Goal: Task Accomplishment & Management: Use online tool/utility

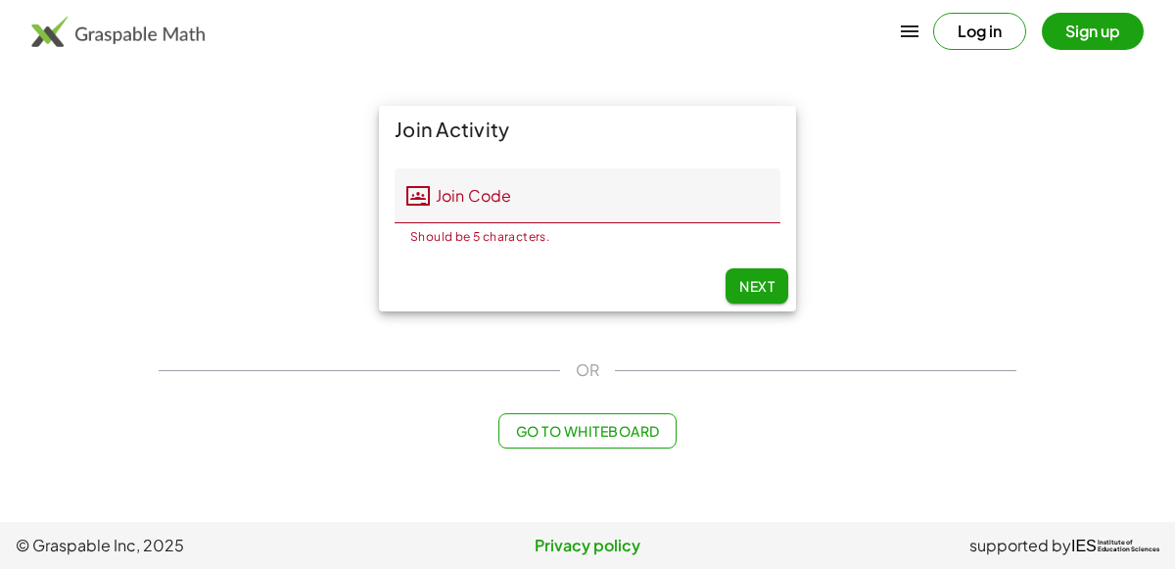
click at [307, 149] on div "Join Activity Join Code Join Code Should be 5 characters. 0 / 5 Next" at bounding box center [587, 208] width 881 height 229
click at [428, 193] on icon at bounding box center [418, 196] width 24 height 24
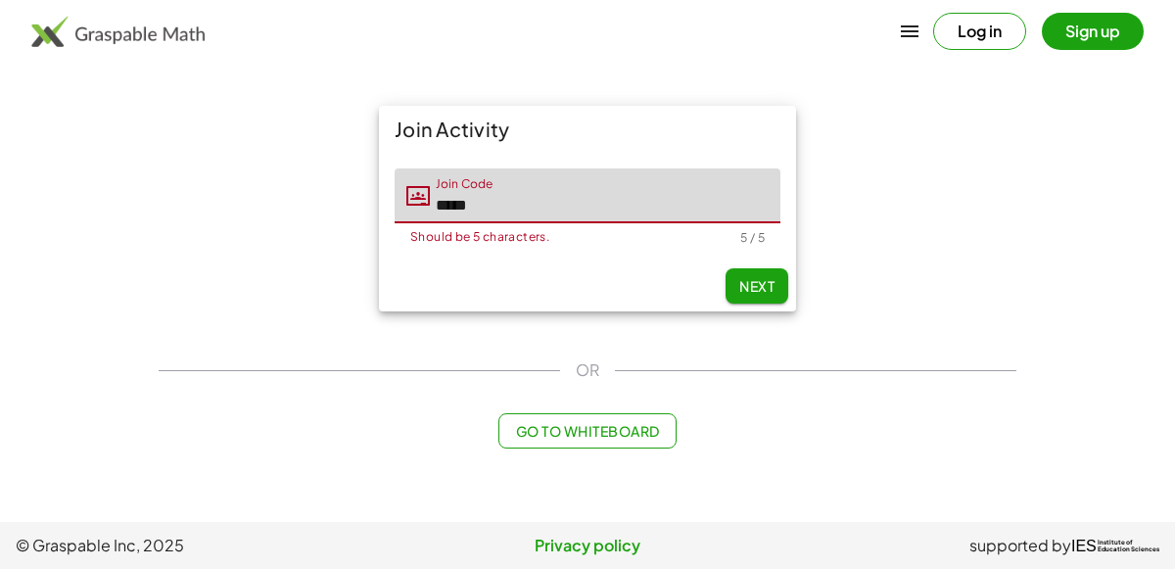
type input "*****"
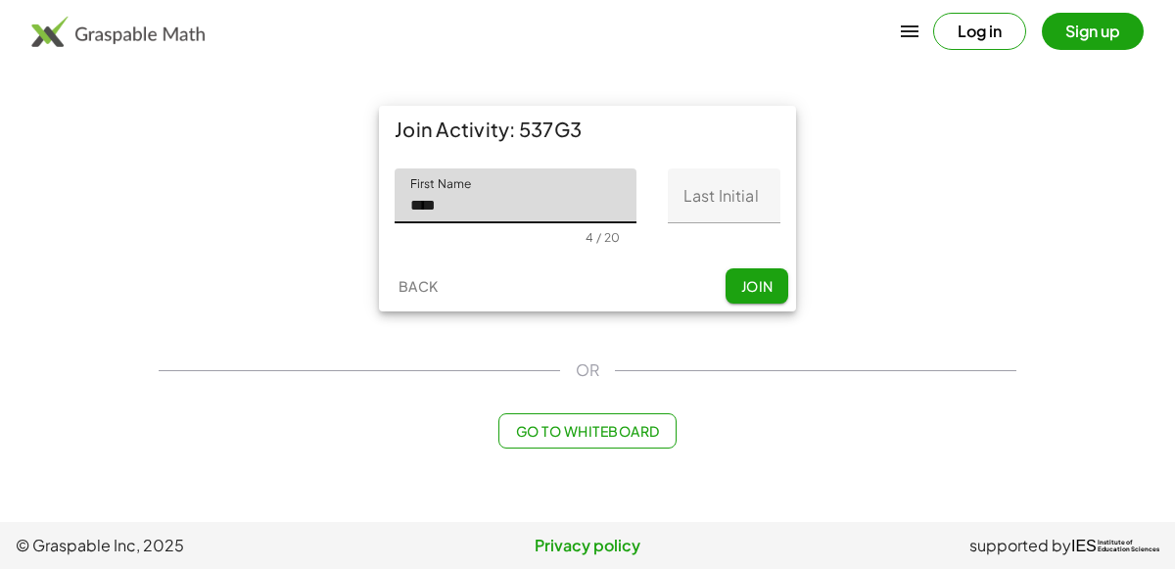
type input "****"
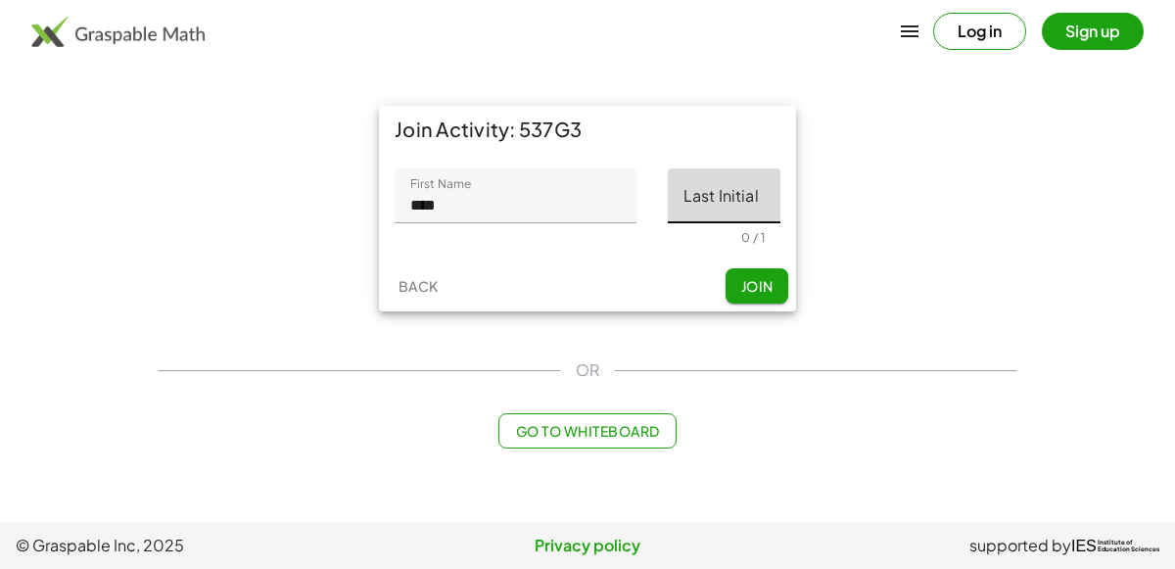
click at [712, 216] on input "Last Initial" at bounding box center [724, 195] width 113 height 55
type input "*"
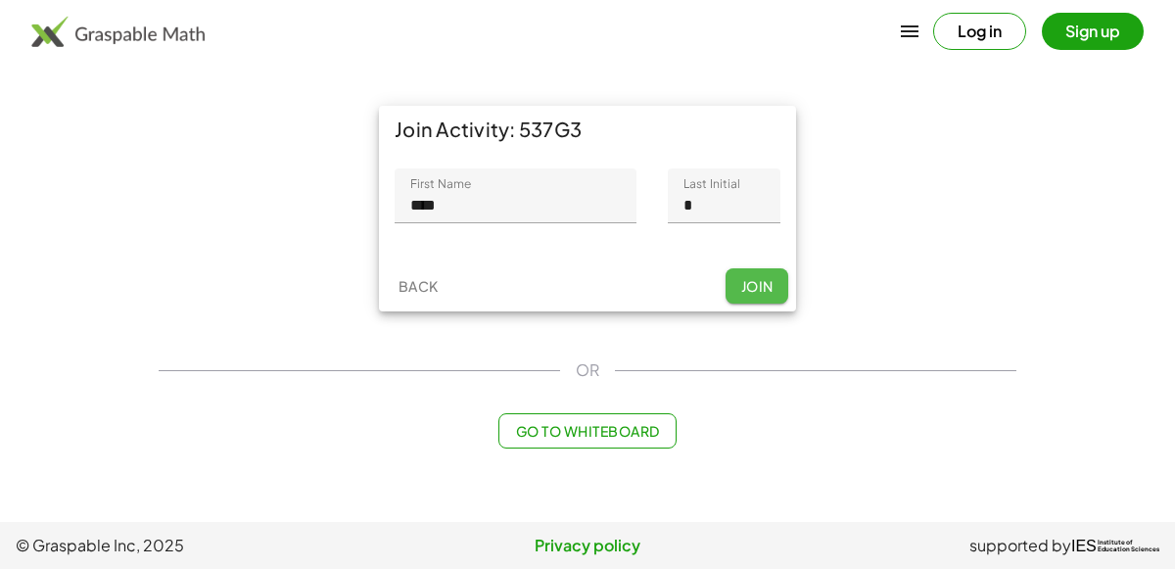
click at [760, 272] on button "Join" at bounding box center [757, 285] width 63 height 35
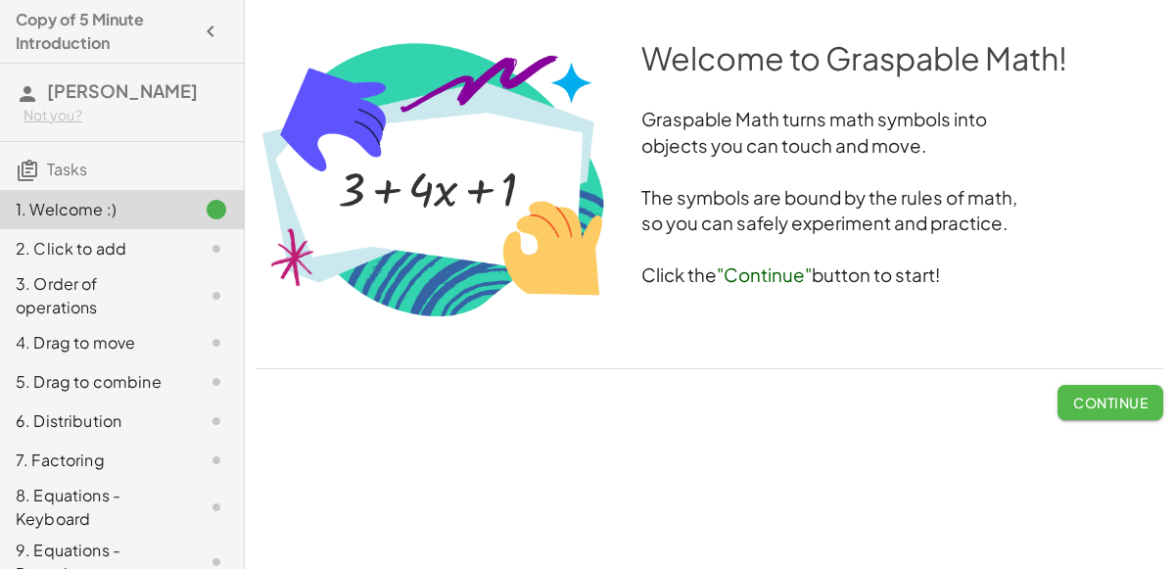
click at [1092, 406] on span "Continue" at bounding box center [1110, 403] width 74 height 18
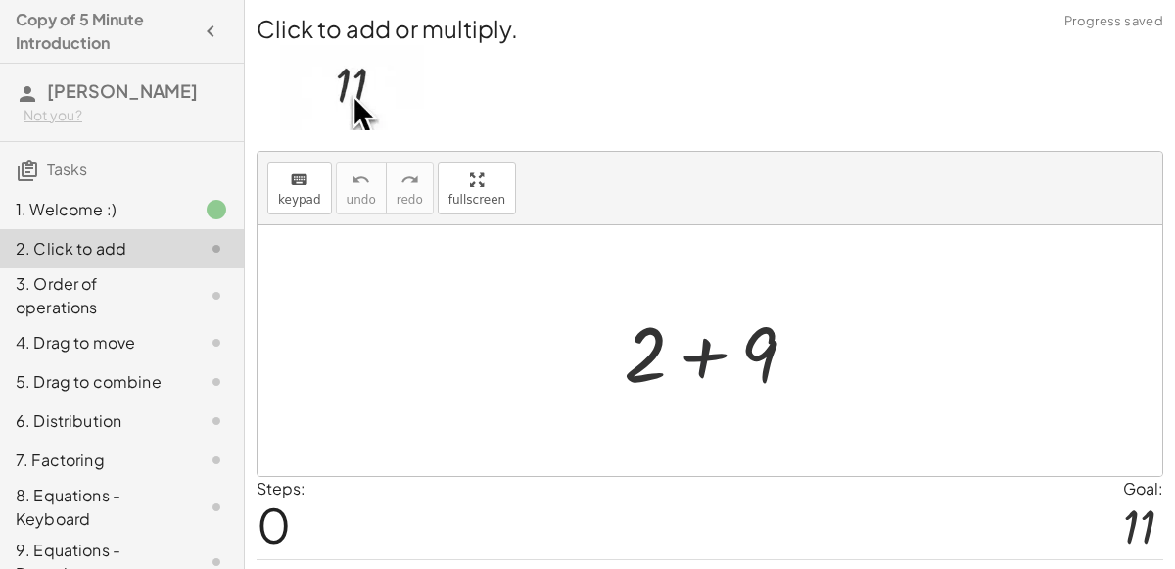
click at [726, 347] on div at bounding box center [718, 351] width 209 height 101
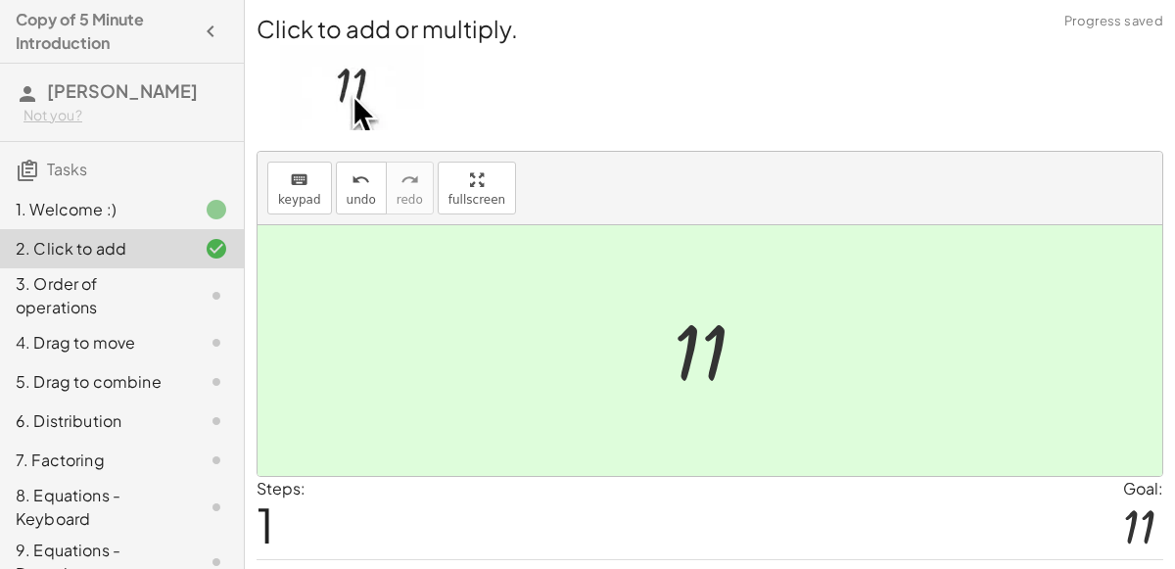
click at [709, 382] on div at bounding box center [718, 351] width 108 height 97
click at [723, 355] on div at bounding box center [718, 351] width 108 height 97
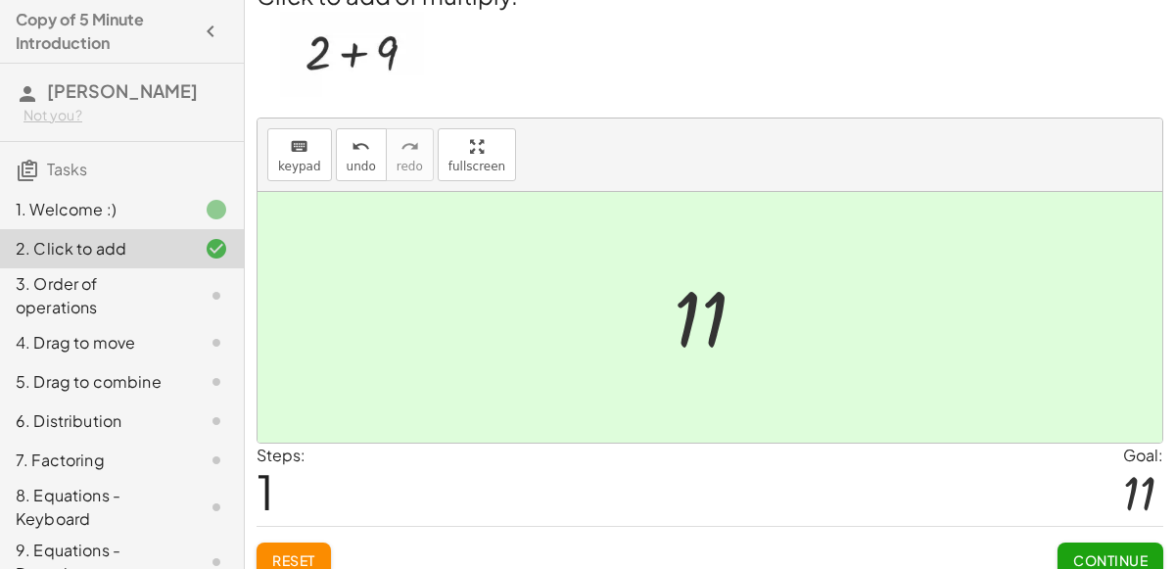
scroll to position [32, 0]
click at [1079, 553] on span "Continue" at bounding box center [1110, 561] width 74 height 18
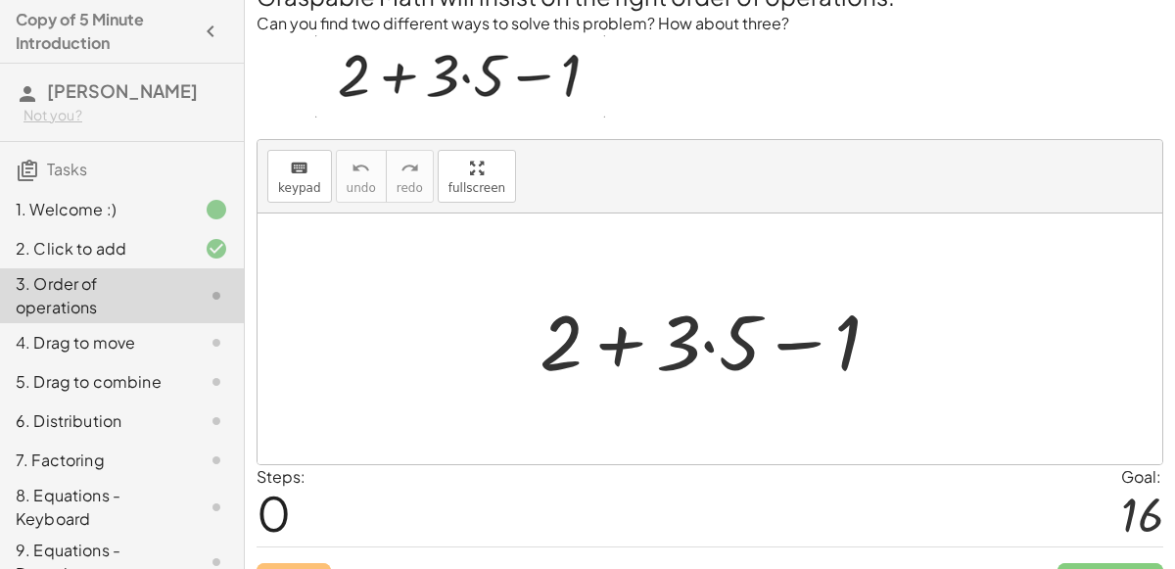
click at [709, 339] on div at bounding box center [718, 339] width 376 height 101
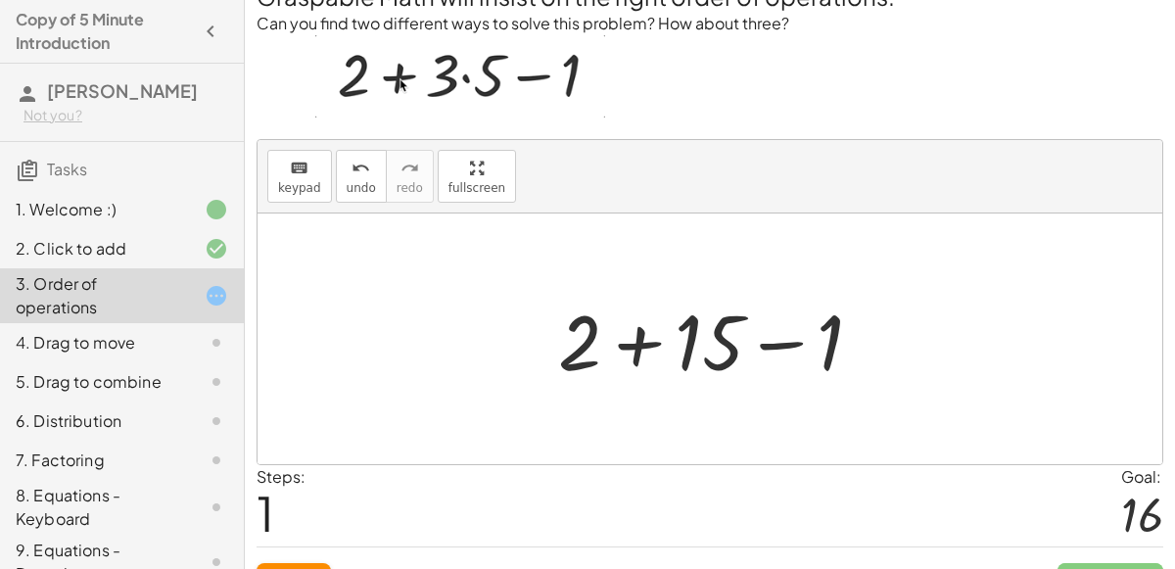
click at [687, 338] on div at bounding box center [718, 339] width 340 height 101
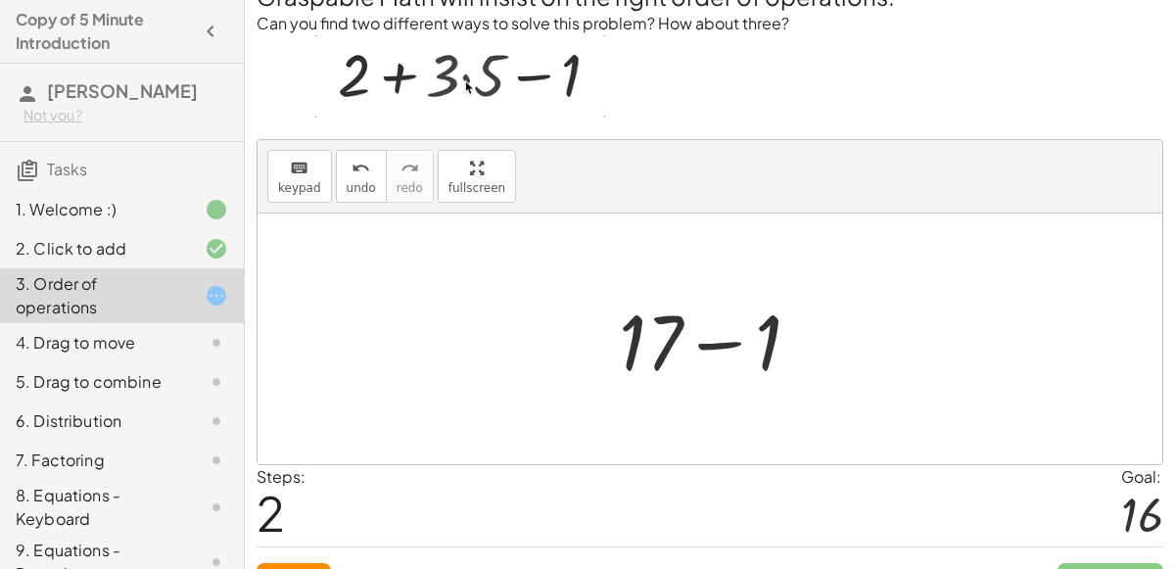
click at [687, 339] on div at bounding box center [717, 339] width 217 height 101
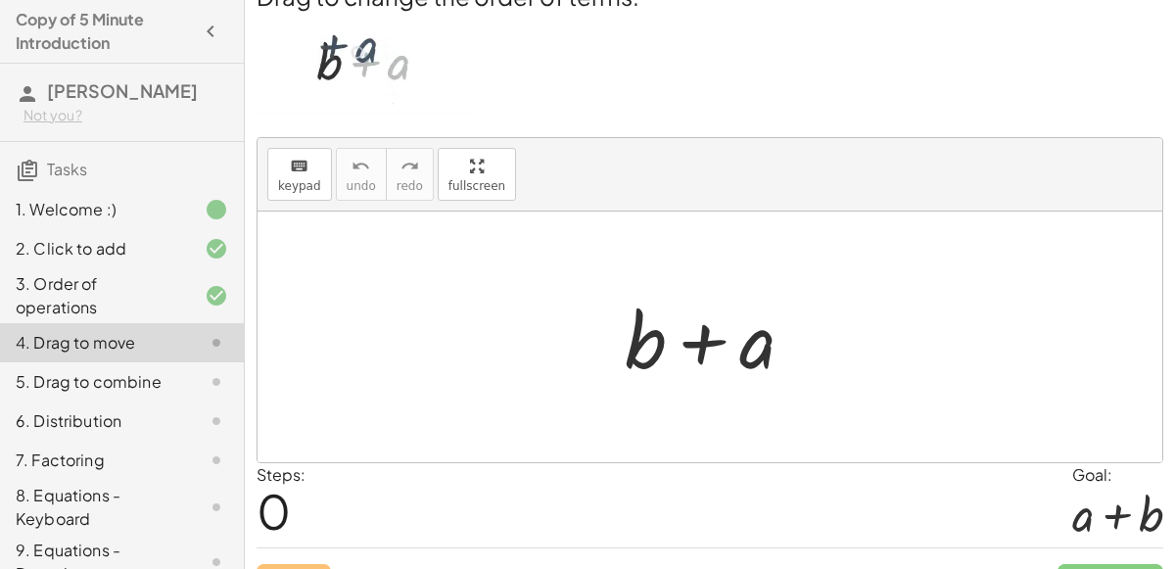
click at [695, 330] on div at bounding box center [717, 337] width 205 height 101
click at [760, 390] on div at bounding box center [710, 337] width 905 height 251
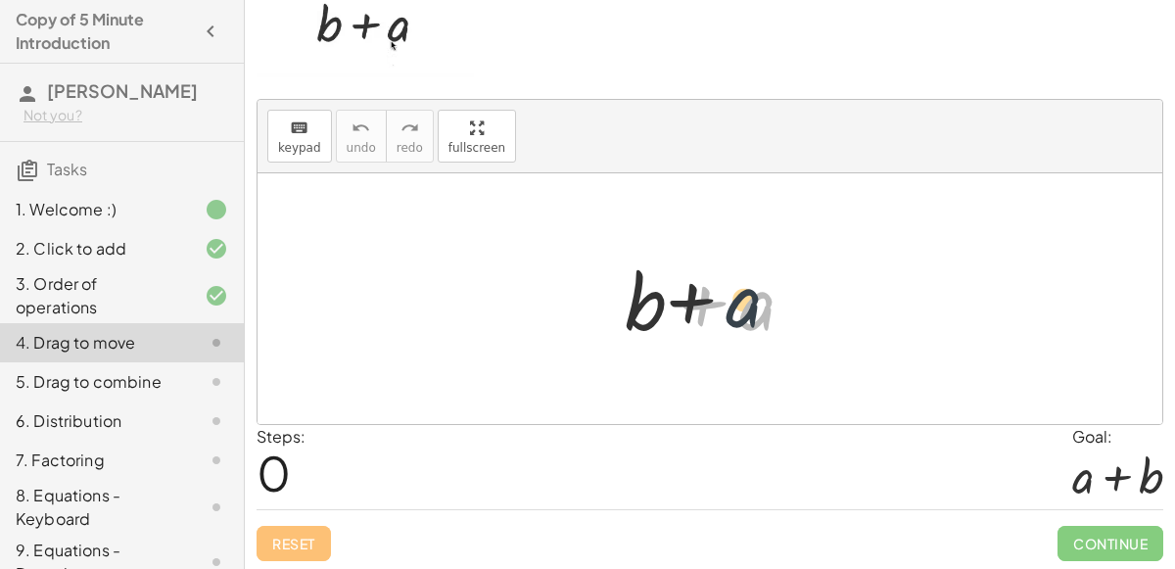
drag, startPoint x: 765, startPoint y: 308, endPoint x: 739, endPoint y: 303, distance: 26.1
click at [739, 303] on div at bounding box center [717, 299] width 205 height 101
click at [738, 300] on div at bounding box center [717, 299] width 205 height 101
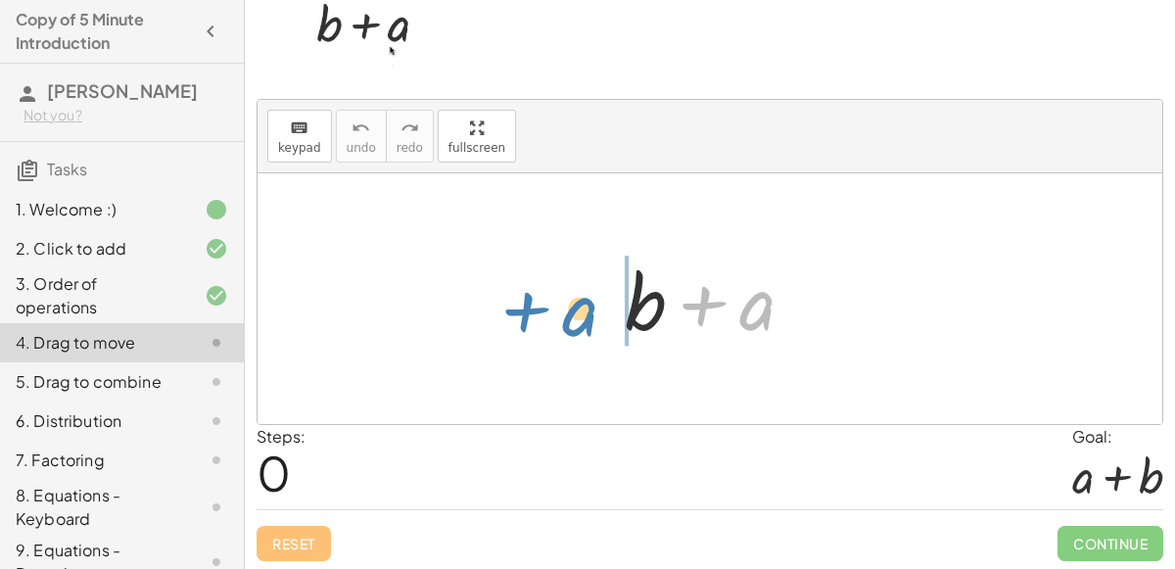
drag, startPoint x: 762, startPoint y: 308, endPoint x: 596, endPoint y: 314, distance: 165.7
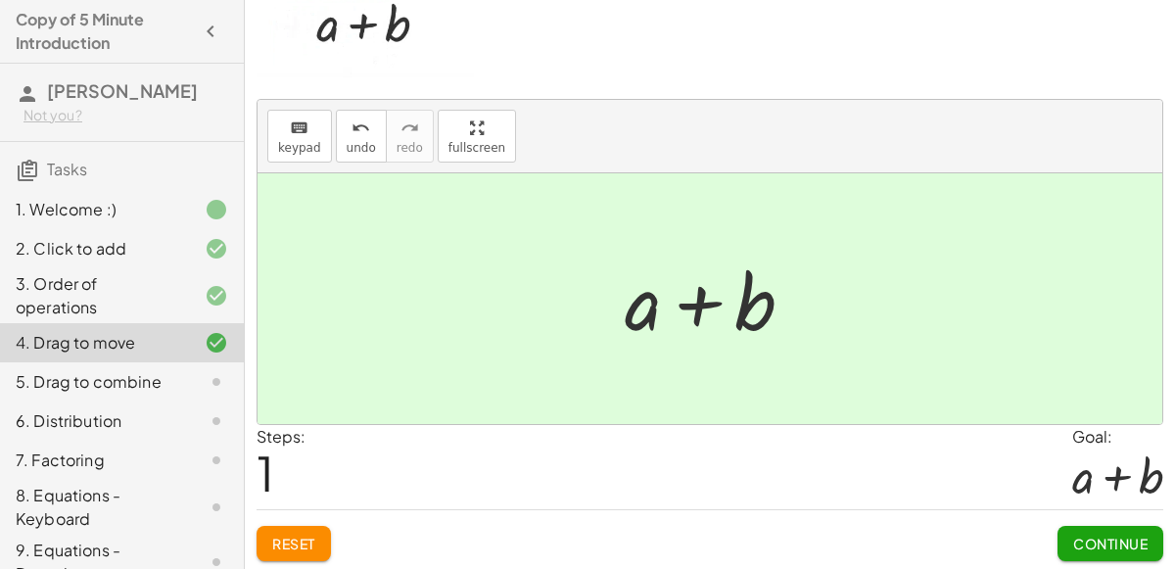
click at [1126, 546] on span "Continue" at bounding box center [1110, 544] width 74 height 18
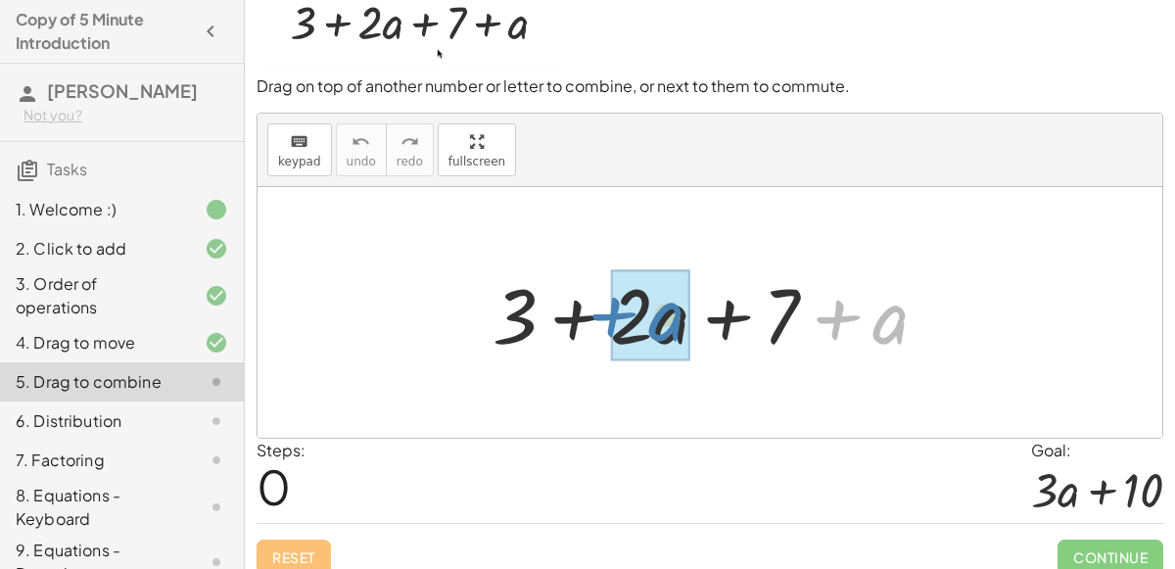
drag, startPoint x: 872, startPoint y: 328, endPoint x: 648, endPoint y: 326, distance: 223.3
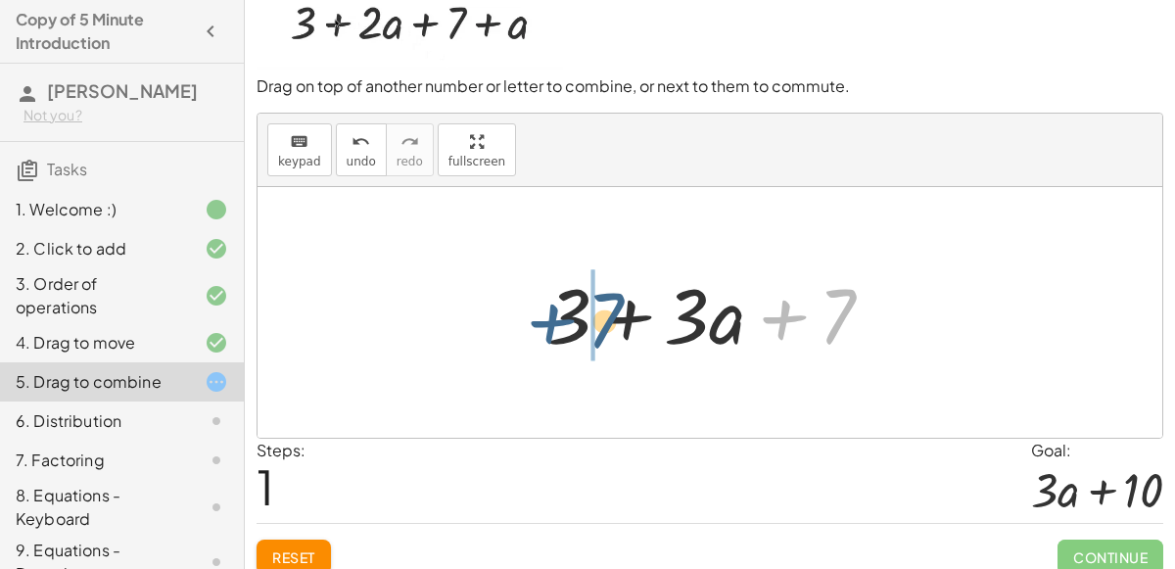
drag, startPoint x: 812, startPoint y: 328, endPoint x: 577, endPoint y: 332, distance: 235.1
click at [577, 332] on div at bounding box center [718, 312] width 362 height 101
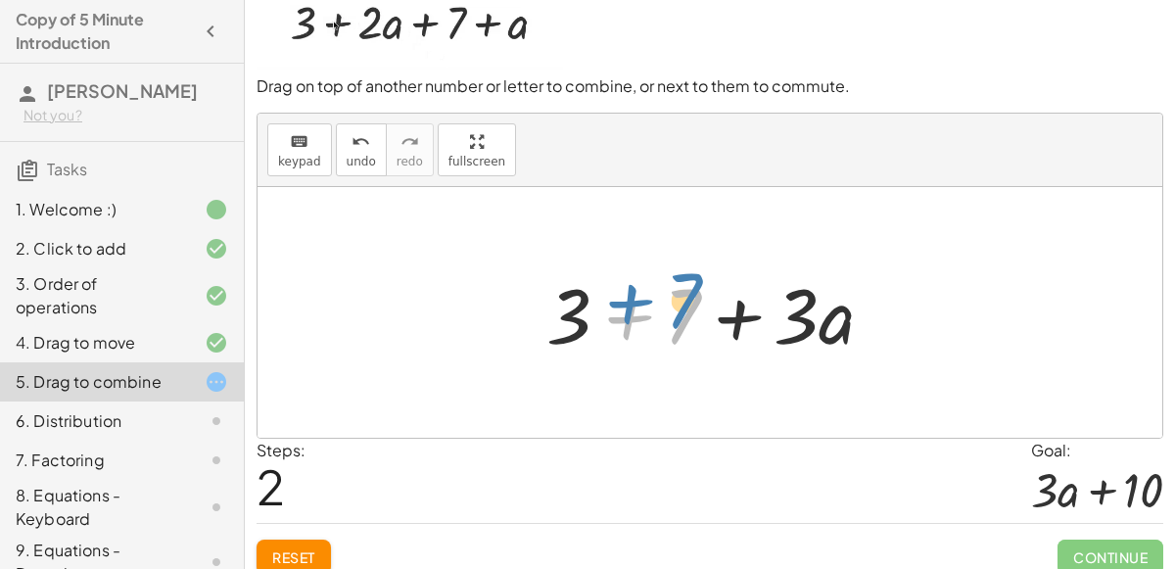
drag, startPoint x: 593, startPoint y: 328, endPoint x: 577, endPoint y: 323, distance: 17.4
click at [577, 323] on div at bounding box center [718, 312] width 362 height 101
click at [621, 317] on div at bounding box center [718, 312] width 362 height 101
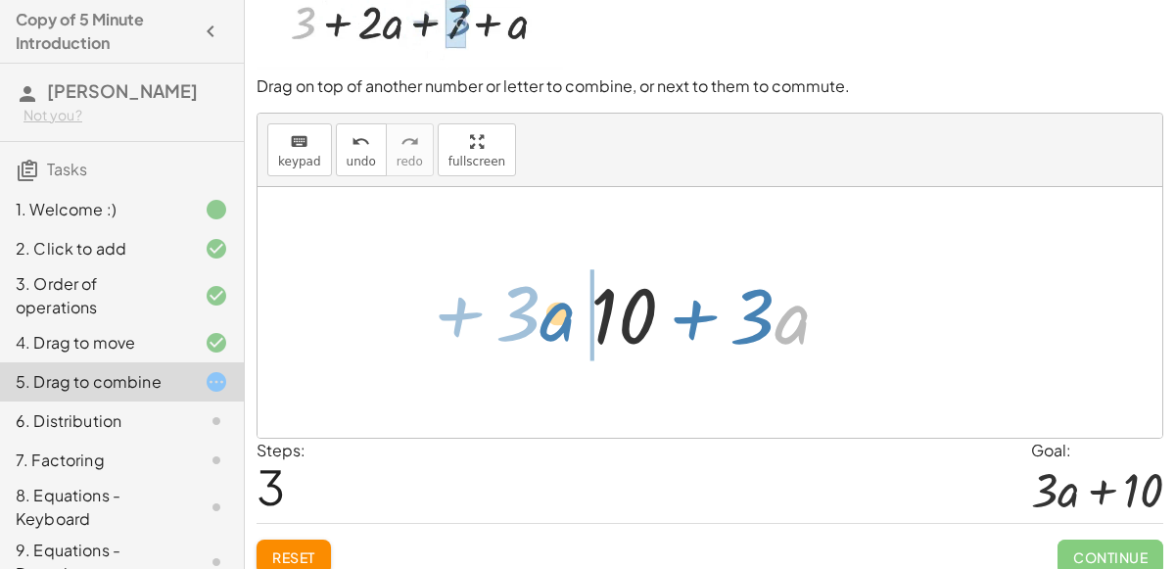
drag, startPoint x: 795, startPoint y: 336, endPoint x: 561, endPoint y: 334, distance: 234.1
click at [561, 334] on div "+ 3 + · 2 · a + 7 + a + 3 + · 3 · a + 7 + 3 + 7 + · 3 · a · a + · 3 + + · a · 3…" at bounding box center [711, 313] width 300 height 111
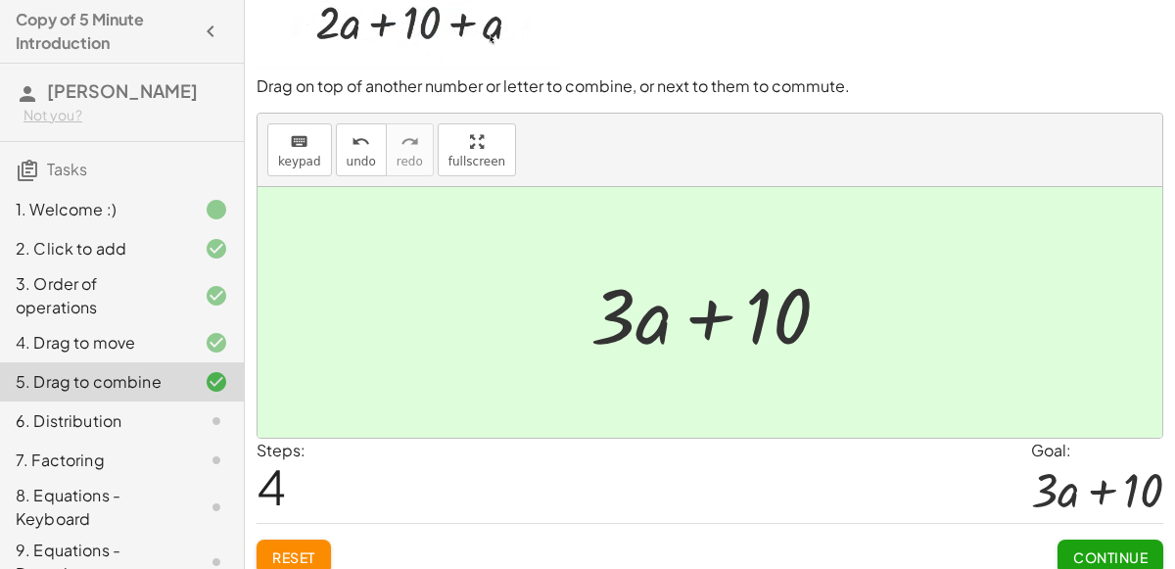
click at [1099, 555] on span "Continue" at bounding box center [1110, 557] width 74 height 18
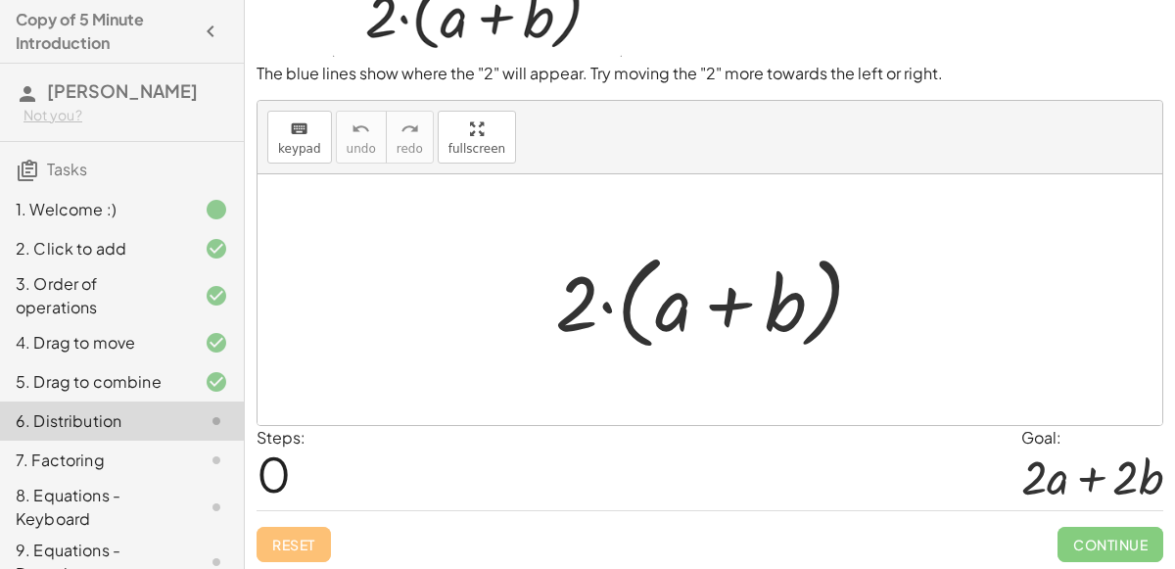
click at [591, 304] on div at bounding box center [717, 300] width 344 height 113
click at [652, 317] on div at bounding box center [717, 300] width 344 height 113
drag, startPoint x: 593, startPoint y: 301, endPoint x: 668, endPoint y: 307, distance: 74.7
click at [668, 307] on div at bounding box center [717, 300] width 344 height 113
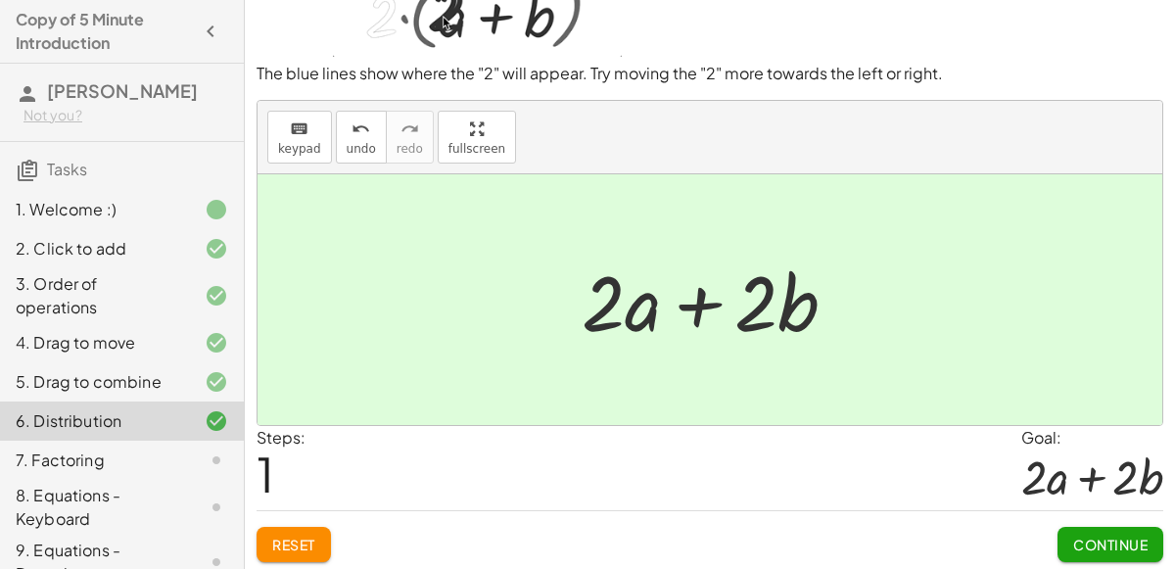
click at [1100, 539] on span "Continue" at bounding box center [1110, 545] width 74 height 18
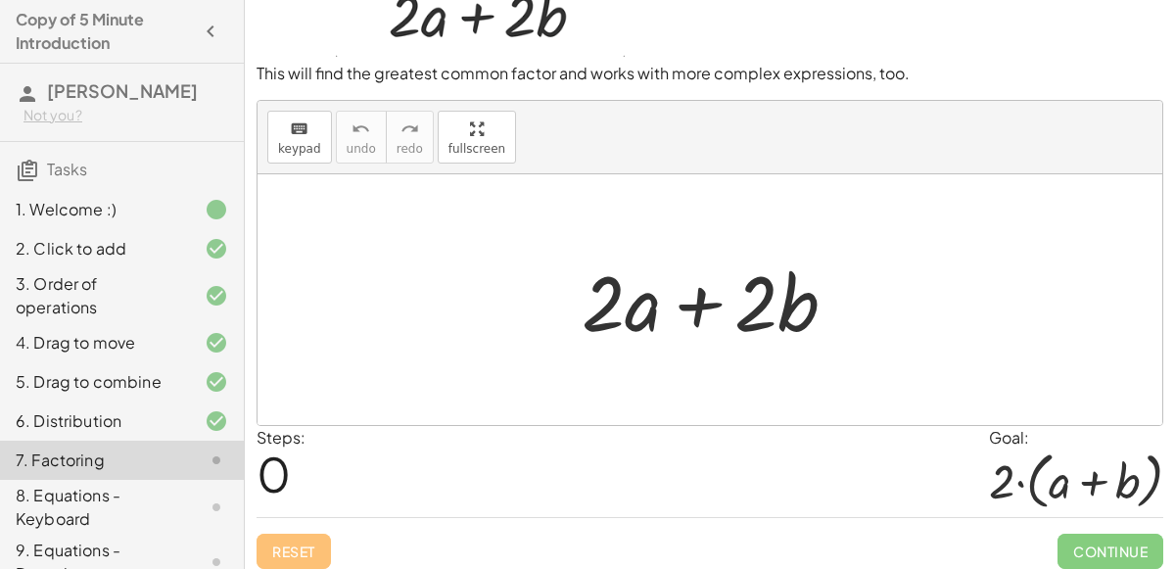
scroll to position [79, 0]
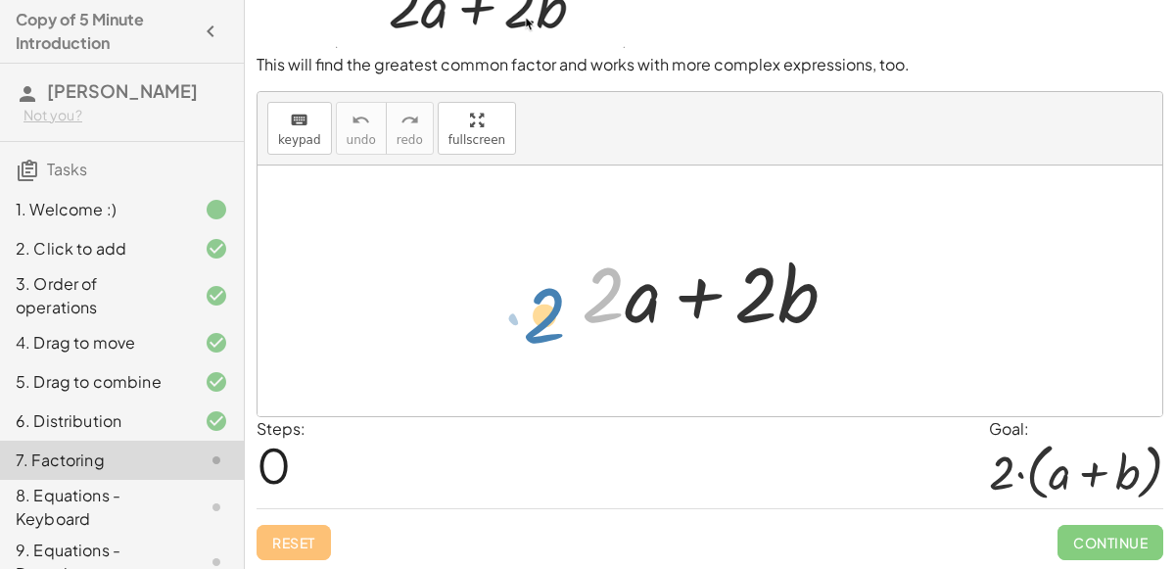
drag, startPoint x: 607, startPoint y: 296, endPoint x: 548, endPoint y: 316, distance: 62.3
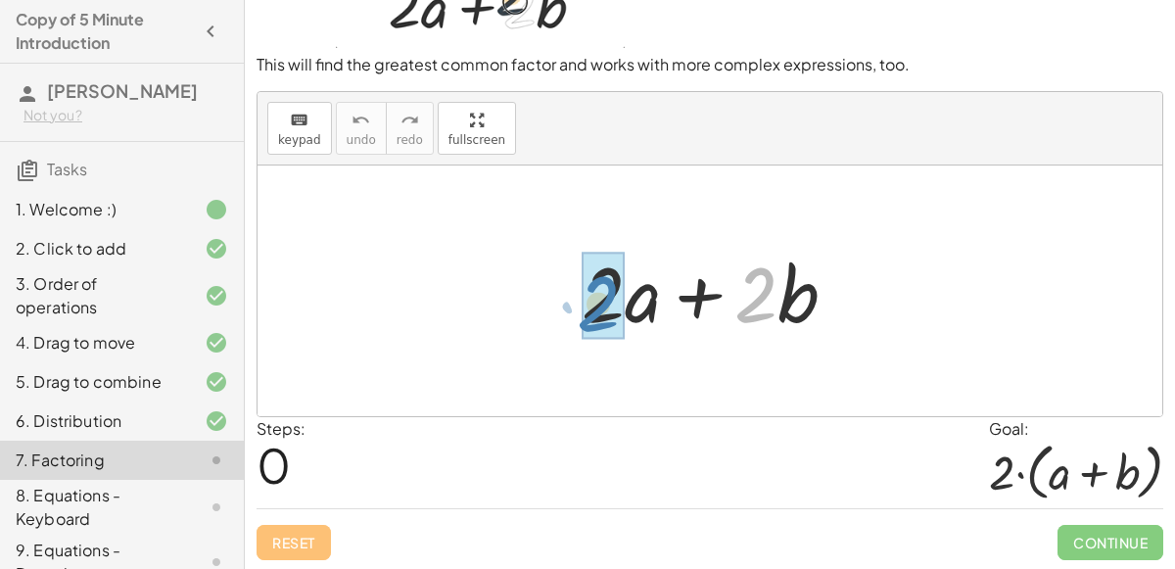
drag, startPoint x: 757, startPoint y: 308, endPoint x: 599, endPoint y: 316, distance: 157.9
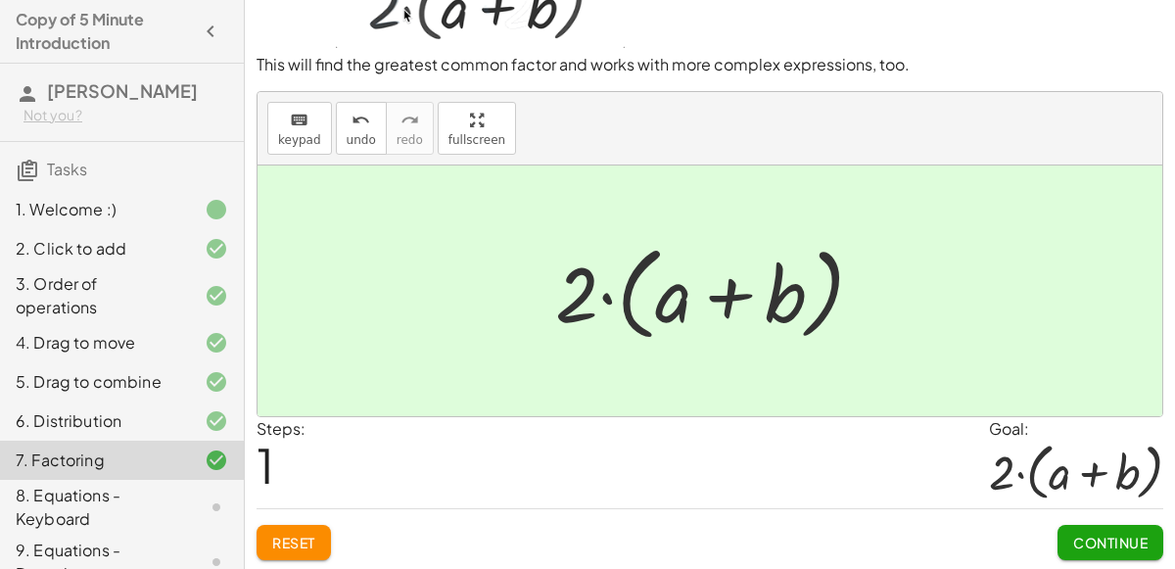
click at [1101, 535] on span "Continue" at bounding box center [1110, 543] width 74 height 18
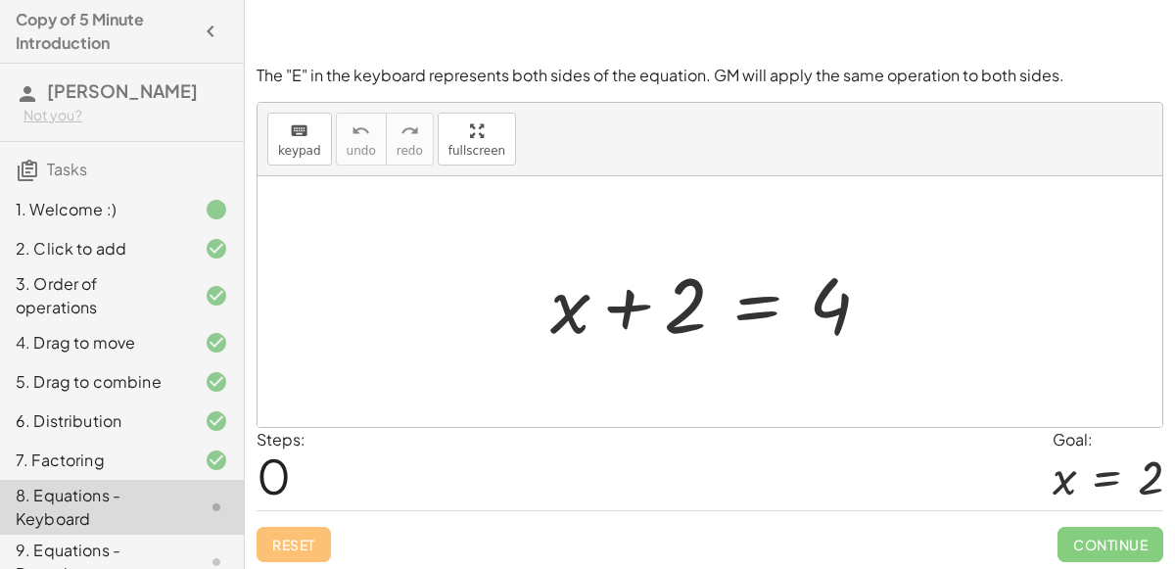
scroll to position [170, 0]
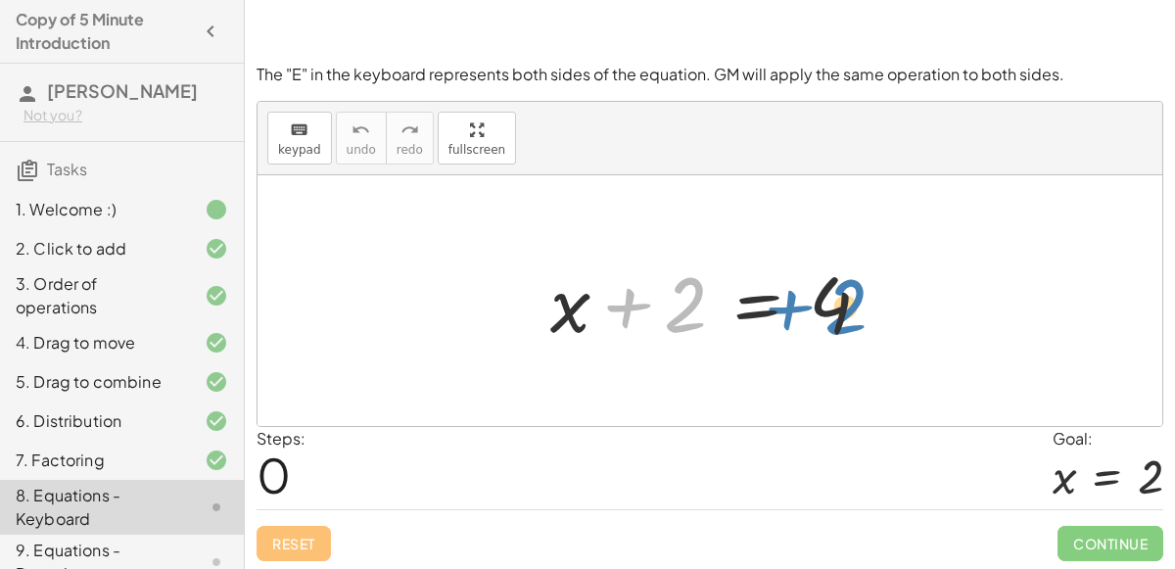
drag, startPoint x: 663, startPoint y: 322, endPoint x: 824, endPoint y: 324, distance: 160.6
click at [824, 324] on div at bounding box center [719, 301] width 356 height 101
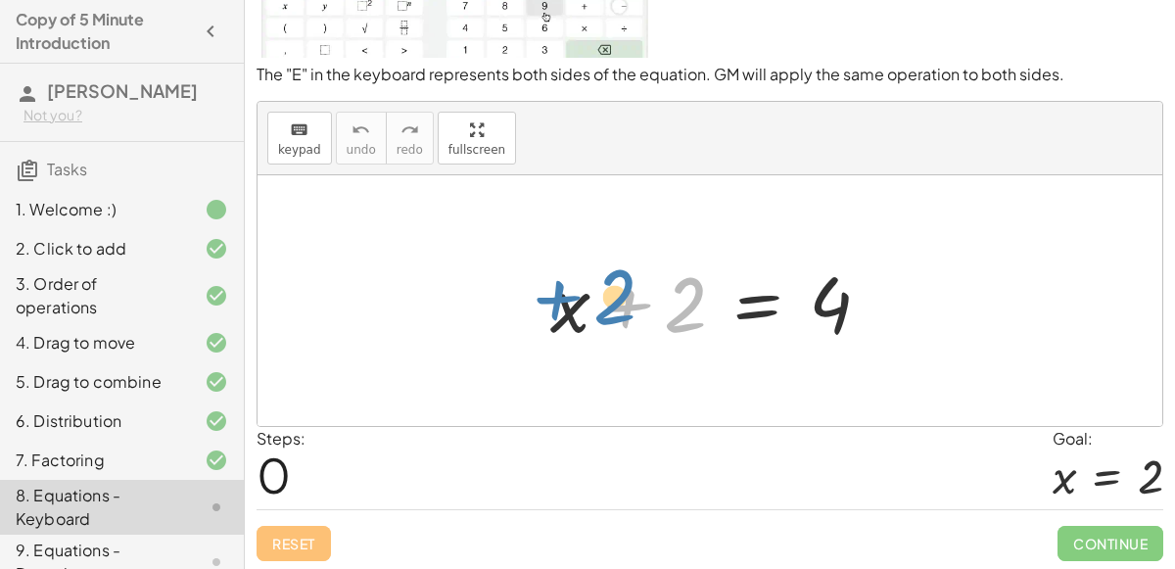
drag, startPoint x: 668, startPoint y: 303, endPoint x: 597, endPoint y: 295, distance: 70.9
click at [597, 295] on div at bounding box center [719, 301] width 356 height 101
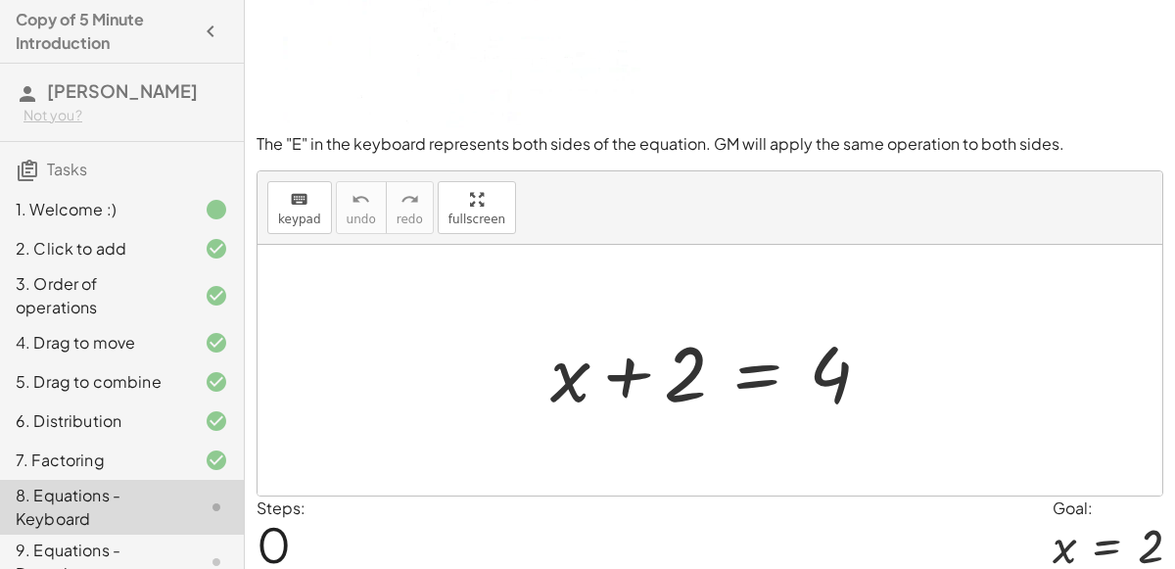
scroll to position [0, 0]
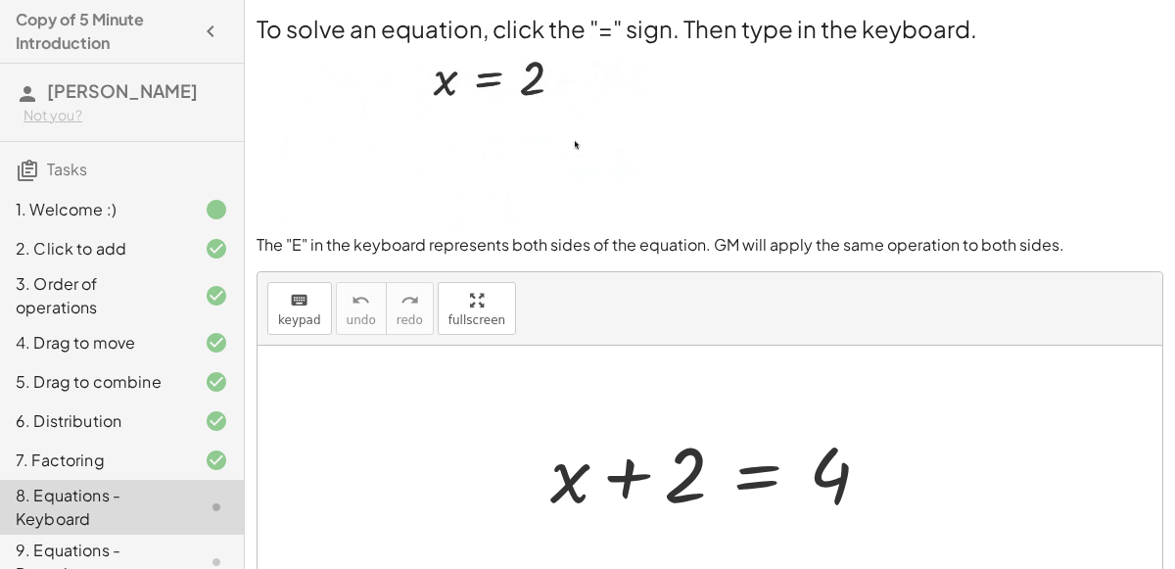
click at [755, 472] on div at bounding box center [719, 471] width 356 height 101
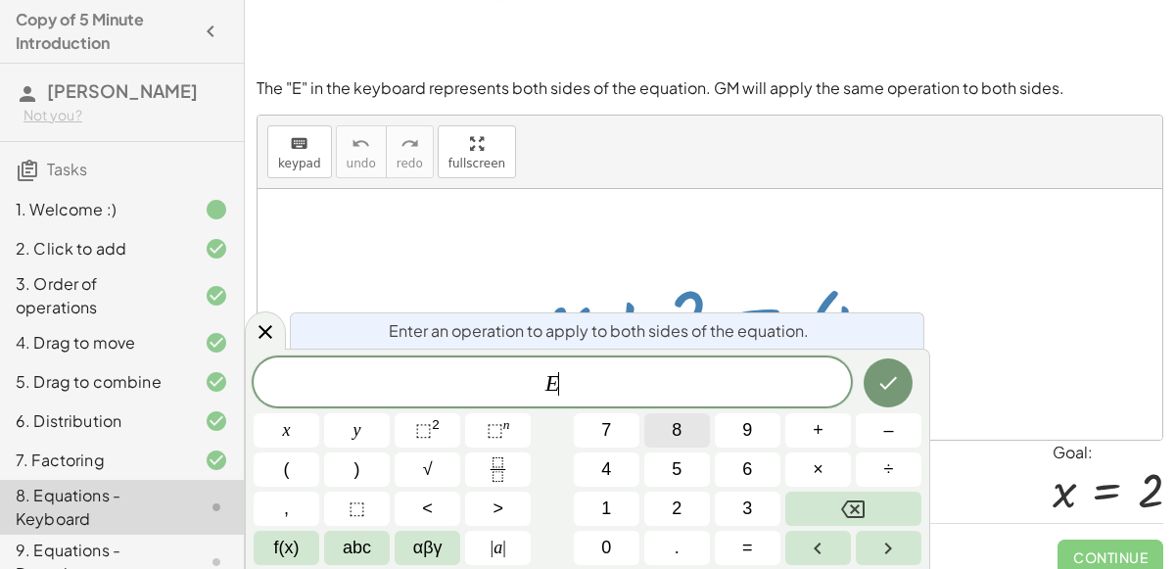
scroll to position [170, 0]
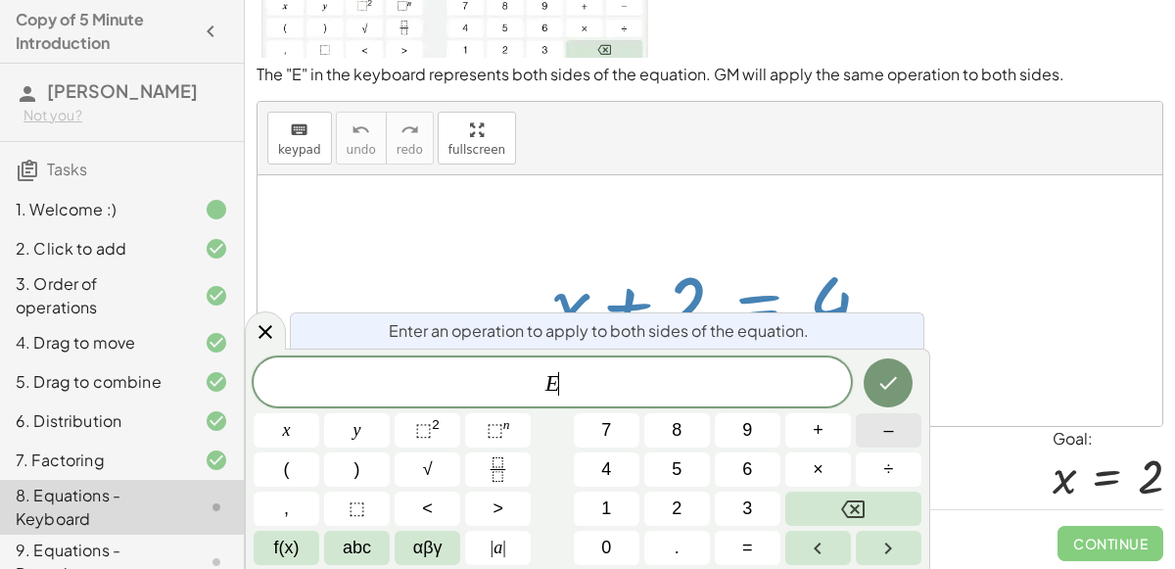
click at [886, 434] on span "–" at bounding box center [888, 430] width 10 height 26
click at [683, 499] on button "2" at bounding box center [677, 509] width 66 height 34
click at [898, 385] on icon "Done" at bounding box center [889, 383] width 24 height 24
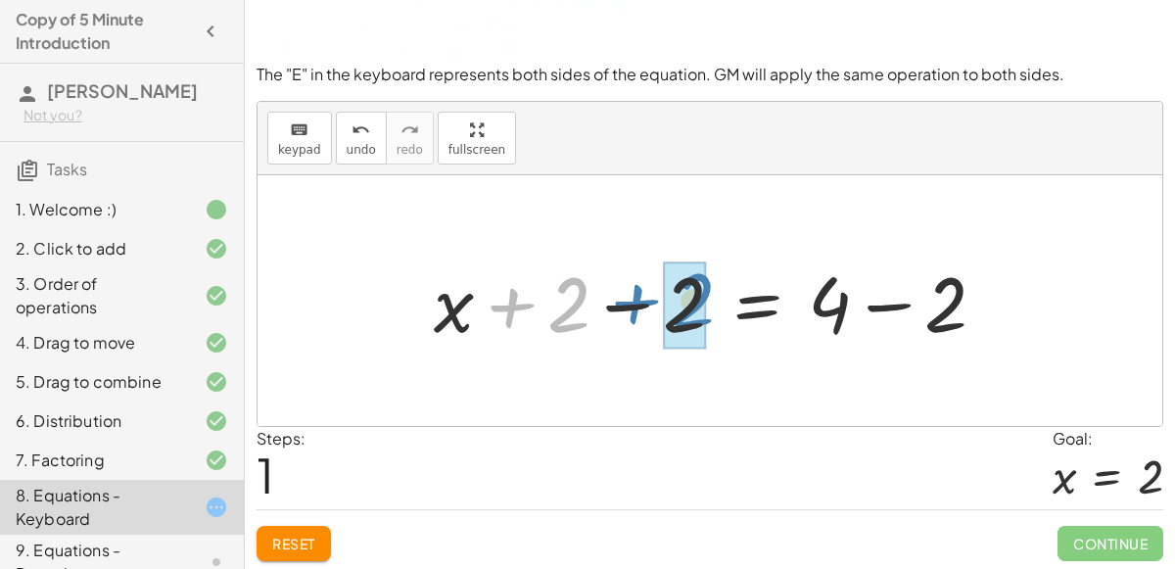
drag, startPoint x: 547, startPoint y: 303, endPoint x: 670, endPoint y: 299, distance: 122.5
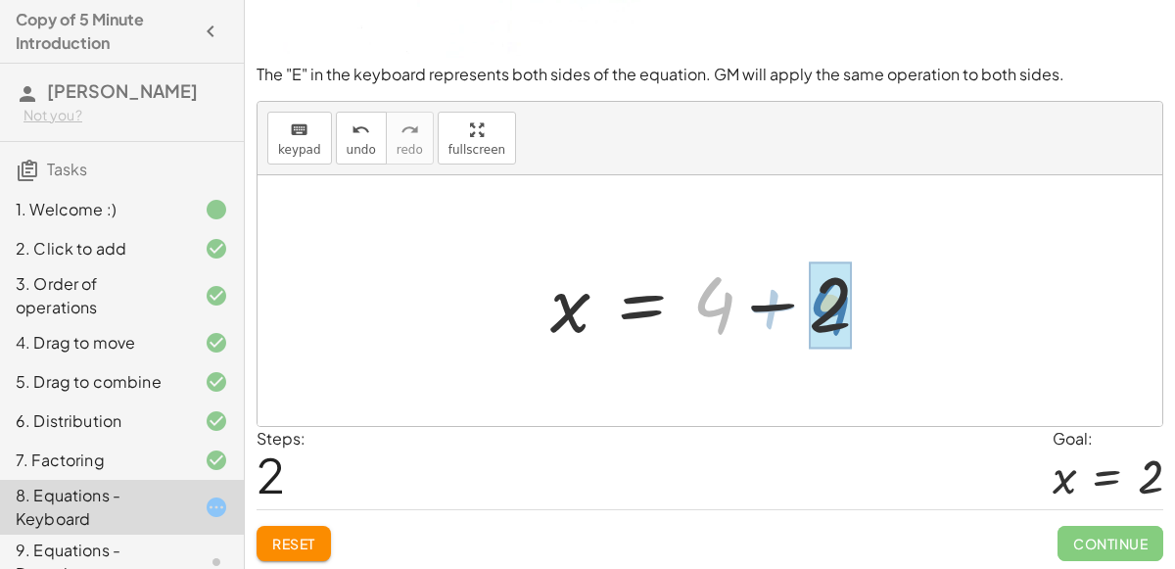
drag, startPoint x: 711, startPoint y: 303, endPoint x: 827, endPoint y: 304, distance: 115.6
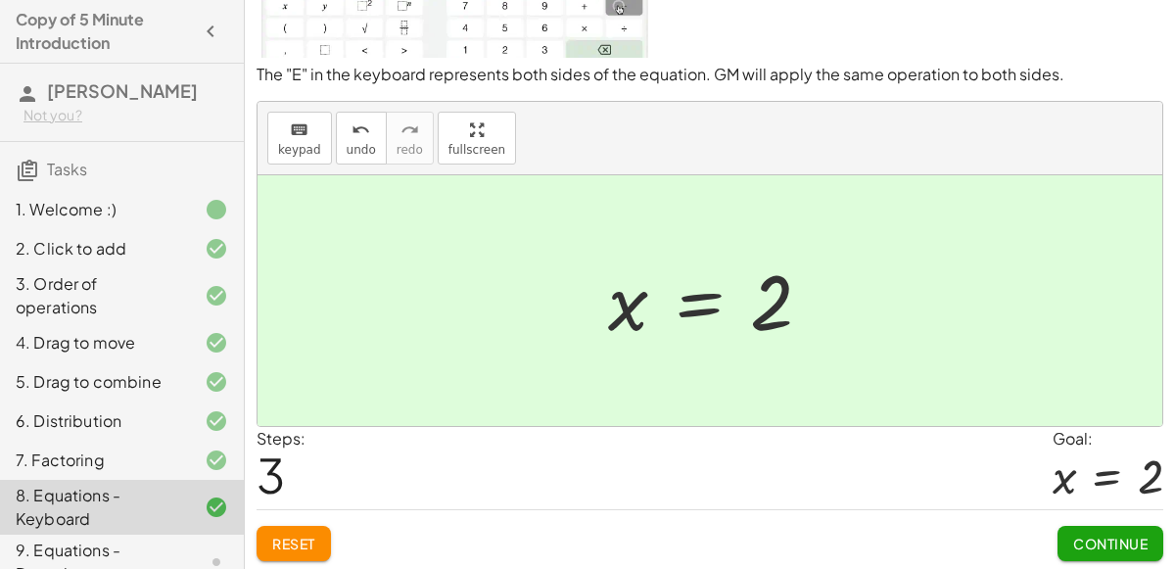
click at [1073, 536] on span "Continue" at bounding box center [1110, 544] width 74 height 18
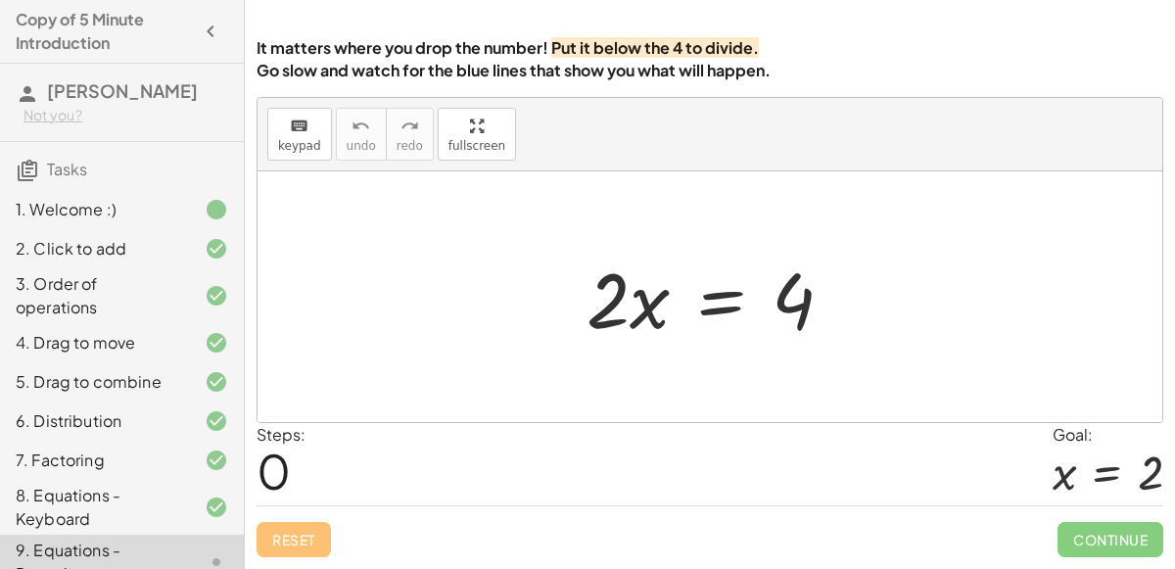
scroll to position [159, 0]
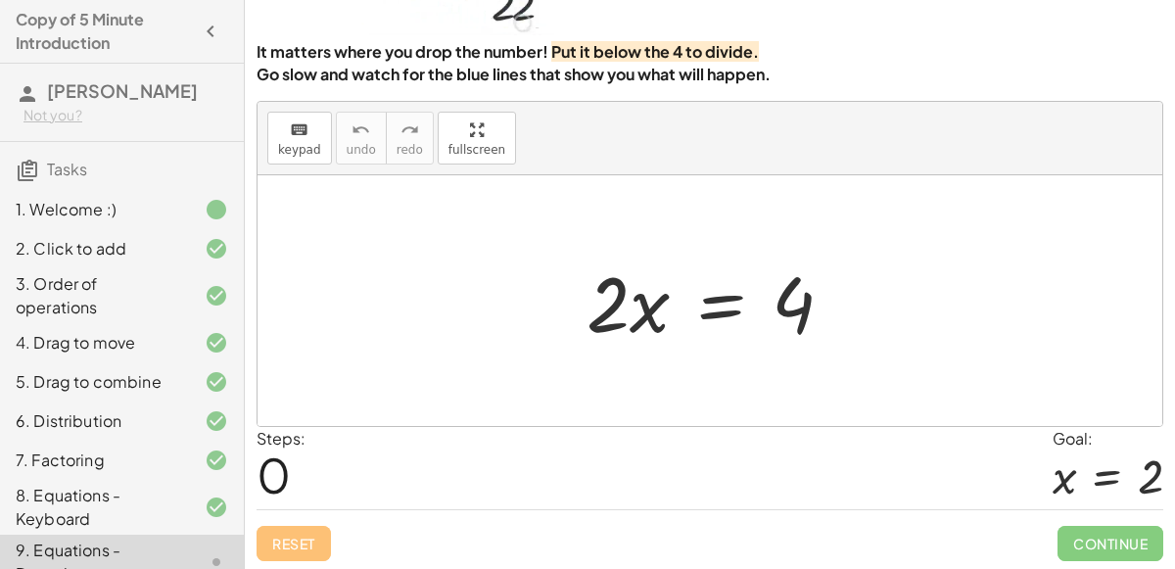
click at [726, 303] on div at bounding box center [718, 301] width 282 height 101
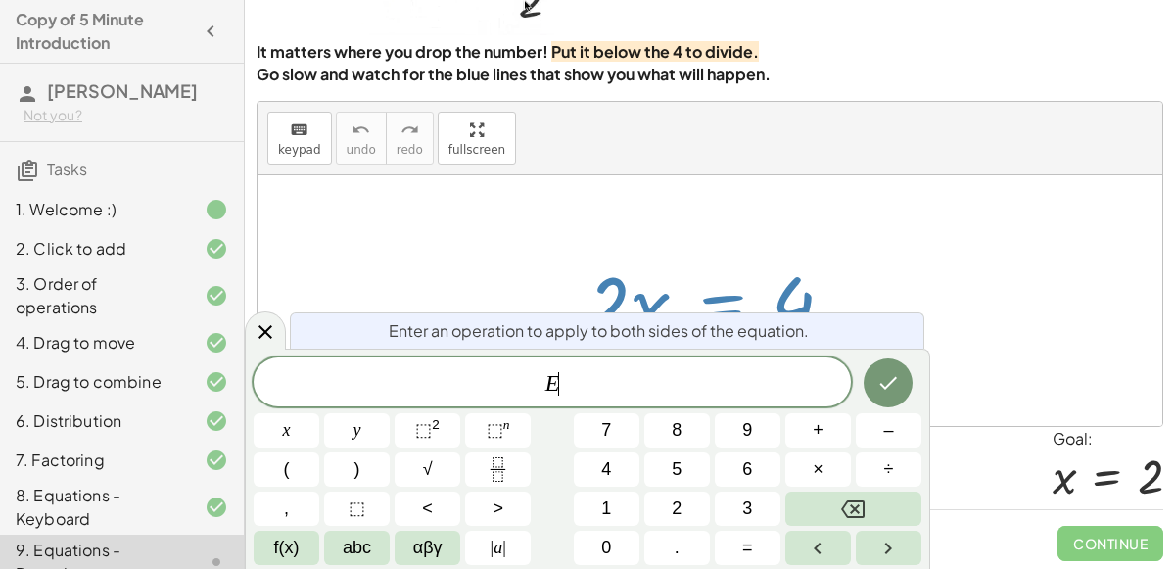
click at [726, 303] on div at bounding box center [718, 301] width 282 height 101
click at [885, 460] on span "÷" at bounding box center [889, 469] width 10 height 26
click at [690, 498] on button "2" at bounding box center [677, 509] width 66 height 34
click at [895, 390] on icon "Done" at bounding box center [889, 383] width 24 height 24
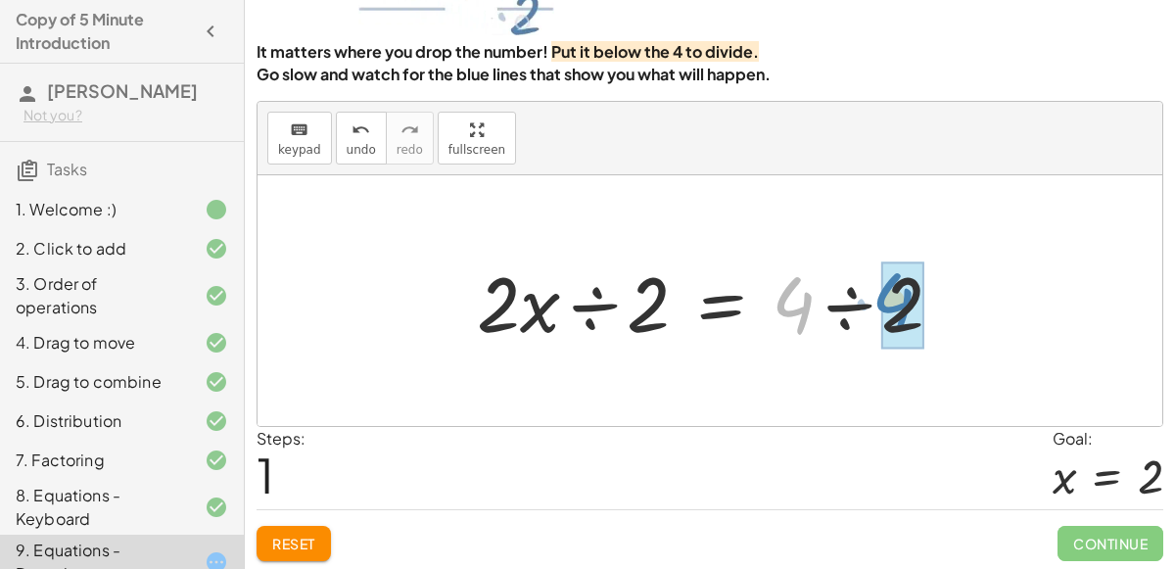
drag, startPoint x: 796, startPoint y: 301, endPoint x: 897, endPoint y: 297, distance: 100.9
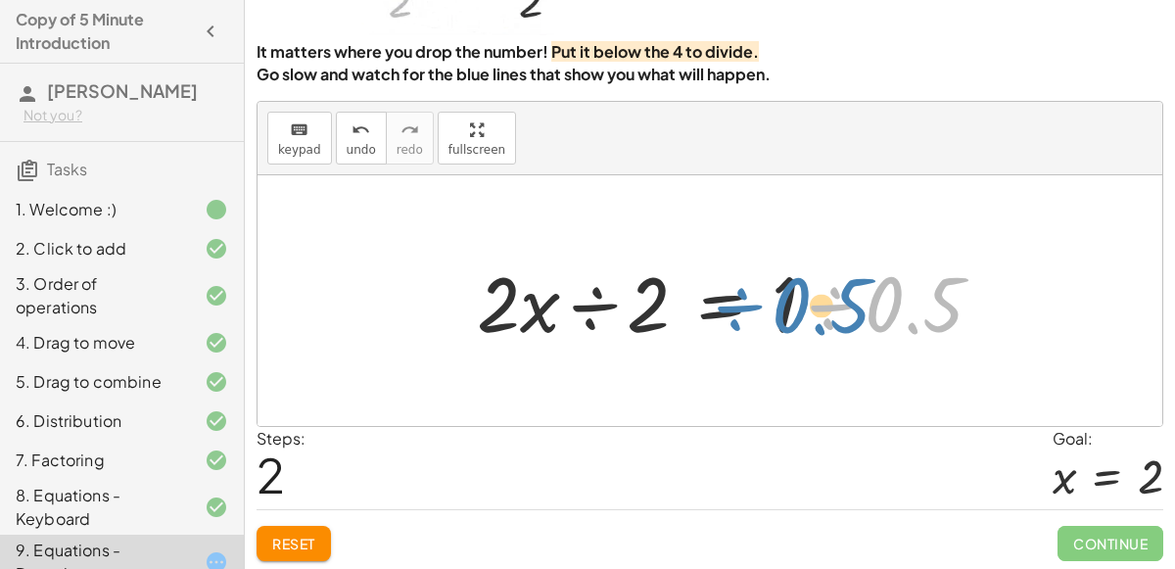
drag, startPoint x: 901, startPoint y: 308, endPoint x: 803, endPoint y: 308, distance: 97.9
click at [803, 308] on div at bounding box center [738, 301] width 542 height 101
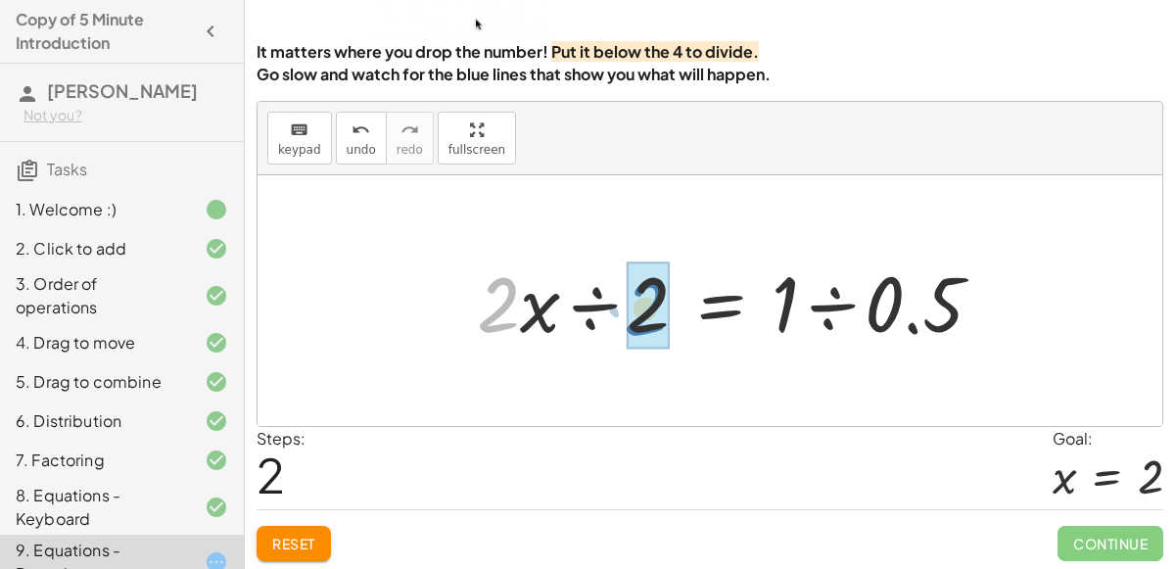
drag, startPoint x: 513, startPoint y: 303, endPoint x: 660, endPoint y: 306, distance: 146.9
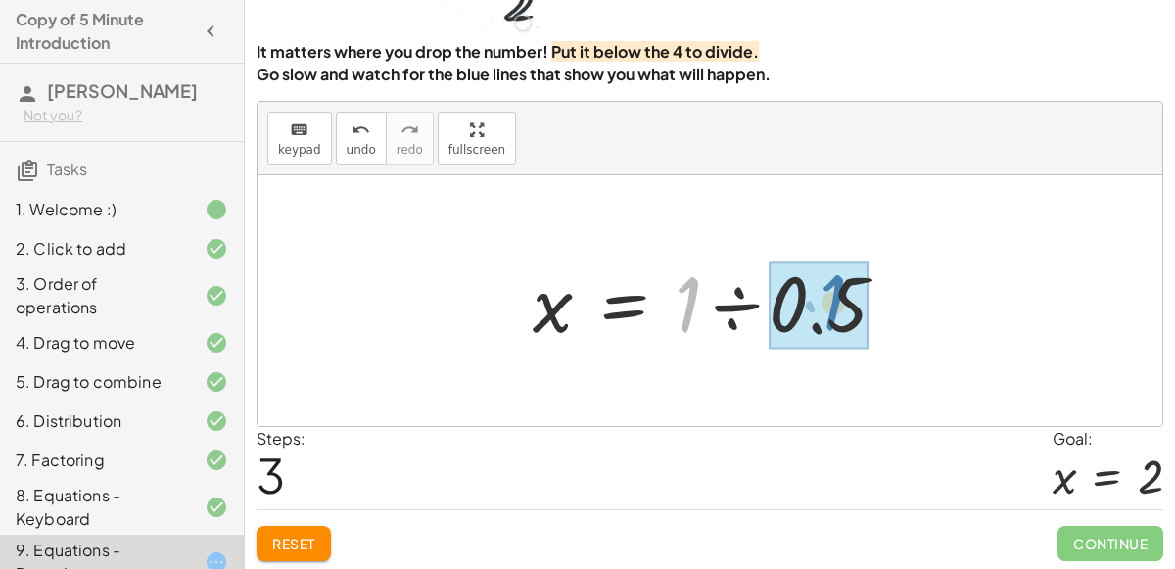
drag, startPoint x: 690, startPoint y: 307, endPoint x: 837, endPoint y: 305, distance: 146.9
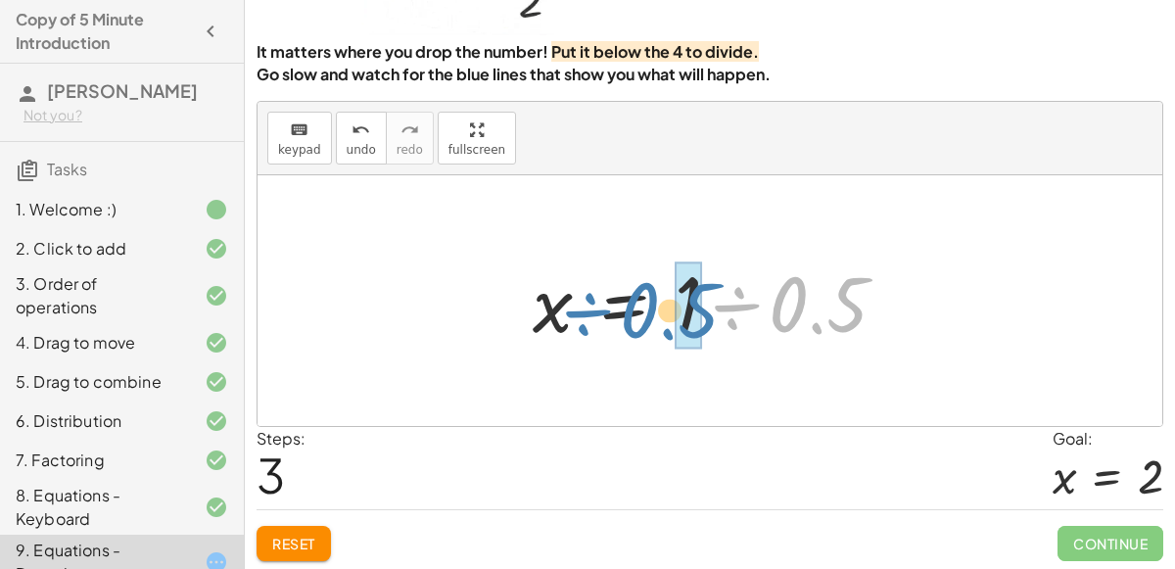
drag, startPoint x: 808, startPoint y: 304, endPoint x: 660, endPoint y: 309, distance: 148.0
click at [660, 309] on div at bounding box center [718, 301] width 390 height 101
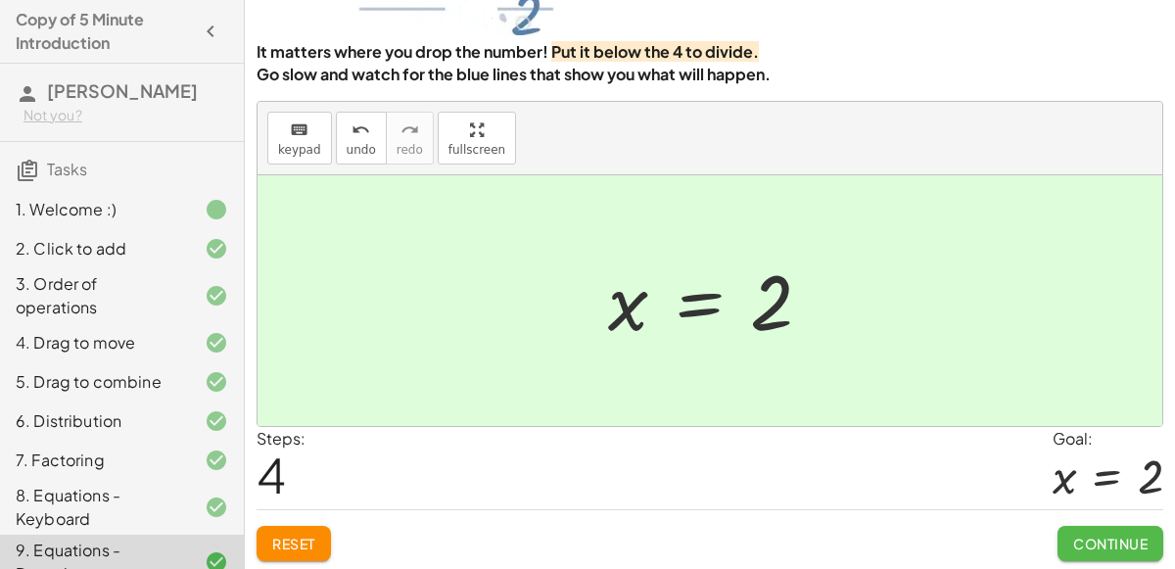
click at [1110, 527] on button "Continue" at bounding box center [1111, 543] width 106 height 35
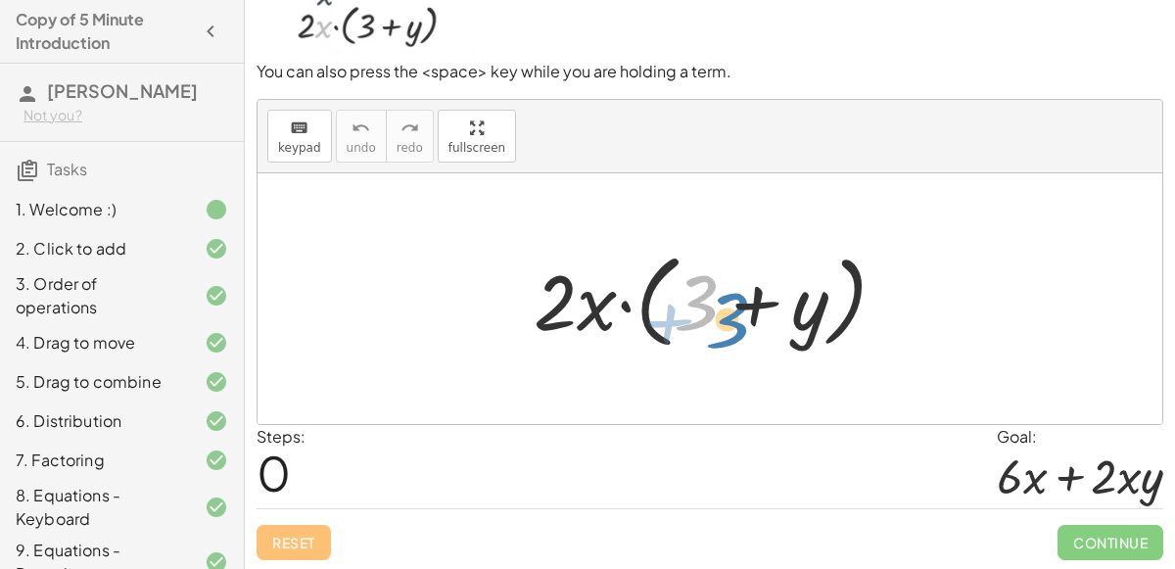
drag, startPoint x: 695, startPoint y: 291, endPoint x: 716, endPoint y: 296, distance: 21.1
click at [716, 296] on div at bounding box center [718, 299] width 388 height 113
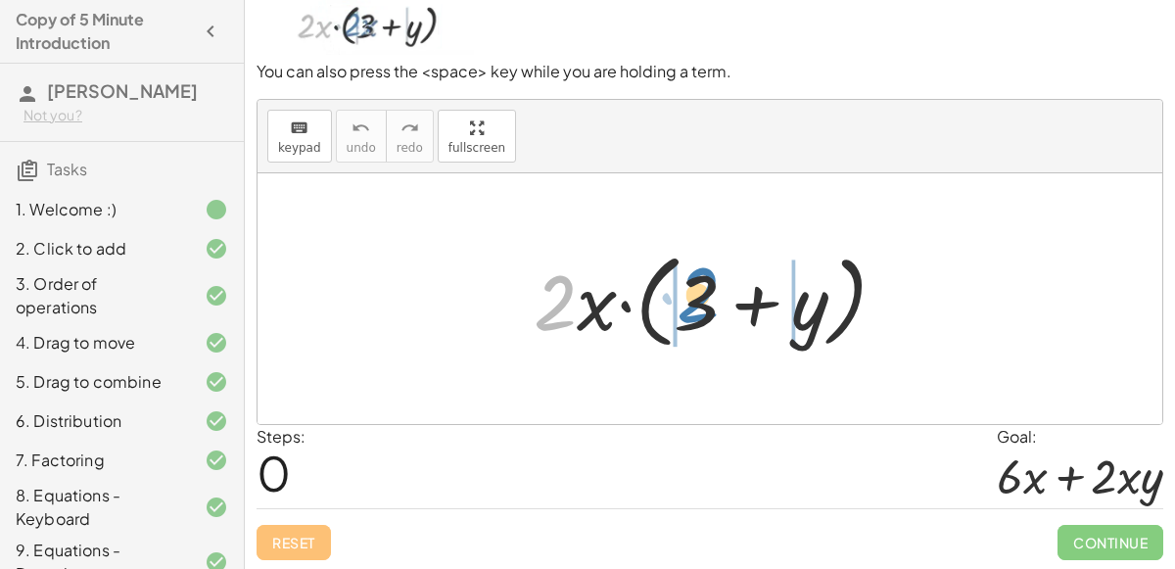
drag, startPoint x: 568, startPoint y: 307, endPoint x: 707, endPoint y: 301, distance: 139.2
click at [707, 301] on div at bounding box center [718, 299] width 388 height 113
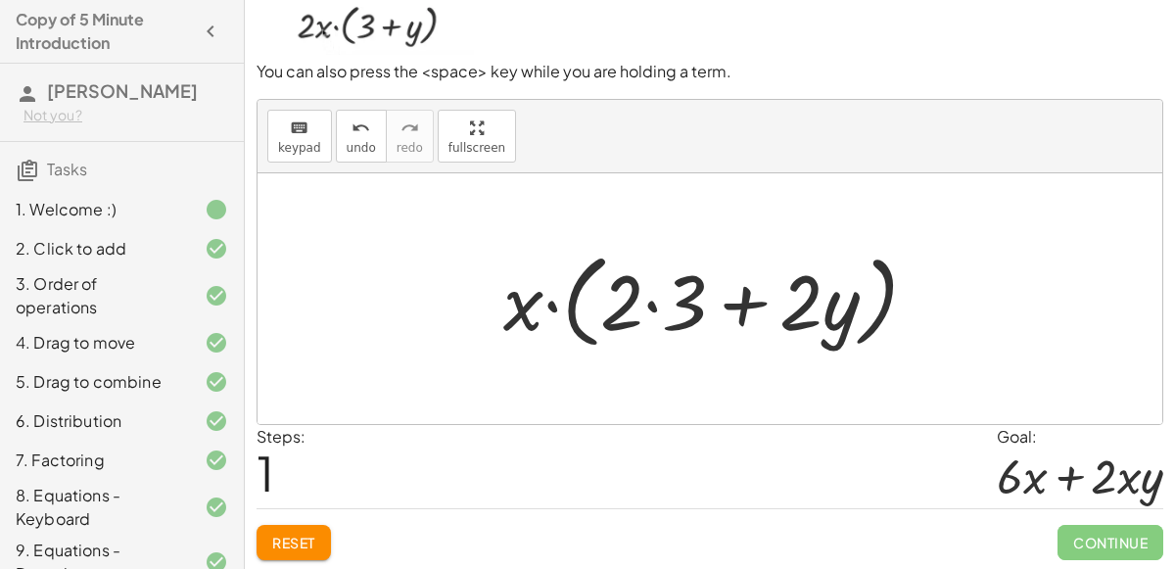
click at [644, 303] on div at bounding box center [719, 299] width 450 height 113
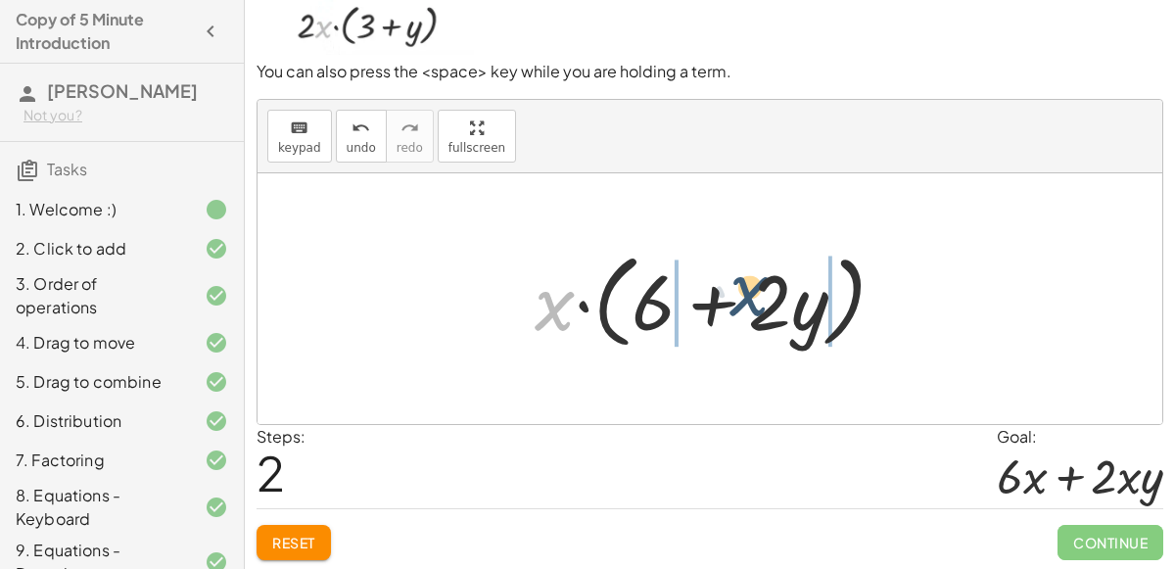
drag, startPoint x: 545, startPoint y: 313, endPoint x: 745, endPoint y: 299, distance: 200.3
click at [745, 299] on div at bounding box center [718, 299] width 387 height 113
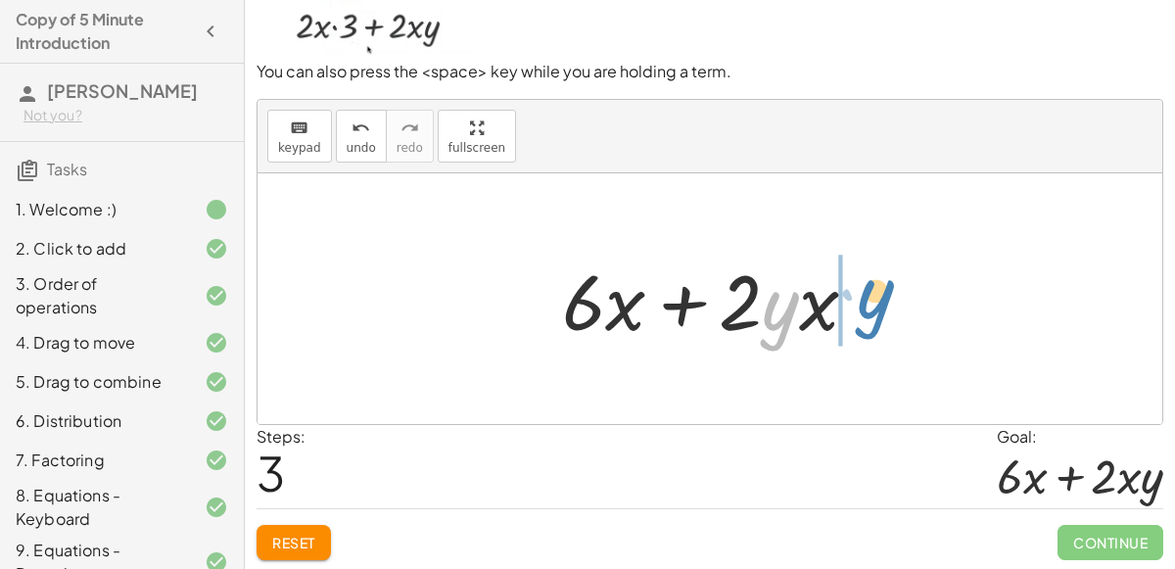
drag, startPoint x: 791, startPoint y: 296, endPoint x: 886, endPoint y: 284, distance: 95.7
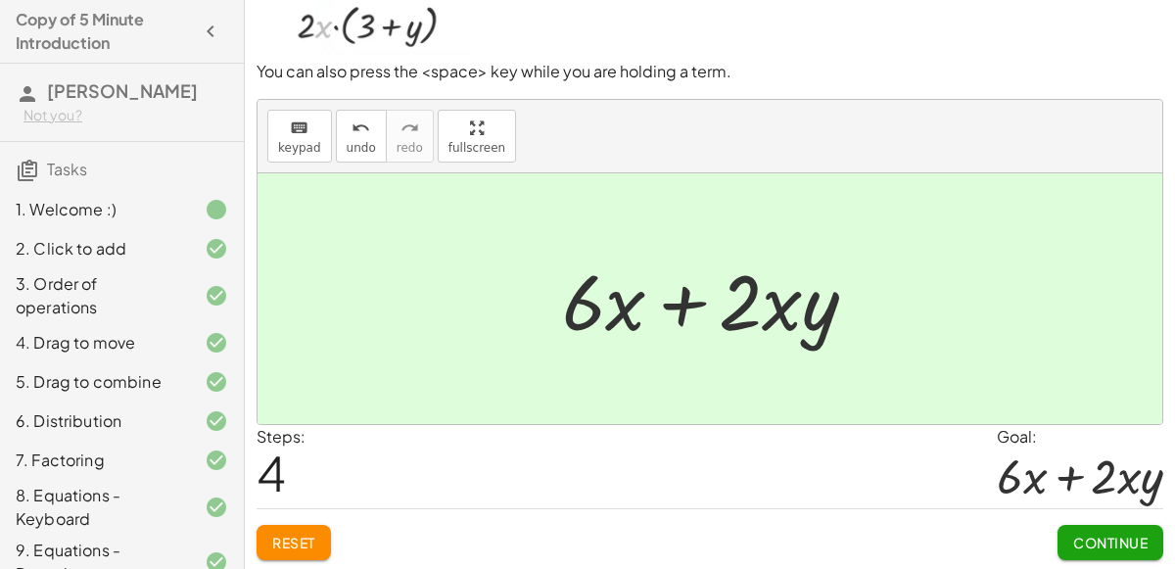
click at [1112, 534] on span "Continue" at bounding box center [1110, 543] width 74 height 18
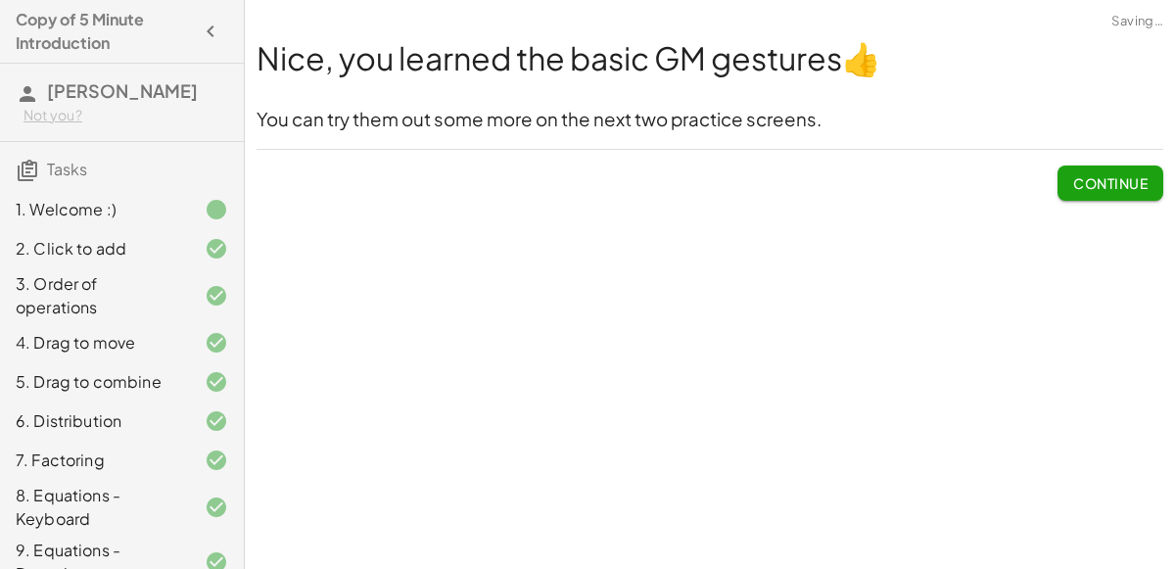
scroll to position [0, 0]
click at [1125, 187] on span "Continue" at bounding box center [1110, 183] width 74 height 18
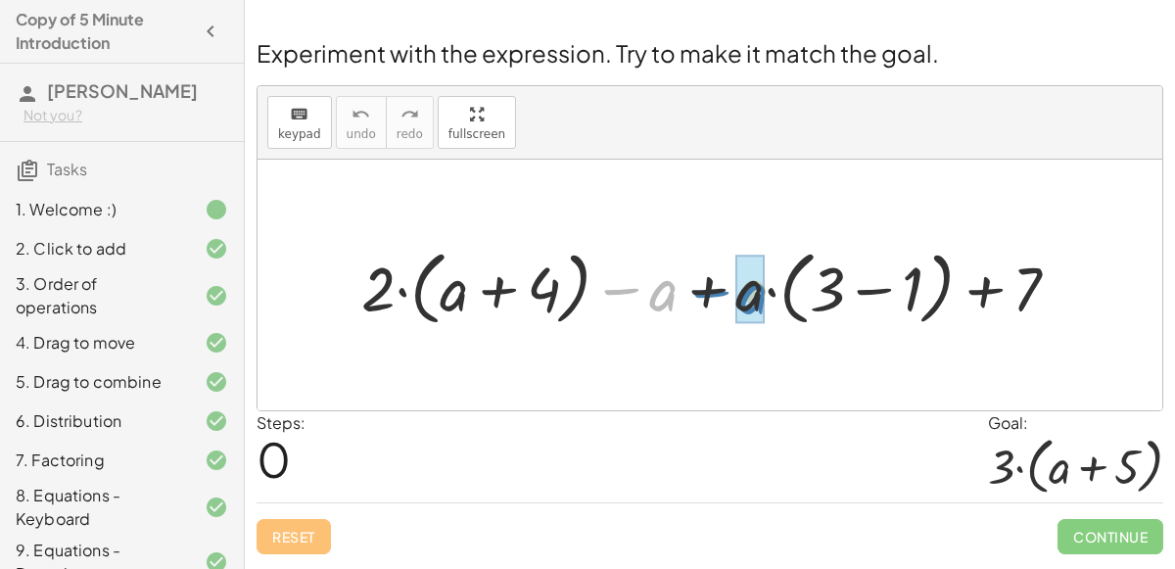
drag, startPoint x: 667, startPoint y: 287, endPoint x: 757, endPoint y: 290, distance: 90.1
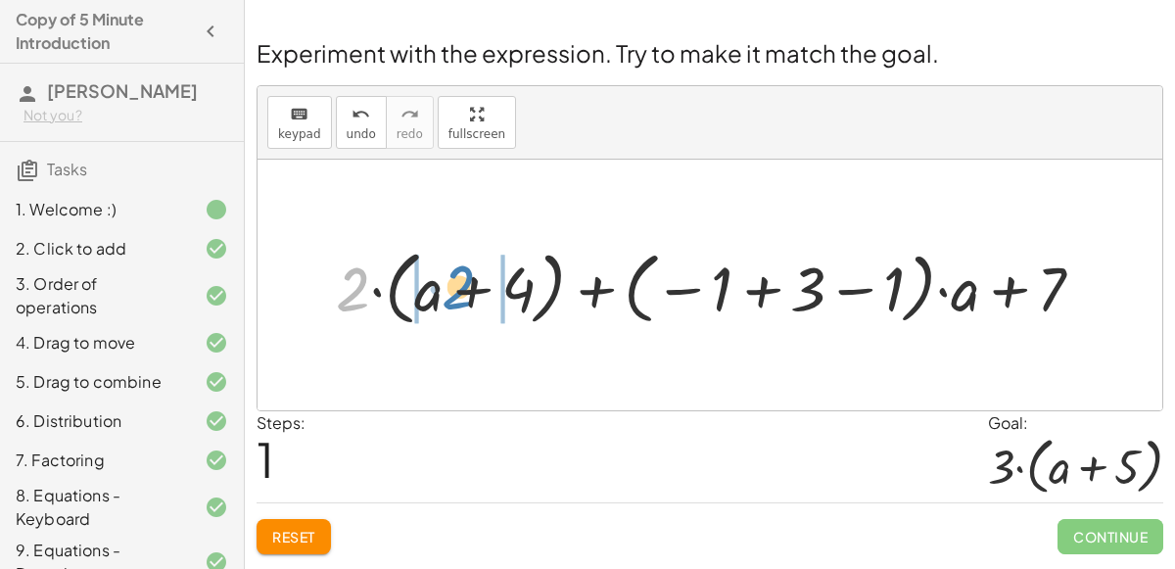
drag, startPoint x: 351, startPoint y: 284, endPoint x: 457, endPoint y: 283, distance: 106.8
click at [457, 283] on div at bounding box center [717, 285] width 783 height 91
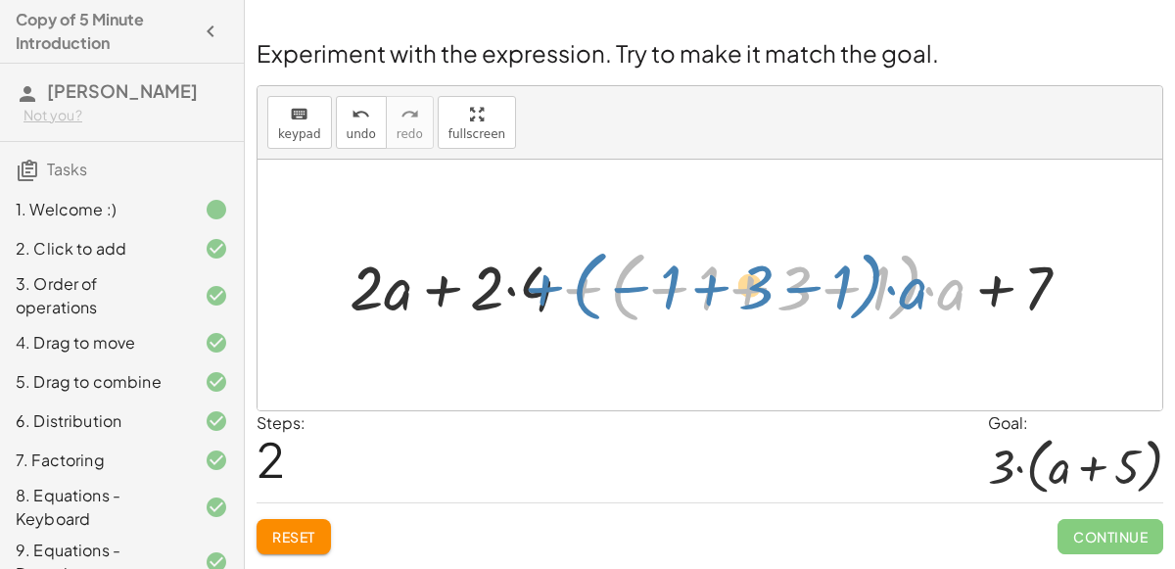
drag, startPoint x: 602, startPoint y: 290, endPoint x: 564, endPoint y: 289, distance: 38.2
click at [564, 289] on div at bounding box center [718, 284] width 756 height 87
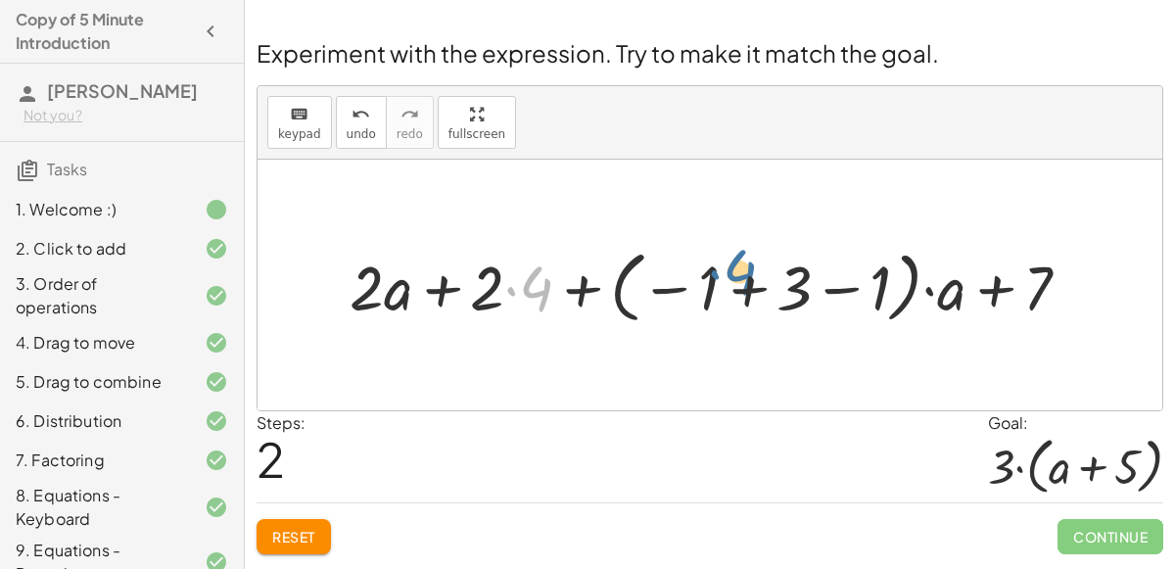
drag, startPoint x: 517, startPoint y: 291, endPoint x: 724, endPoint y: 275, distance: 207.2
click at [724, 275] on div at bounding box center [718, 284] width 756 height 87
click at [509, 288] on div at bounding box center [718, 284] width 756 height 87
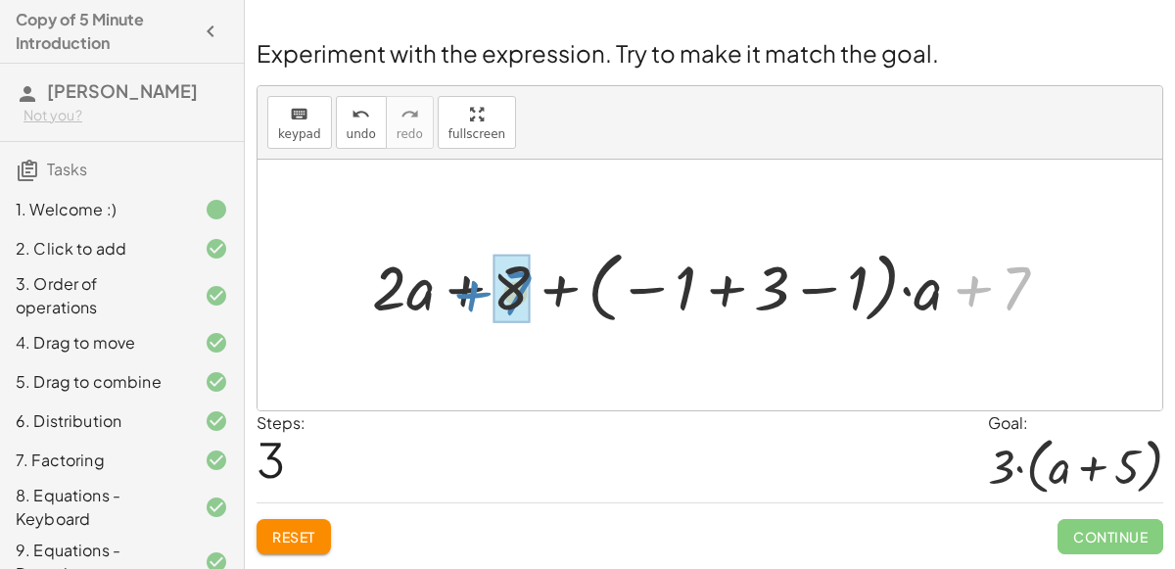
drag, startPoint x: 1014, startPoint y: 286, endPoint x: 514, endPoint y: 291, distance: 499.5
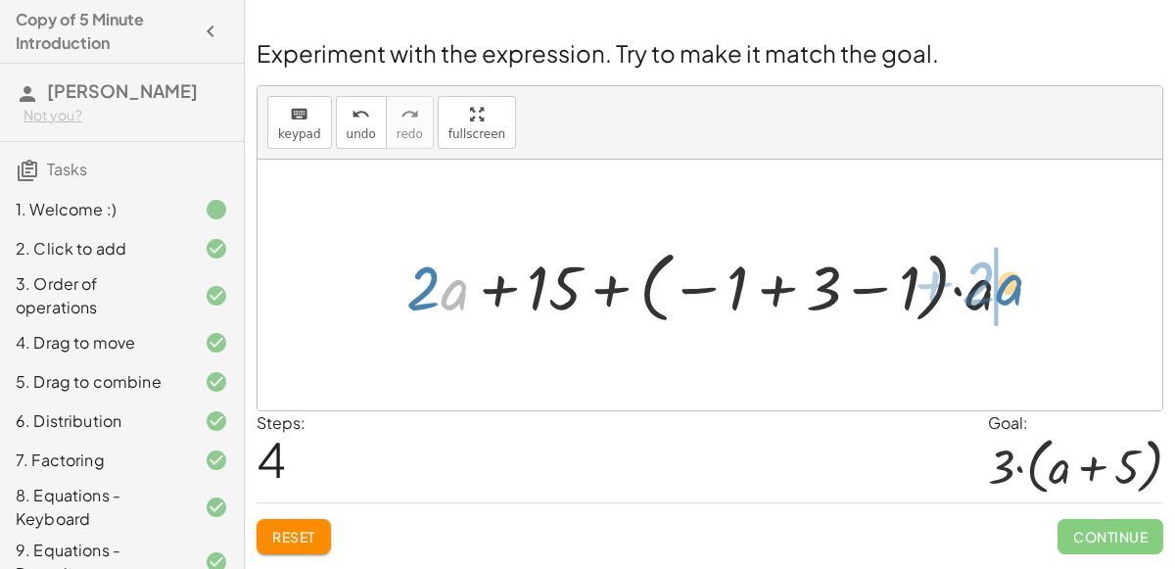
drag, startPoint x: 449, startPoint y: 285, endPoint x: 1004, endPoint y: 280, distance: 555.3
click at [1004, 280] on div at bounding box center [718, 284] width 642 height 87
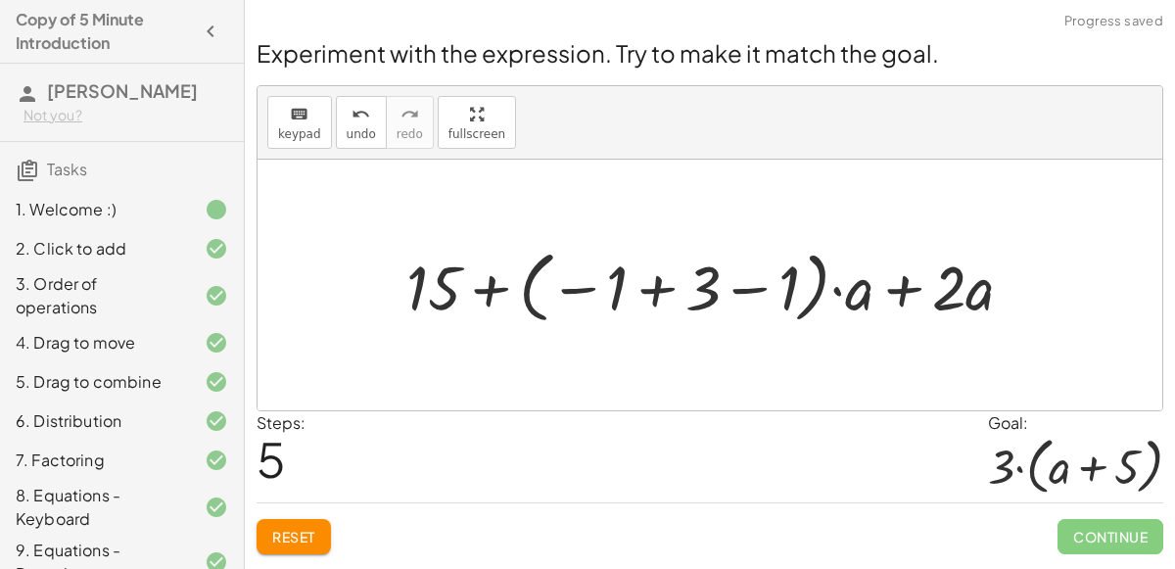
click at [905, 293] on div at bounding box center [718, 284] width 642 height 87
drag, startPoint x: 435, startPoint y: 267, endPoint x: 655, endPoint y: 264, distance: 220.4
click at [655, 264] on div at bounding box center [718, 284] width 642 height 87
drag, startPoint x: 425, startPoint y: 281, endPoint x: 689, endPoint y: 279, distance: 264.4
click at [689, 279] on div at bounding box center [718, 284] width 642 height 87
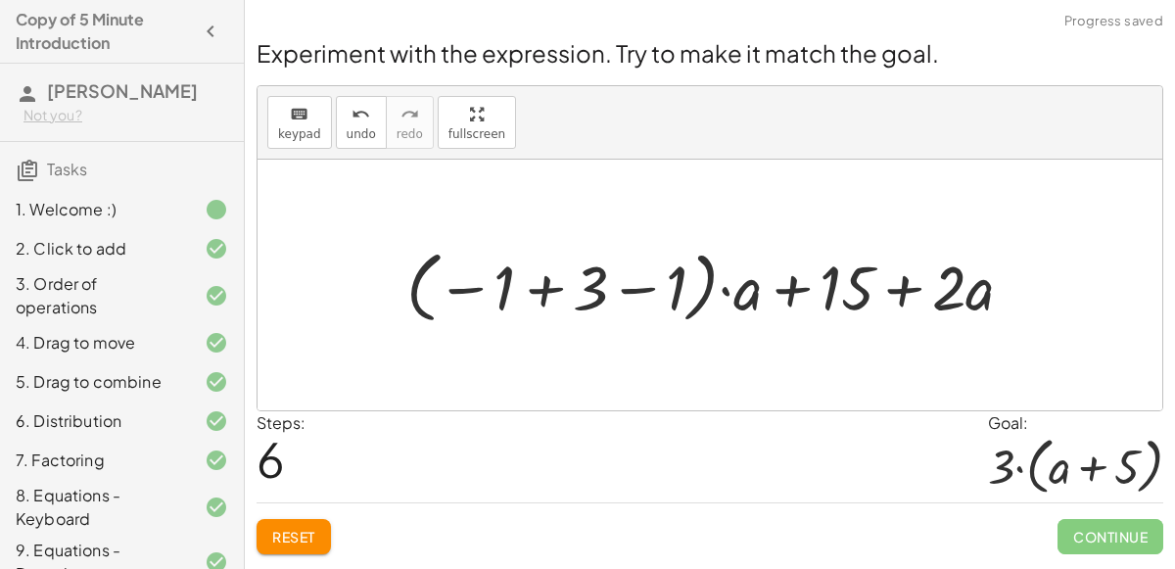
click at [785, 286] on div at bounding box center [718, 284] width 642 height 87
drag, startPoint x: 828, startPoint y: 288, endPoint x: 323, endPoint y: 307, distance: 504.7
click at [323, 307] on div "+ · 2 · ( + a + 4 ) − a + · a · ( + 3 − 1 ) + 7 + · 2 · ( + a + 4 ) + · ( − 1 +…" at bounding box center [710, 285] width 905 height 251
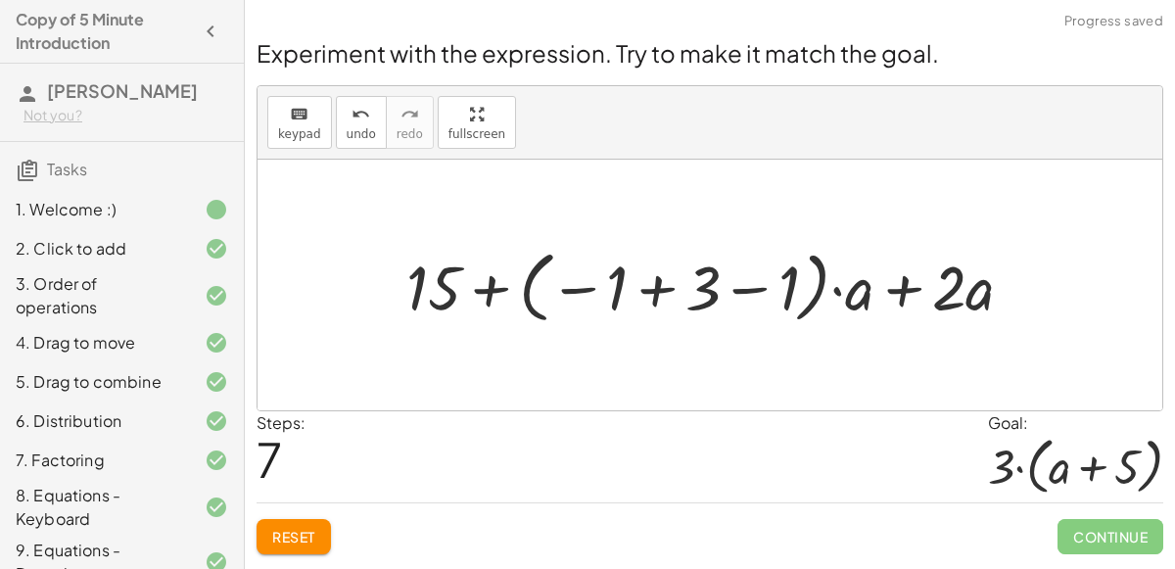
click at [900, 286] on div at bounding box center [718, 284] width 642 height 87
click at [653, 289] on div at bounding box center [718, 284] width 642 height 87
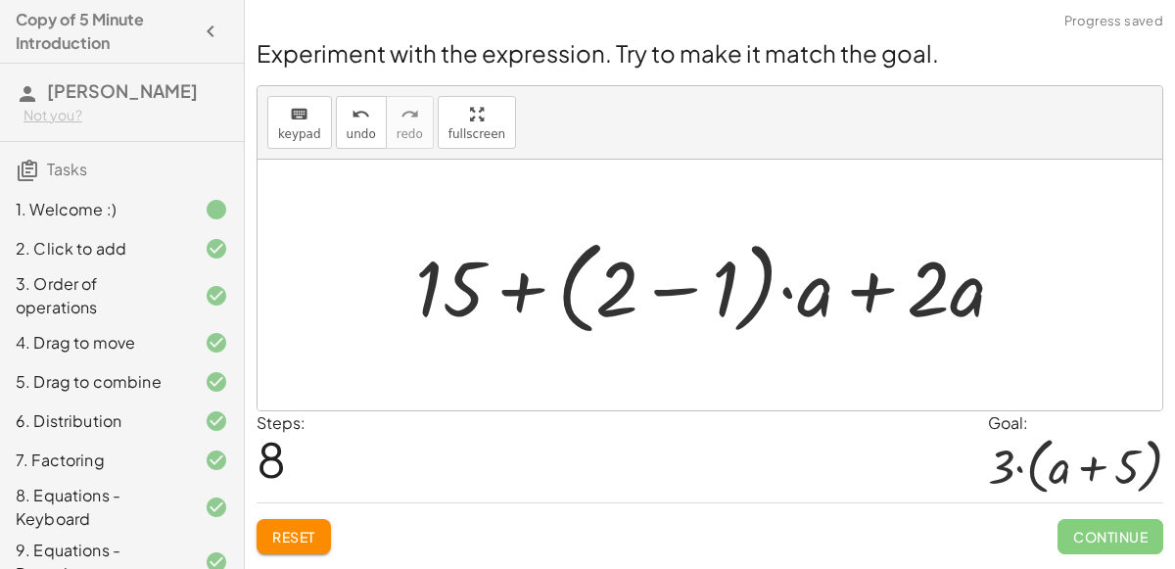
click at [673, 289] on div at bounding box center [717, 285] width 625 height 113
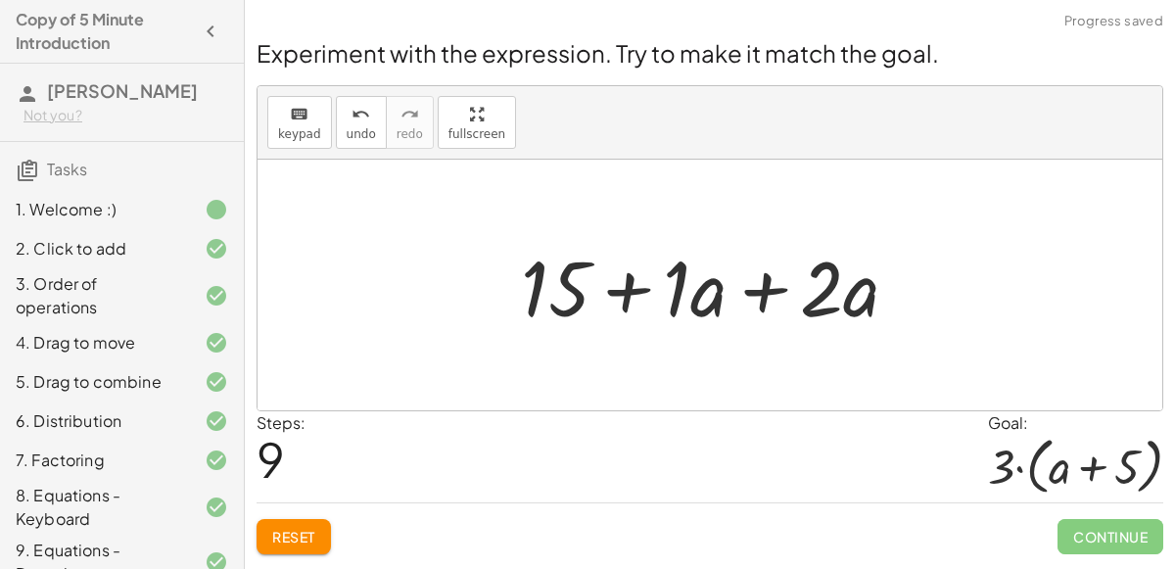
click at [763, 289] on div at bounding box center [717, 285] width 413 height 101
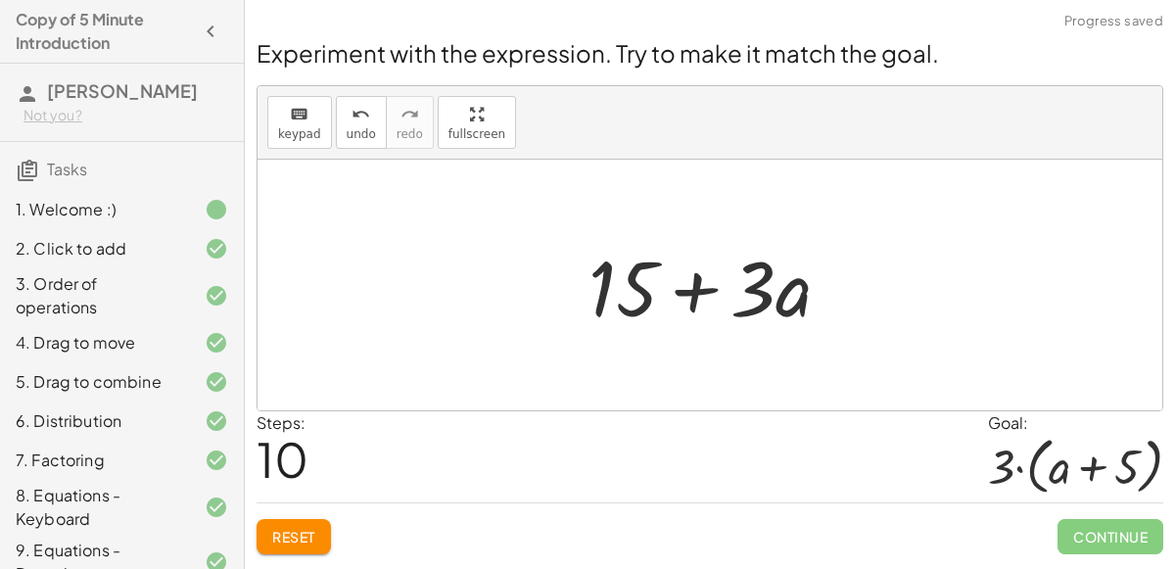
click at [697, 284] on div at bounding box center [718, 285] width 278 height 101
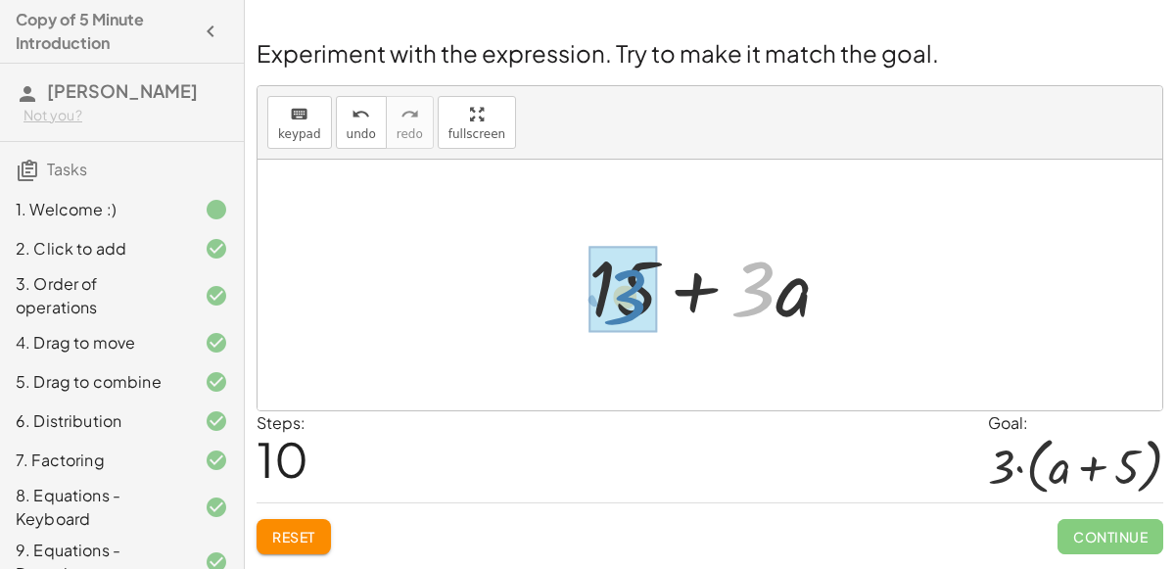
drag, startPoint x: 760, startPoint y: 290, endPoint x: 632, endPoint y: 298, distance: 128.5
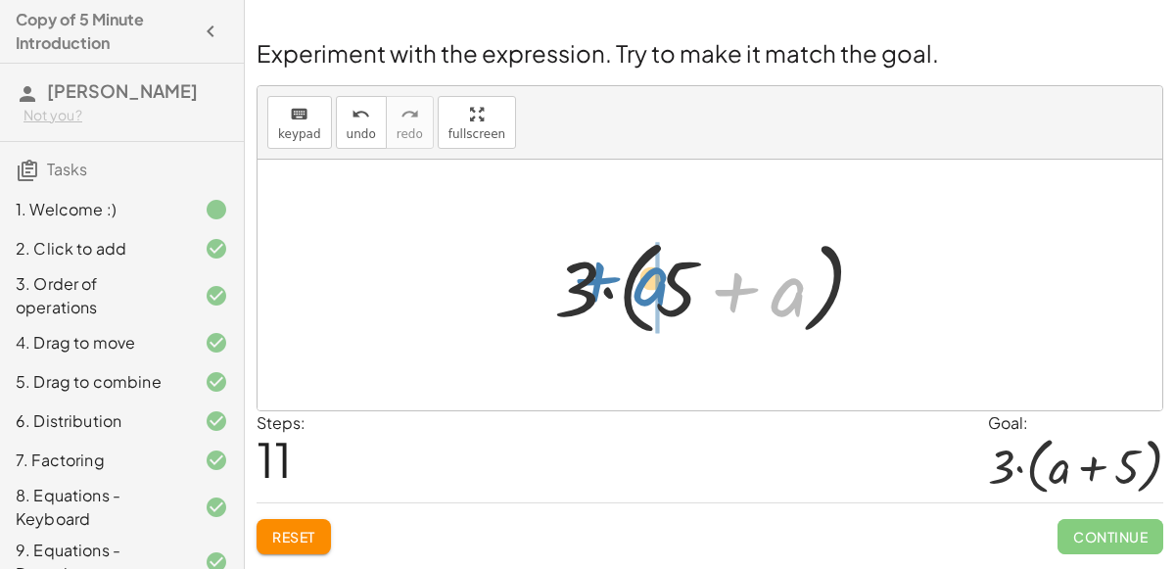
drag, startPoint x: 780, startPoint y: 278, endPoint x: 640, endPoint y: 266, distance: 139.6
click at [640, 266] on div at bounding box center [718, 285] width 347 height 113
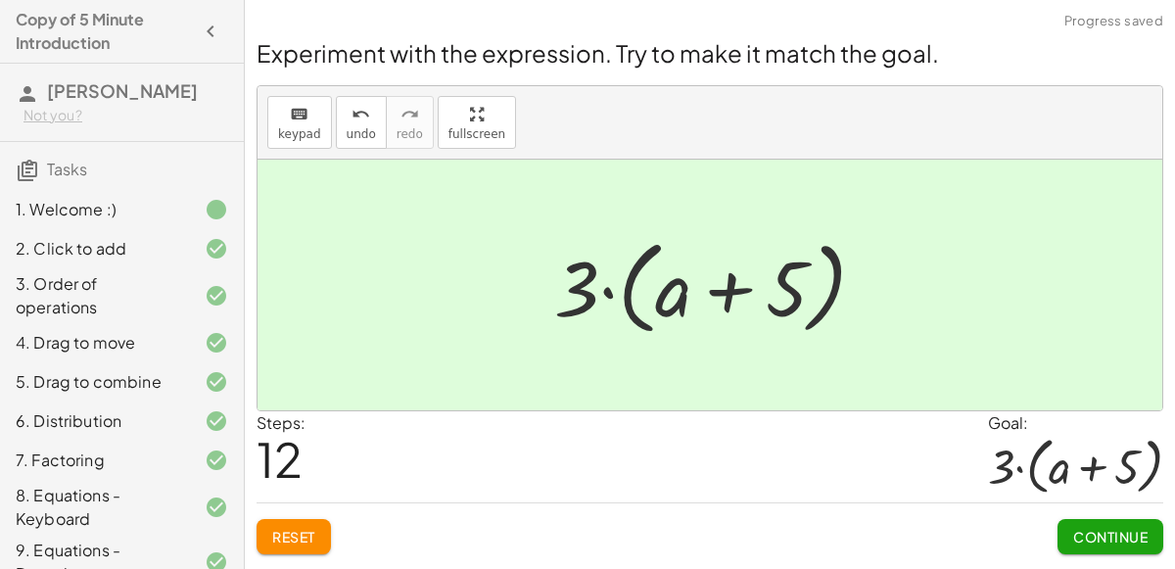
click at [1089, 523] on button "Continue" at bounding box center [1111, 536] width 106 height 35
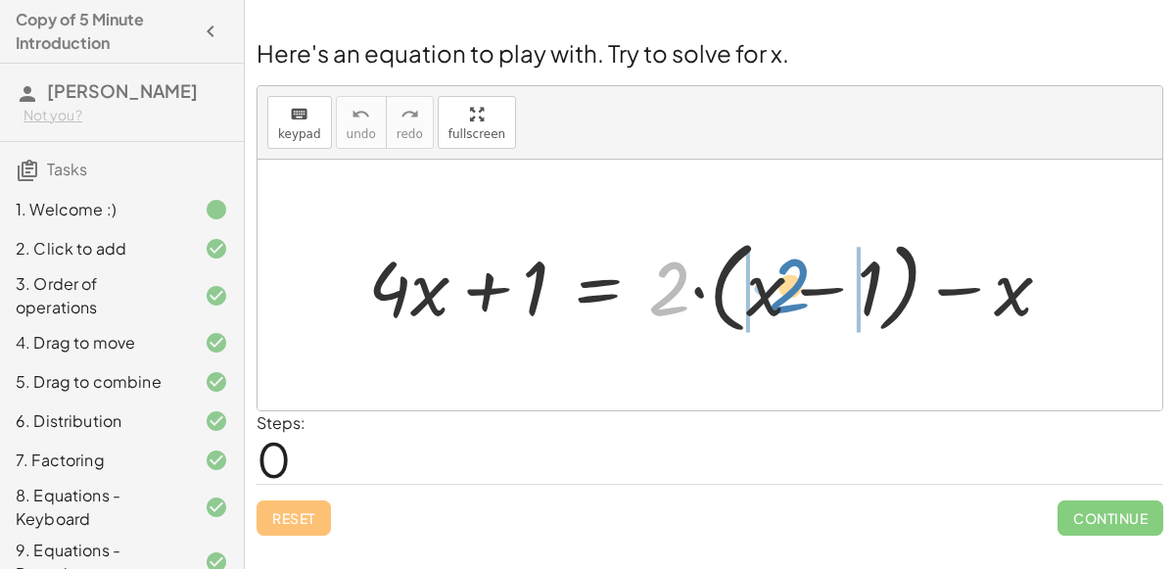
drag, startPoint x: 661, startPoint y: 289, endPoint x: 782, endPoint y: 286, distance: 121.5
click at [782, 286] on div at bounding box center [717, 285] width 719 height 111
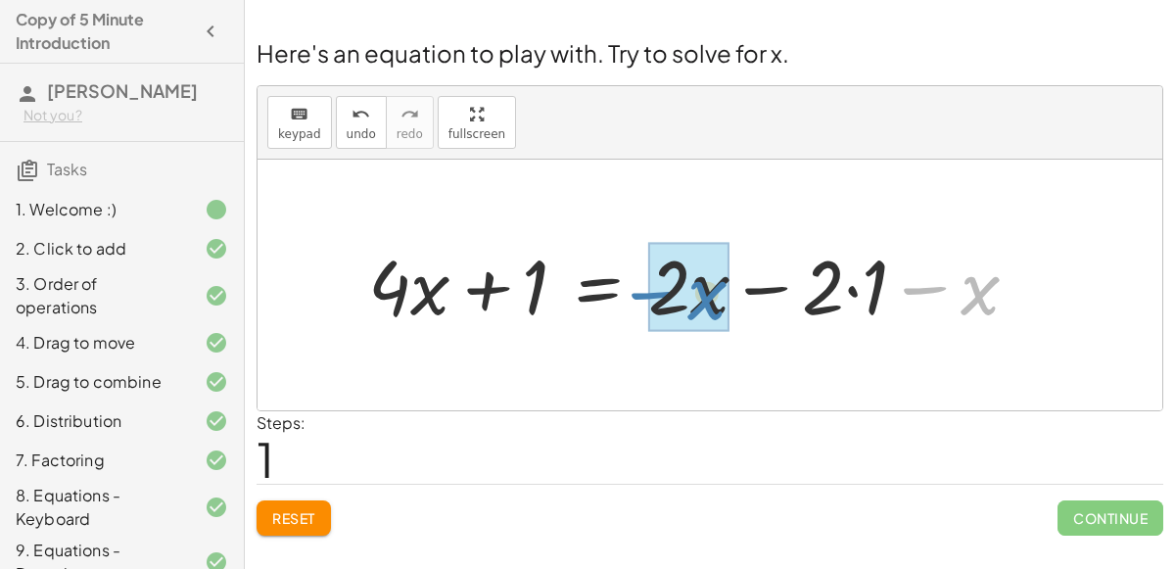
drag, startPoint x: 968, startPoint y: 286, endPoint x: 695, endPoint y: 290, distance: 272.3
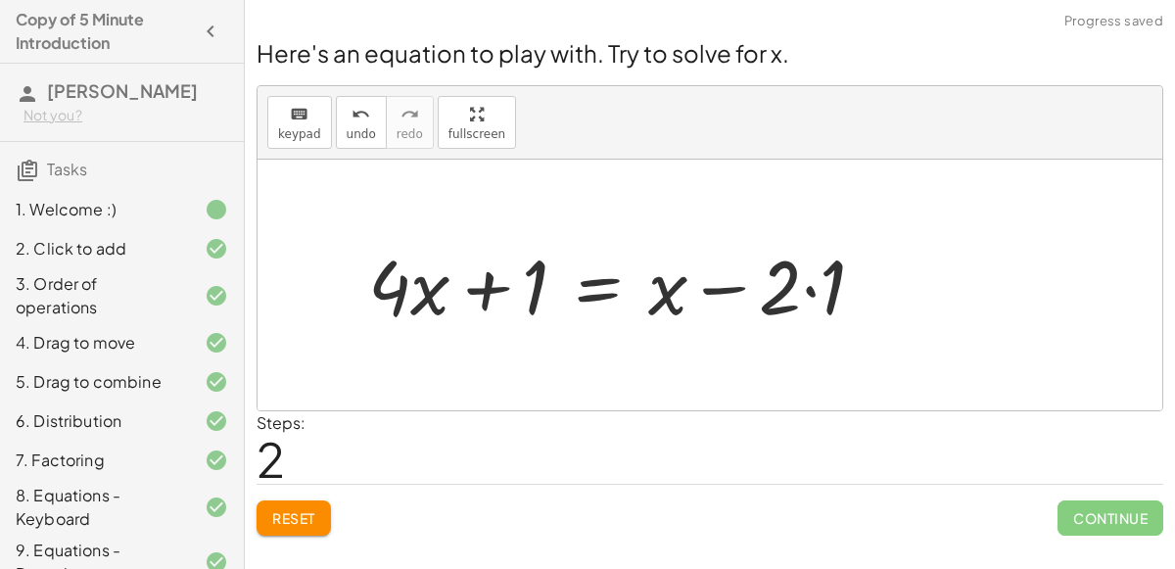
click at [810, 290] on div at bounding box center [624, 284] width 532 height 99
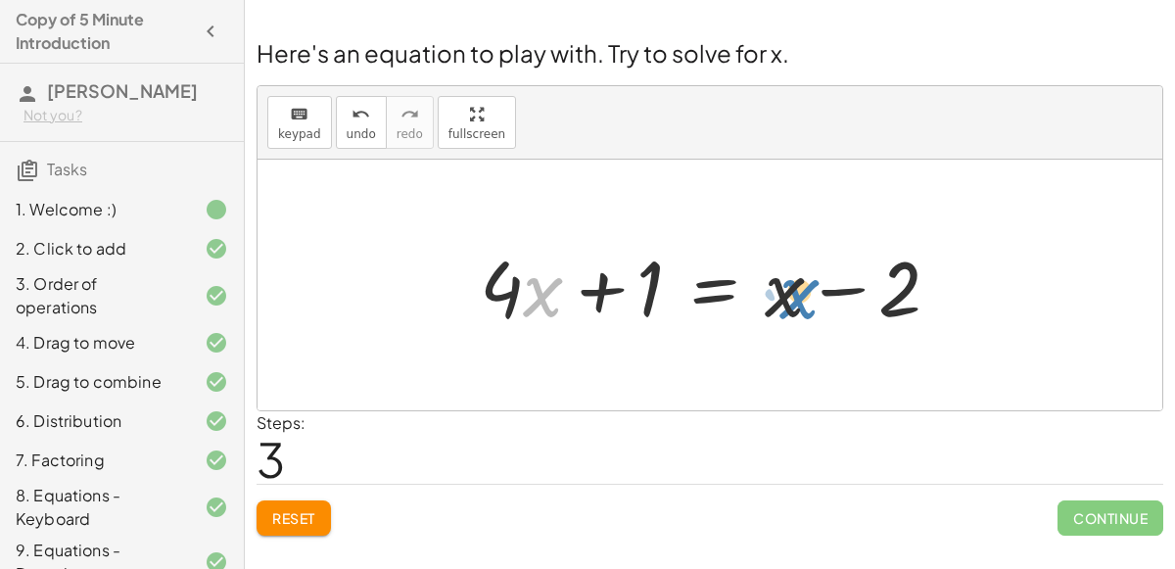
drag, startPoint x: 550, startPoint y: 295, endPoint x: 807, endPoint y: 297, distance: 256.6
click at [807, 297] on div at bounding box center [718, 285] width 496 height 101
click at [707, 284] on div at bounding box center [718, 285] width 496 height 101
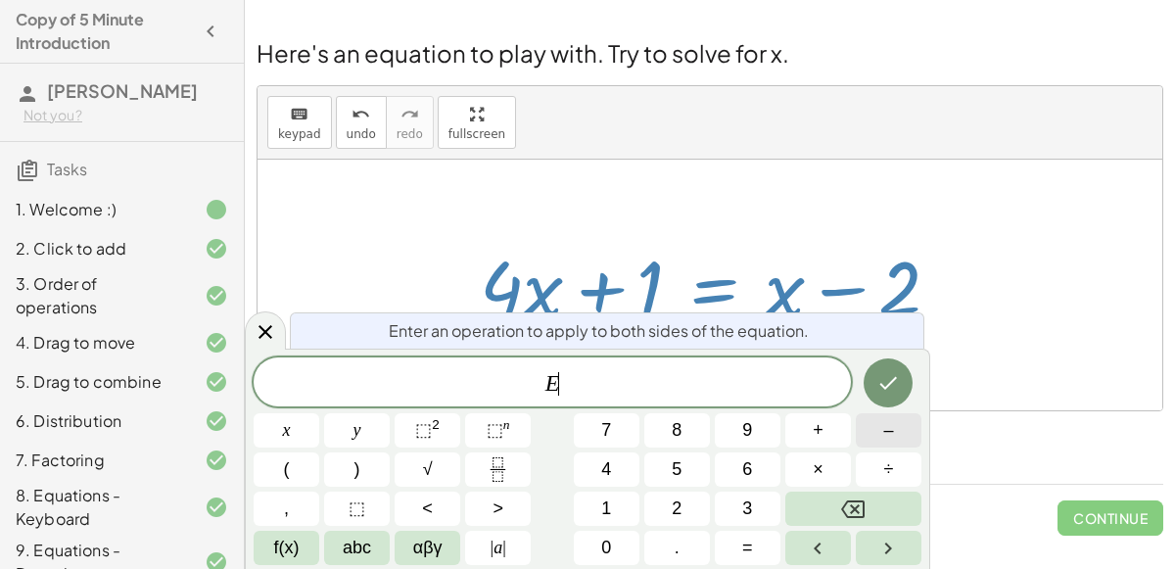
click at [878, 438] on button "–" at bounding box center [889, 430] width 66 height 34
click at [622, 473] on button "4" at bounding box center [607, 469] width 66 height 34
click at [894, 393] on icon "Done" at bounding box center [889, 383] width 24 height 24
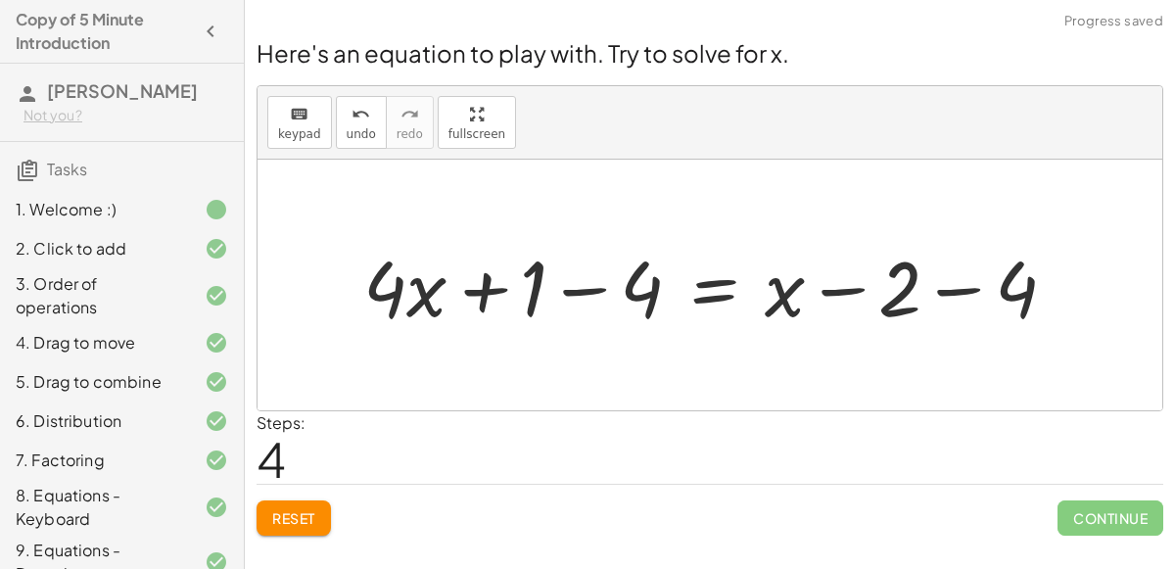
click at [935, 292] on div at bounding box center [718, 285] width 729 height 101
click at [582, 291] on div at bounding box center [660, 285] width 612 height 101
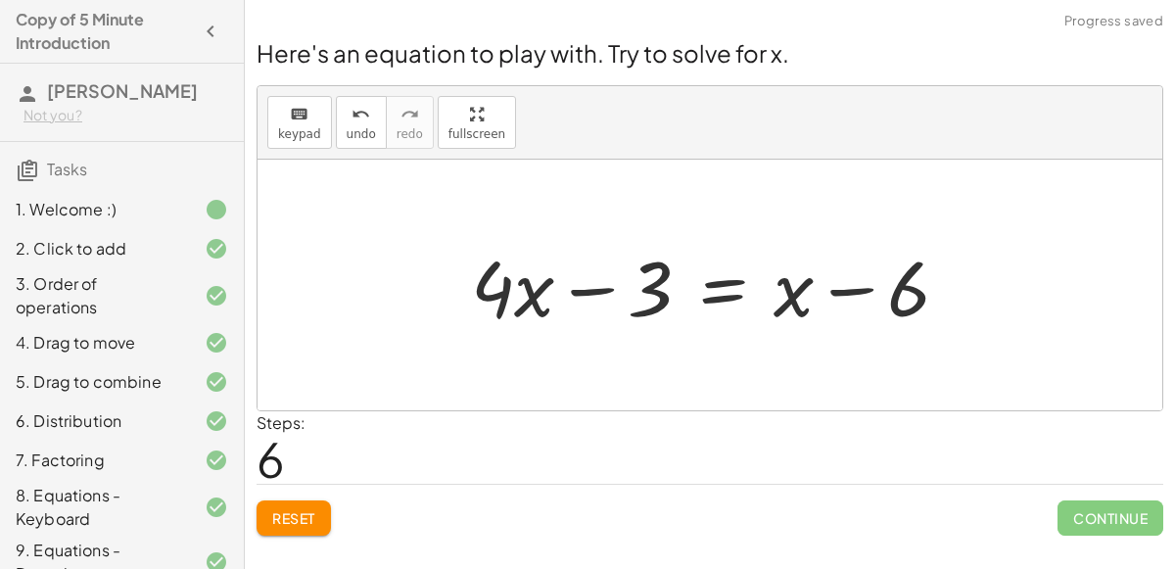
click at [730, 284] on div at bounding box center [718, 285] width 514 height 101
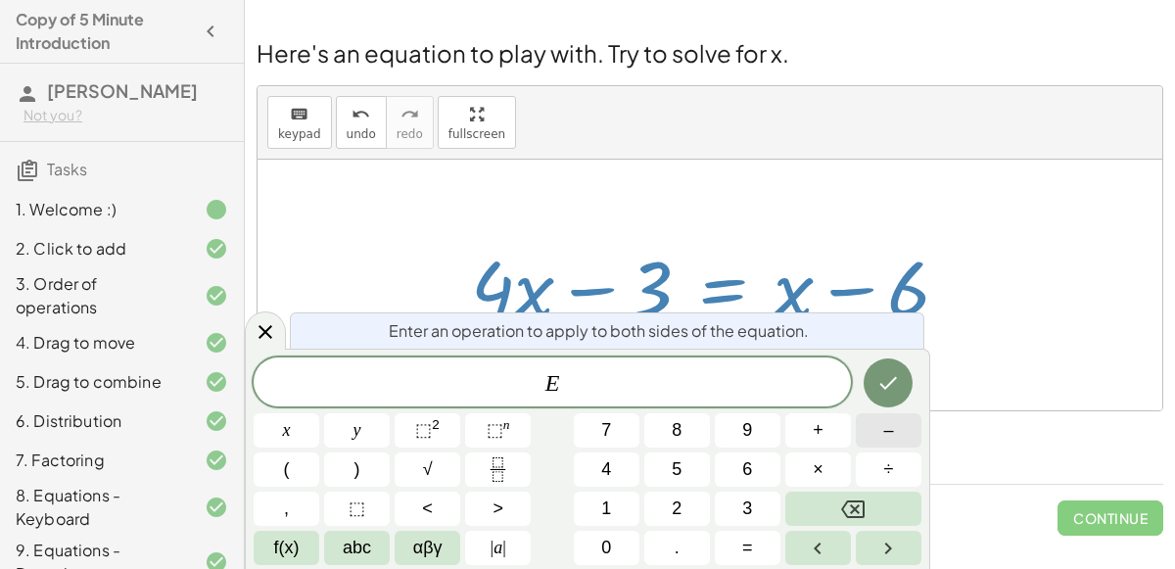
click at [881, 426] on button "–" at bounding box center [889, 430] width 66 height 34
click at [866, 501] on button "Backspace" at bounding box center [853, 509] width 136 height 34
click at [820, 437] on span "+" at bounding box center [818, 430] width 11 height 26
click at [738, 498] on button "3" at bounding box center [748, 509] width 66 height 34
click at [877, 385] on icon "Done" at bounding box center [889, 383] width 24 height 24
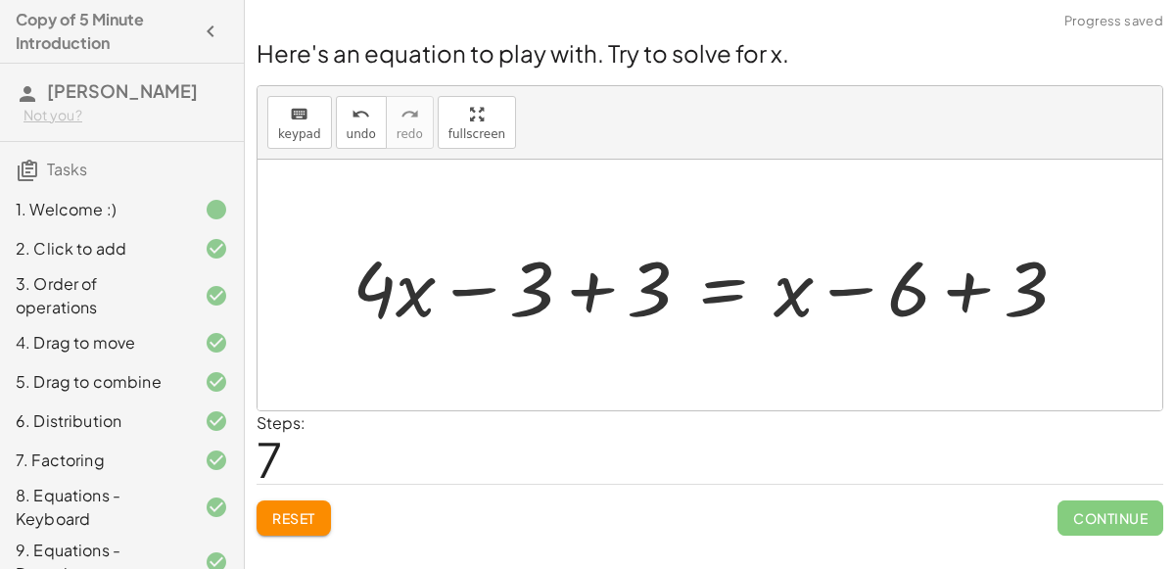
click at [591, 280] on div at bounding box center [717, 285] width 749 height 101
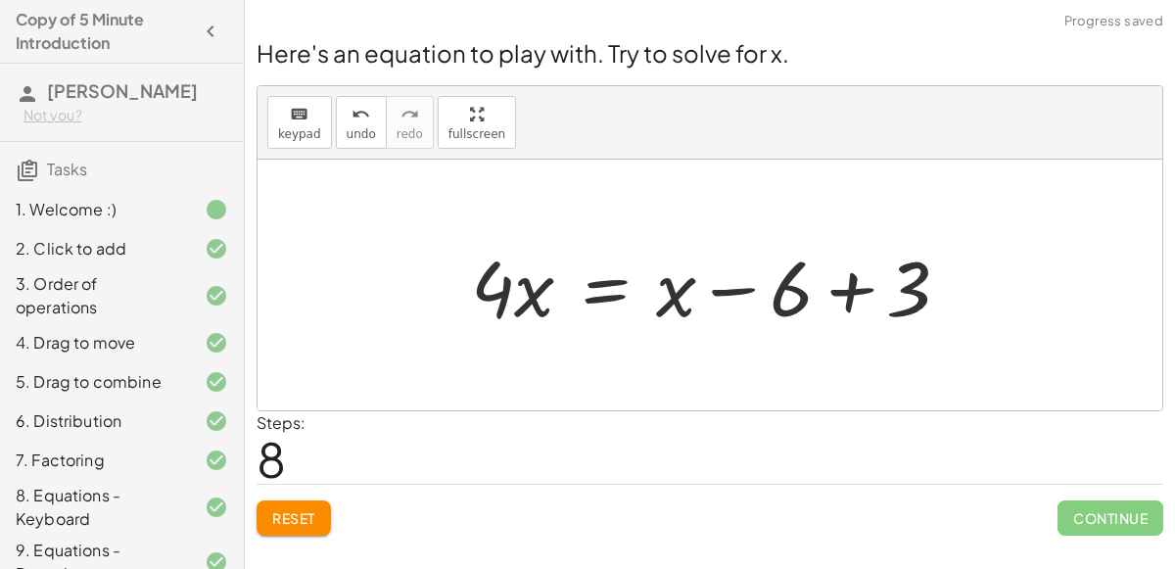
click at [853, 287] on div at bounding box center [718, 285] width 514 height 101
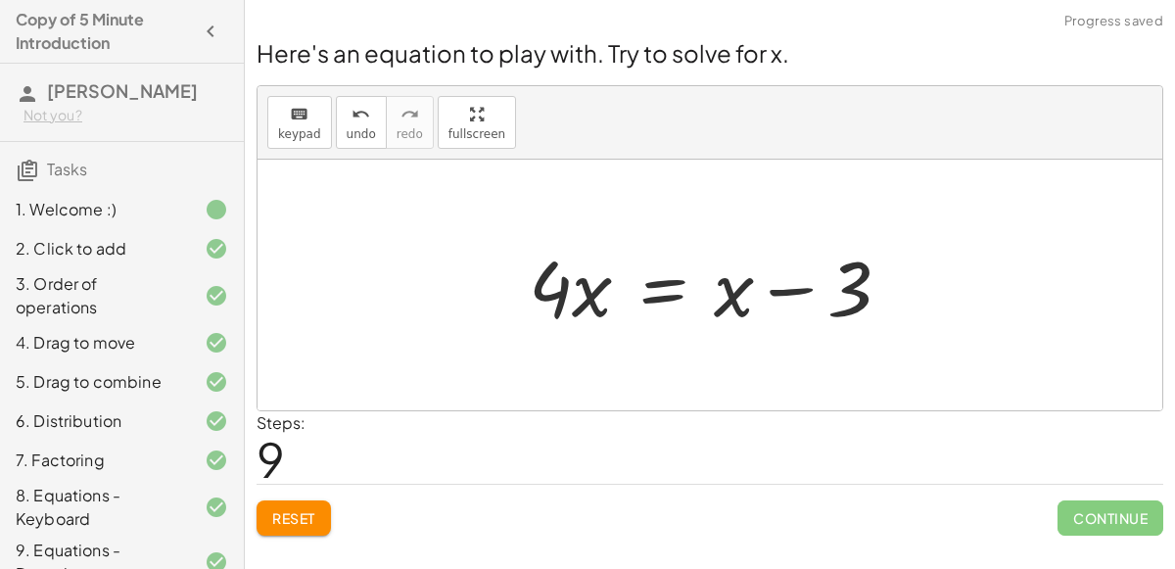
click at [675, 293] on div at bounding box center [718, 285] width 398 height 101
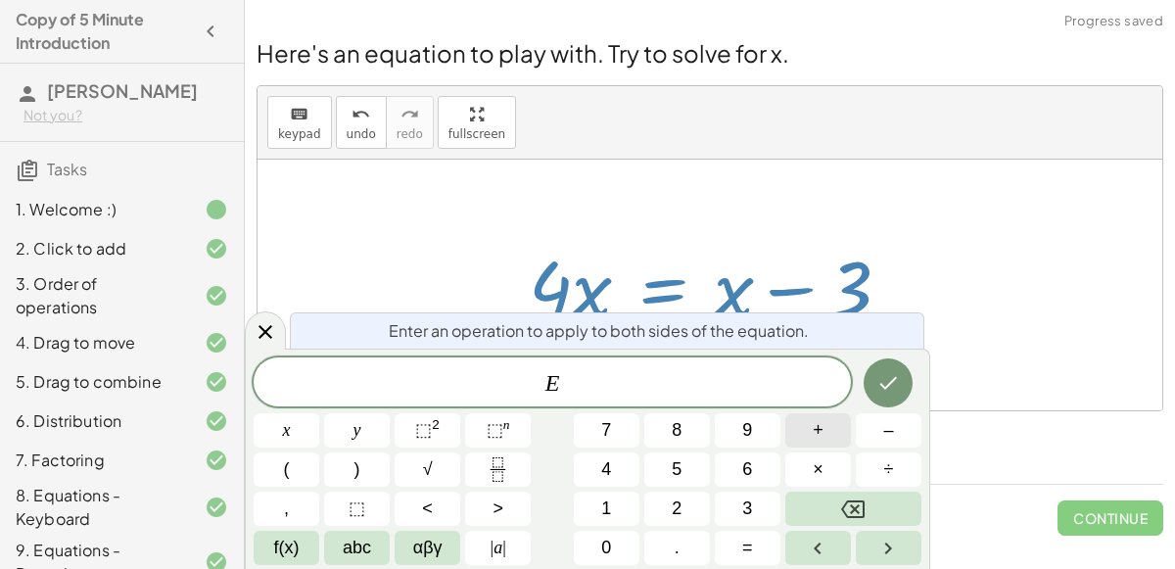
click at [806, 425] on button "+" at bounding box center [818, 430] width 66 height 34
click at [883, 494] on button "Backspace" at bounding box center [853, 509] width 136 height 34
click at [890, 469] on span "÷" at bounding box center [889, 469] width 10 height 26
click at [617, 474] on button "4" at bounding box center [607, 469] width 66 height 34
click at [904, 385] on button "Done" at bounding box center [888, 382] width 49 height 49
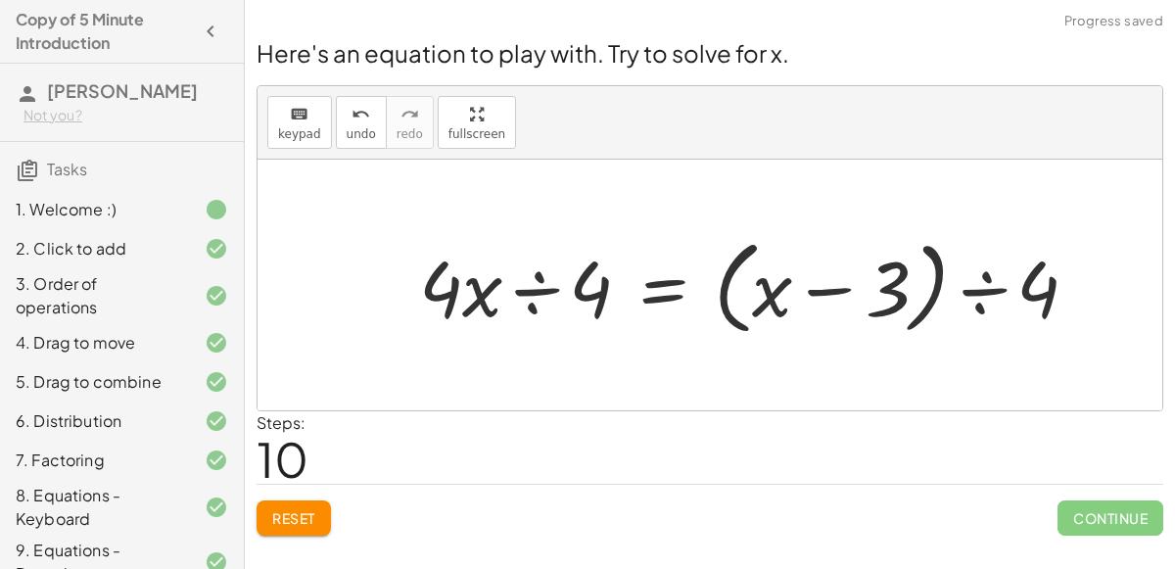
click at [537, 290] on div at bounding box center [756, 285] width 694 height 113
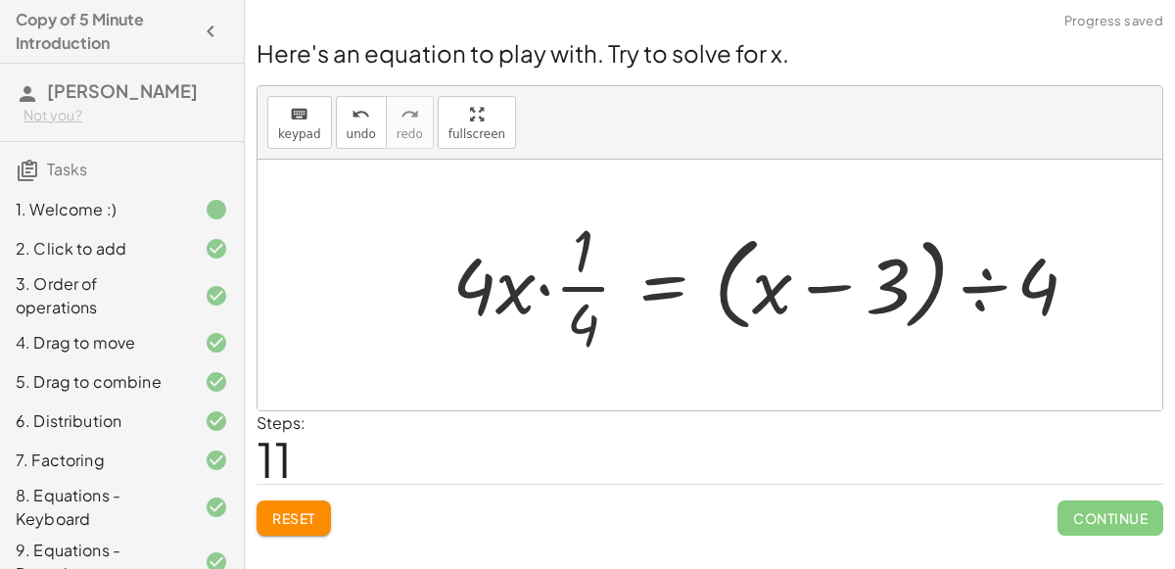
click at [543, 287] on div at bounding box center [773, 285] width 661 height 151
click at [540, 284] on div at bounding box center [793, 285] width 621 height 151
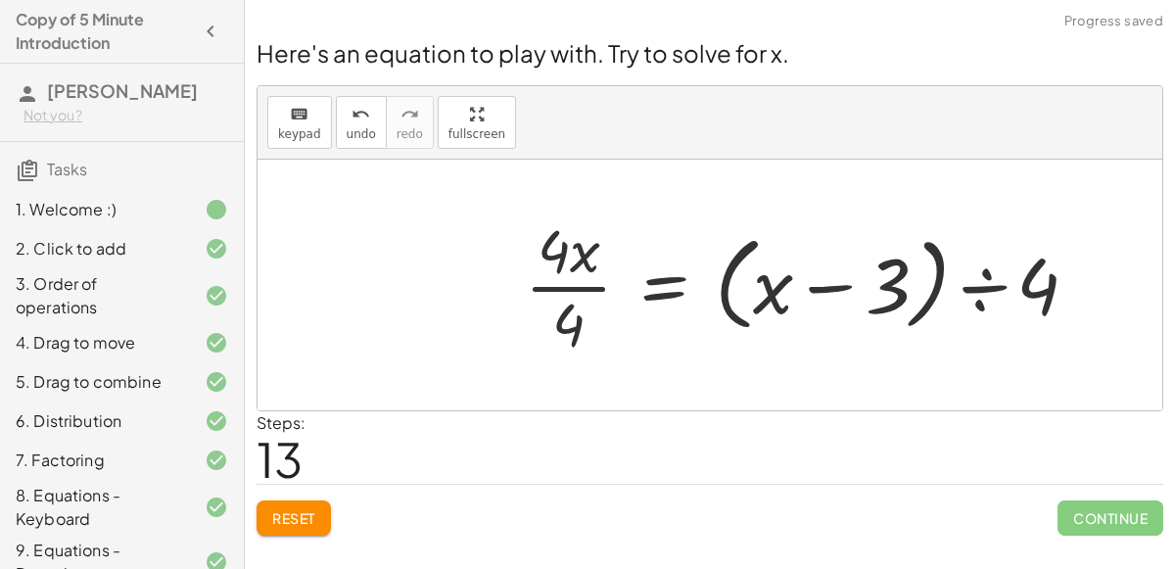
click at [538, 288] on div at bounding box center [809, 285] width 589 height 151
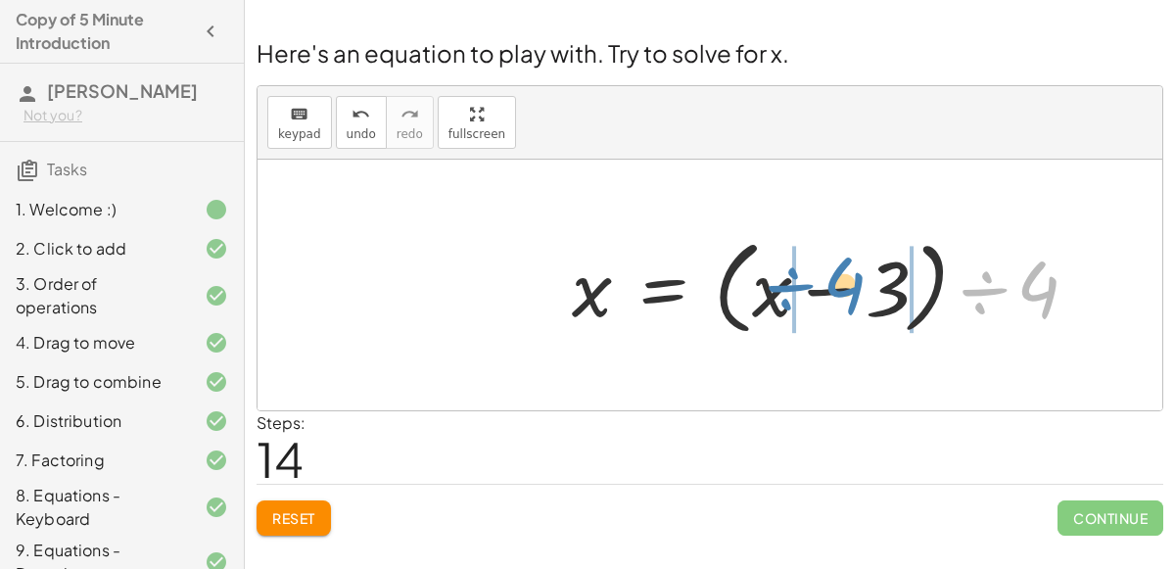
drag, startPoint x: 975, startPoint y: 289, endPoint x: 782, endPoint y: 285, distance: 193.0
click at [782, 285] on div at bounding box center [833, 285] width 542 height 113
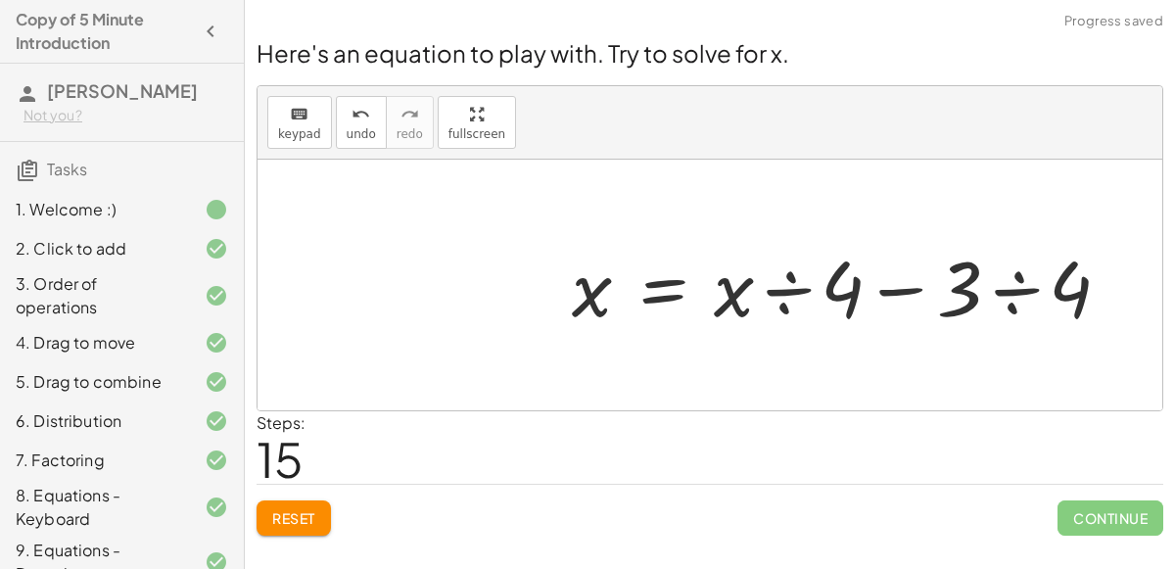
click at [904, 288] on div at bounding box center [849, 285] width 574 height 101
click at [904, 287] on div at bounding box center [849, 285] width 574 height 101
click at [1008, 286] on div at bounding box center [849, 285] width 574 height 101
click at [895, 286] on div at bounding box center [839, 285] width 555 height 101
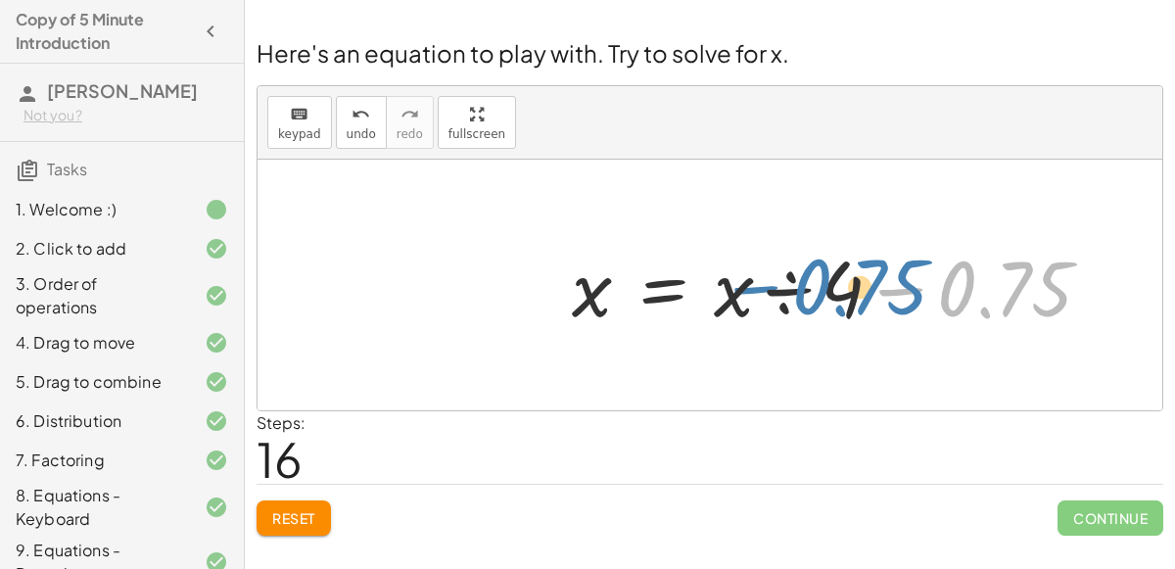
drag, startPoint x: 957, startPoint y: 291, endPoint x: 813, endPoint y: 289, distance: 144.0
click at [813, 289] on div at bounding box center [839, 285] width 555 height 101
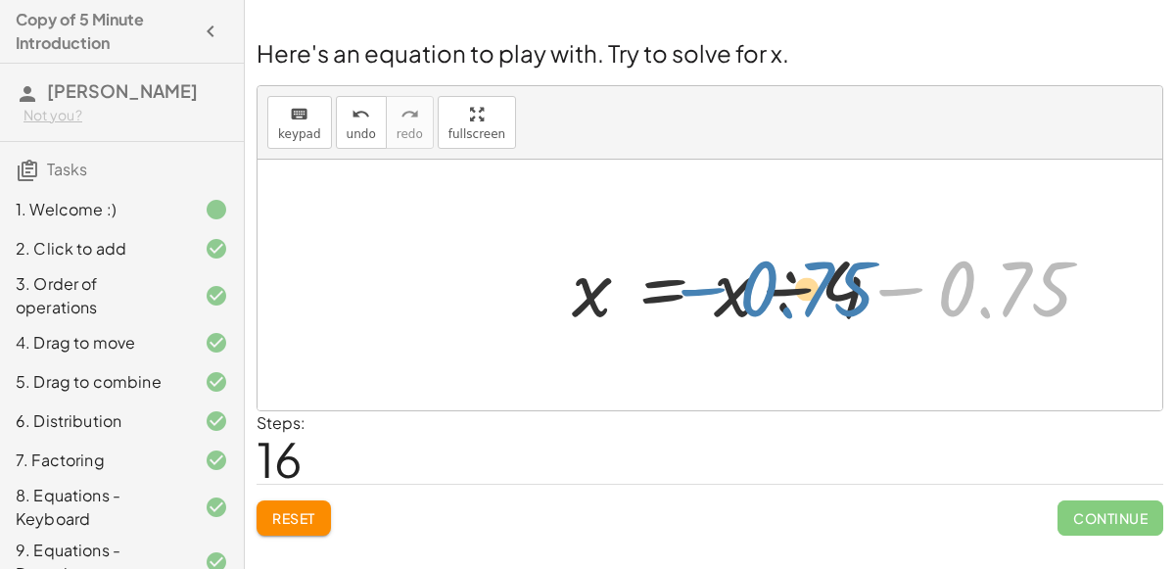
drag, startPoint x: 1028, startPoint y: 297, endPoint x: 830, endPoint y: 297, distance: 197.8
click at [830, 297] on div at bounding box center [839, 285] width 555 height 101
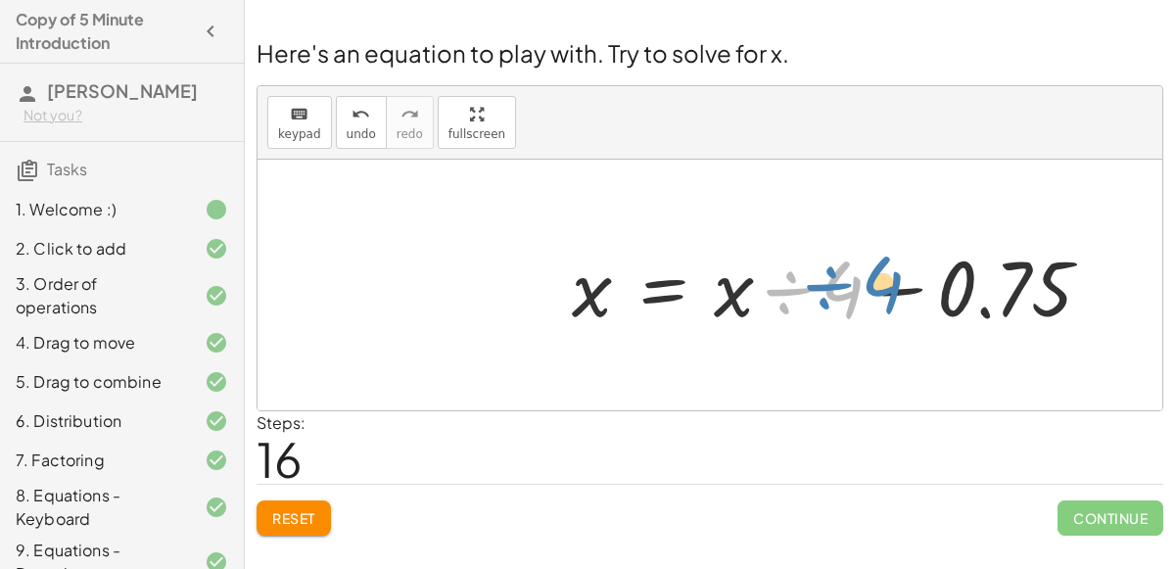
drag, startPoint x: 776, startPoint y: 292, endPoint x: 818, endPoint y: 289, distance: 42.2
click at [818, 289] on div at bounding box center [839, 285] width 555 height 101
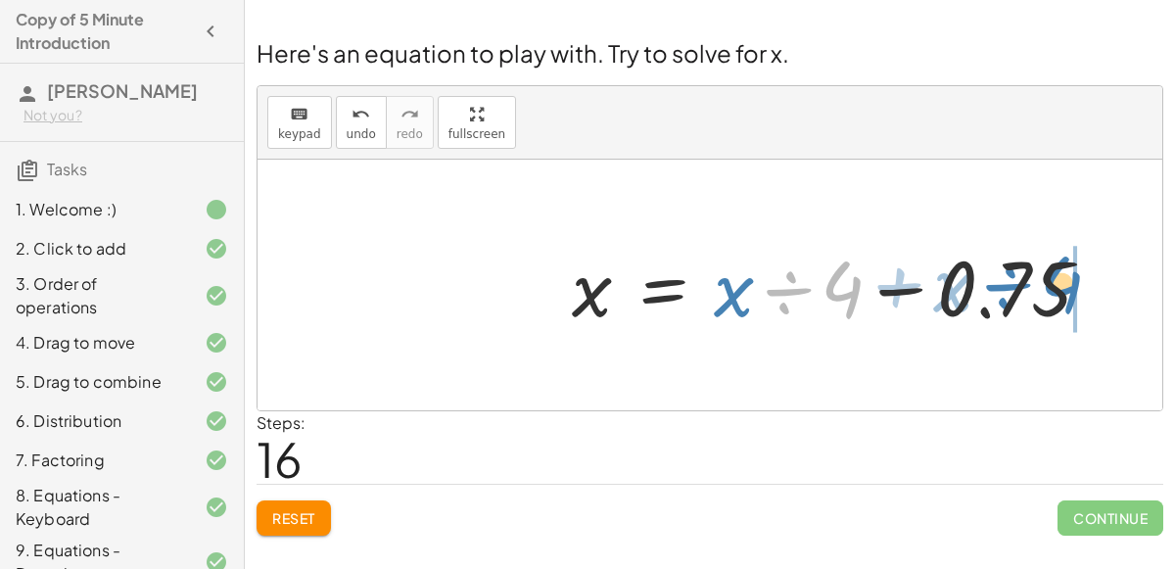
drag, startPoint x: 803, startPoint y: 289, endPoint x: 1022, endPoint y: 284, distance: 219.4
click at [1022, 284] on div at bounding box center [839, 285] width 555 height 101
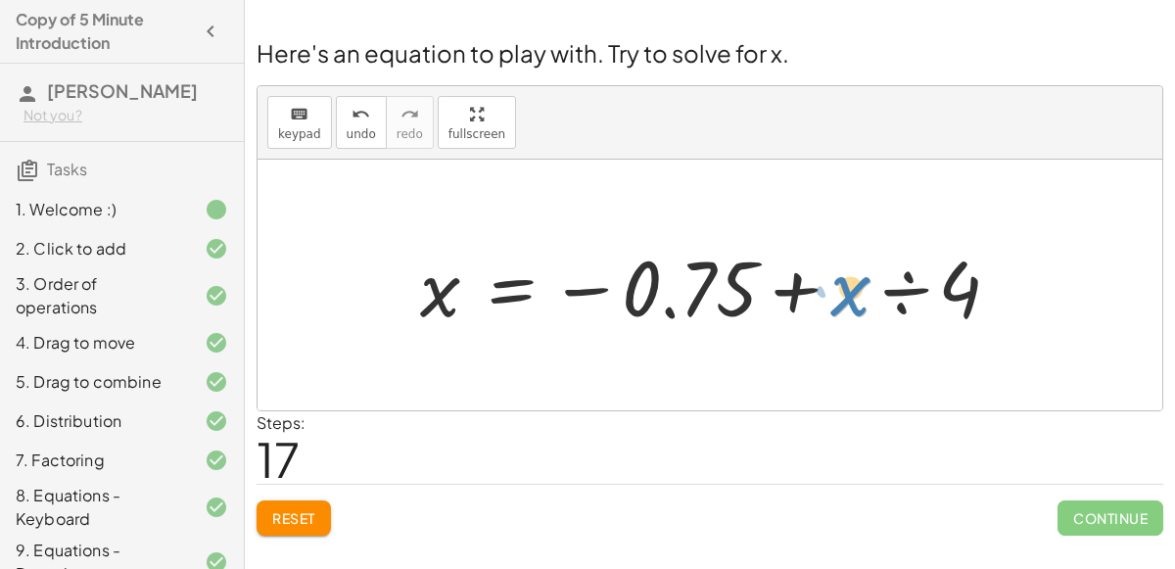
click at [854, 289] on div at bounding box center [717, 285] width 615 height 101
click at [515, 286] on div at bounding box center [717, 285] width 615 height 101
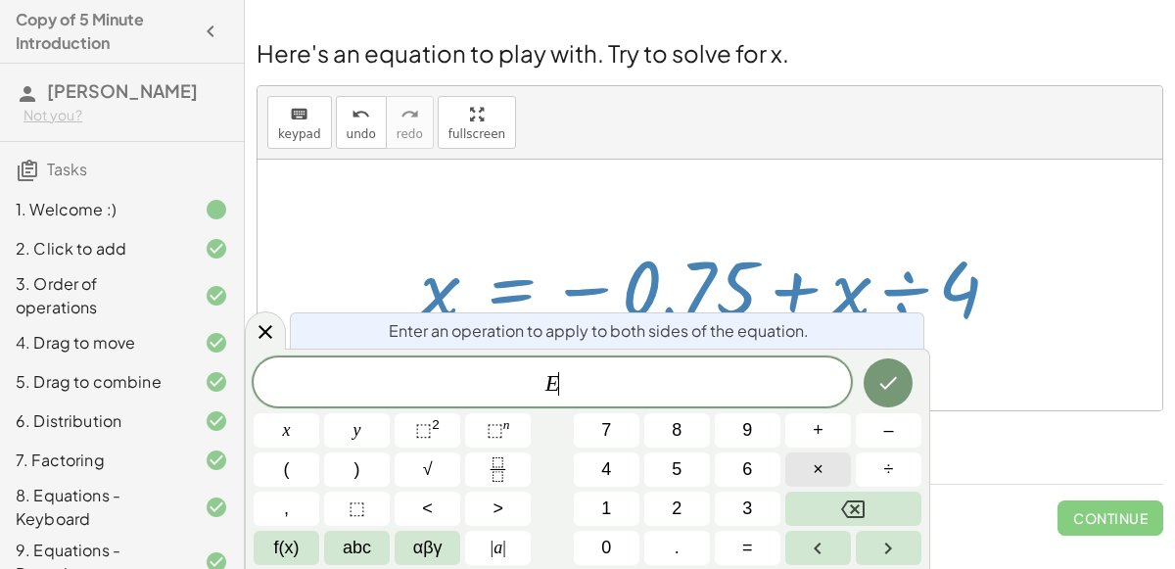
click at [826, 466] on button "×" at bounding box center [818, 469] width 66 height 34
click at [616, 473] on button "4" at bounding box center [607, 469] width 66 height 34
click at [893, 396] on button "Done" at bounding box center [888, 382] width 49 height 49
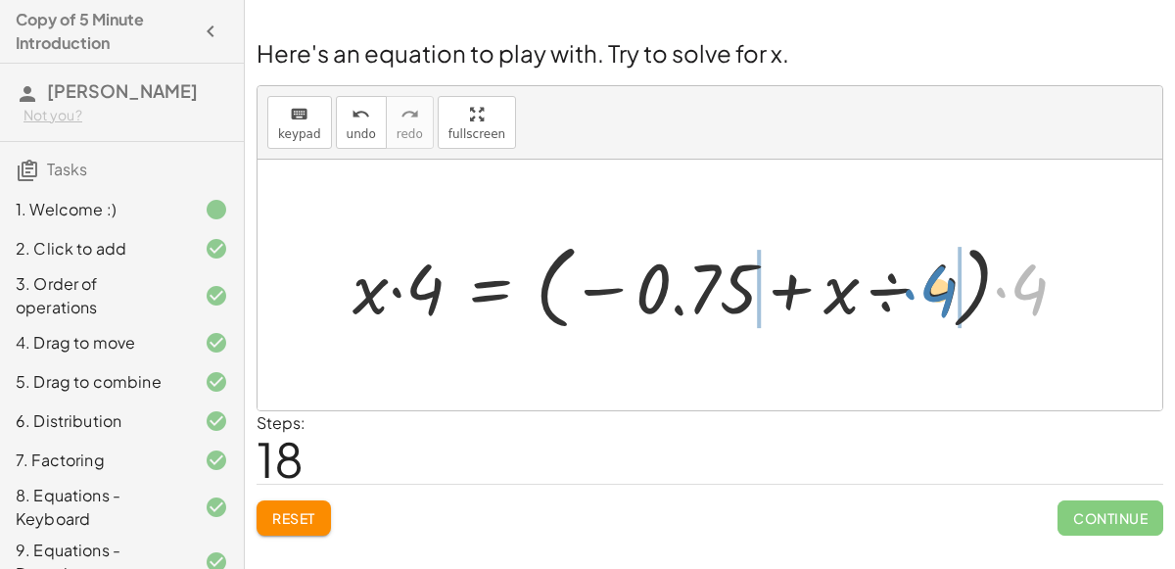
drag, startPoint x: 1002, startPoint y: 287, endPoint x: 910, endPoint y: 289, distance: 92.1
click at [910, 289] on div at bounding box center [718, 285] width 750 height 102
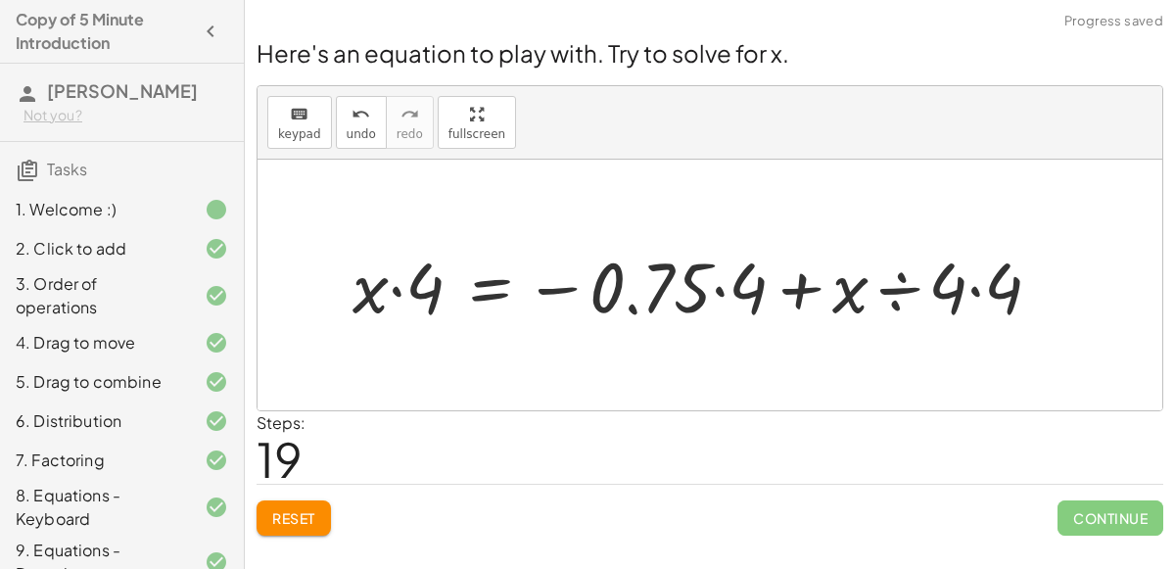
click at [975, 287] on div at bounding box center [705, 284] width 725 height 91
click at [716, 288] on div at bounding box center [628, 284] width 570 height 91
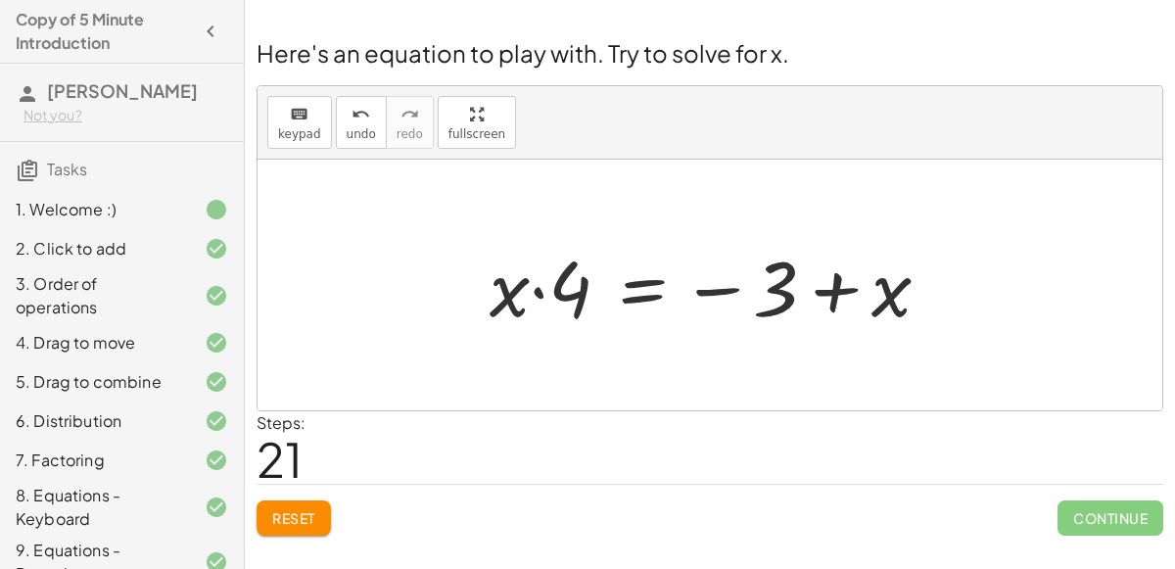
click at [635, 291] on div at bounding box center [718, 285] width 476 height 101
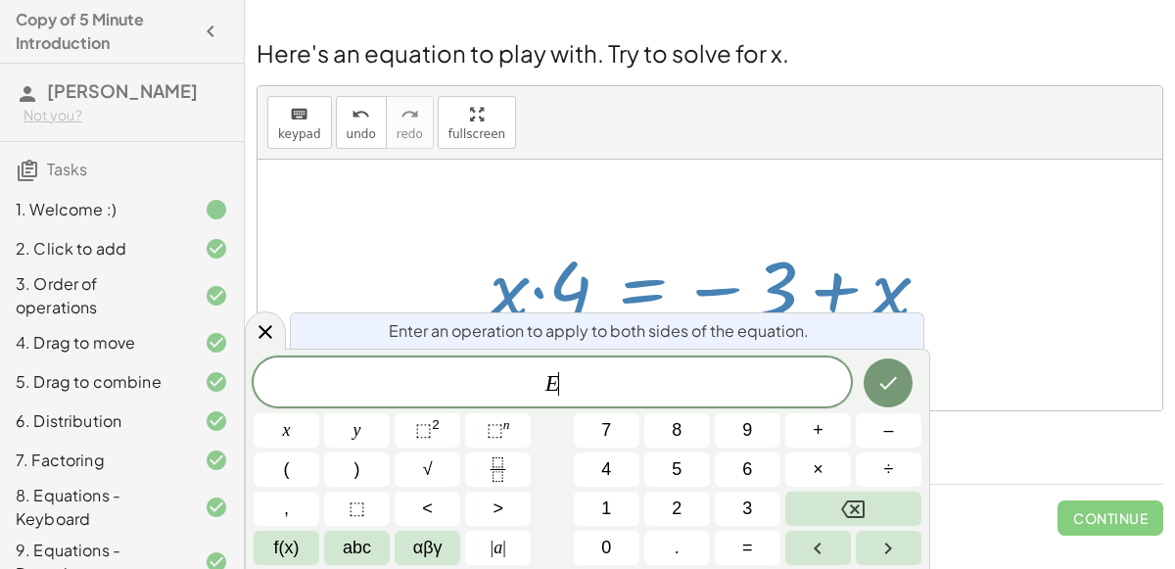
click at [635, 291] on div at bounding box center [718, 285] width 476 height 101
click at [815, 434] on span "+" at bounding box center [818, 430] width 11 height 26
click at [760, 492] on button "3" at bounding box center [748, 509] width 66 height 34
click at [891, 379] on icon "Done" at bounding box center [889, 383] width 24 height 24
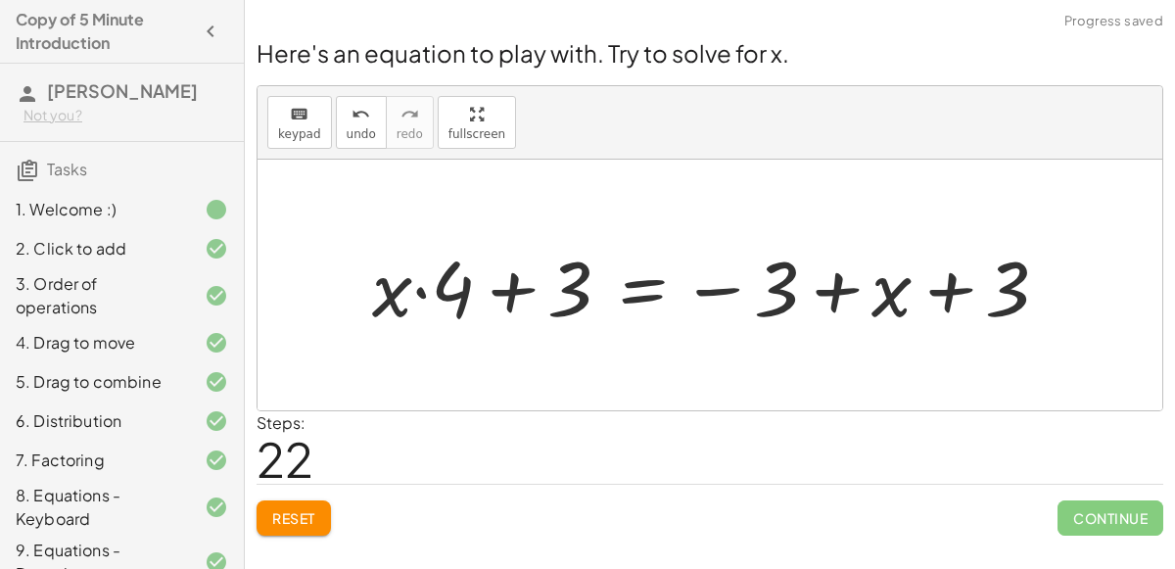
click at [516, 289] on div at bounding box center [718, 285] width 712 height 101
click at [447, 289] on div at bounding box center [718, 285] width 712 height 101
click at [831, 293] on div at bounding box center [718, 285] width 712 height 101
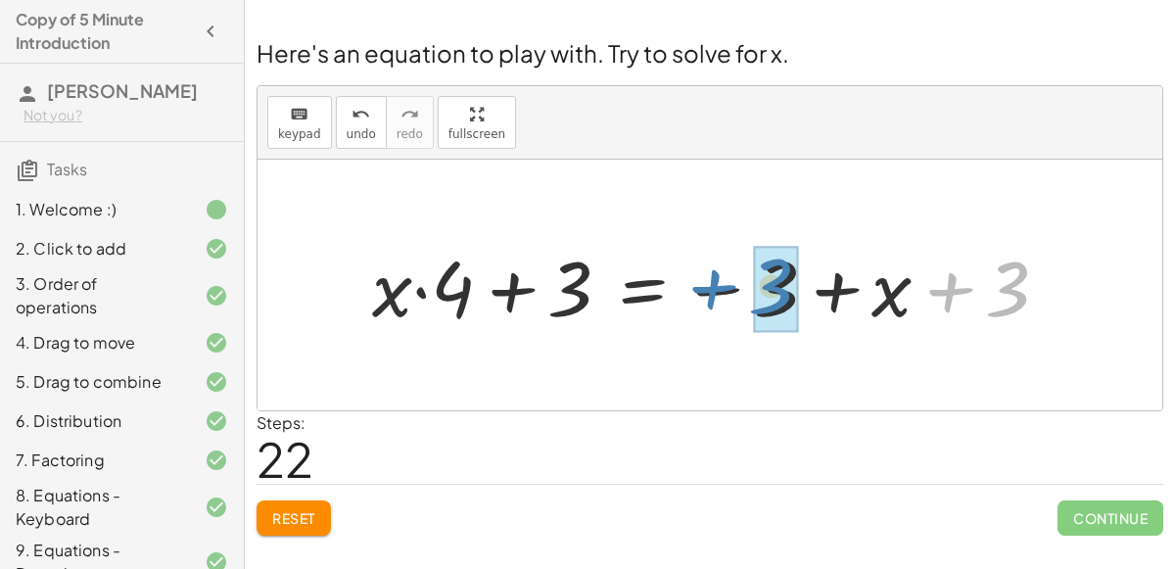
drag, startPoint x: 1007, startPoint y: 291, endPoint x: 773, endPoint y: 288, distance: 234.1
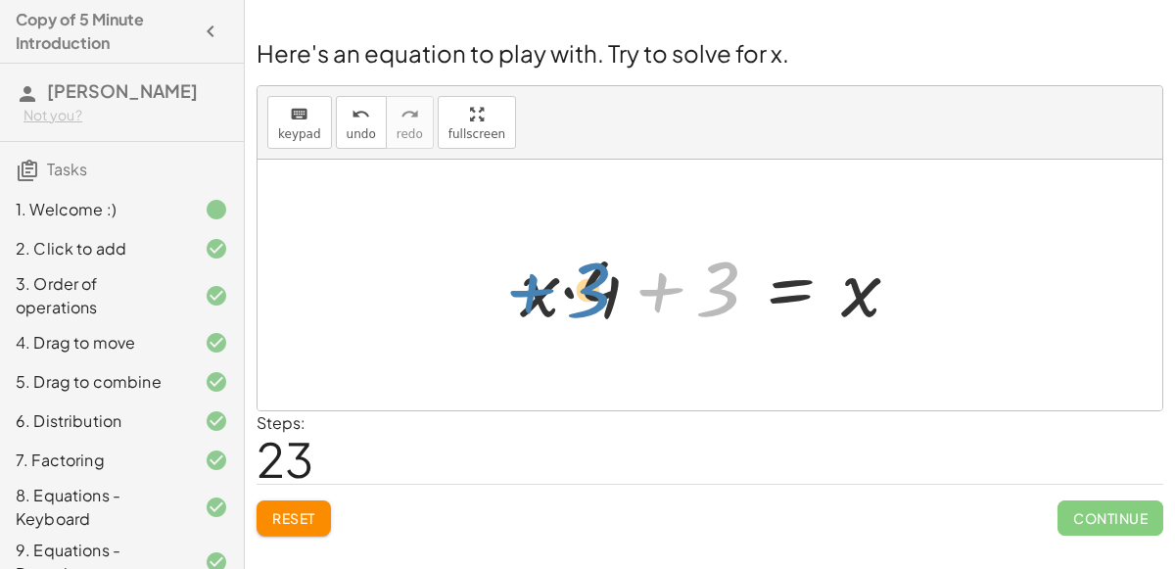
drag, startPoint x: 713, startPoint y: 302, endPoint x: 584, endPoint y: 303, distance: 129.3
click at [584, 303] on div at bounding box center [717, 285] width 415 height 101
drag, startPoint x: 602, startPoint y: 296, endPoint x: 710, endPoint y: 295, distance: 107.7
click at [710, 295] on div at bounding box center [717, 285] width 415 height 101
click at [789, 279] on div at bounding box center [717, 285] width 415 height 101
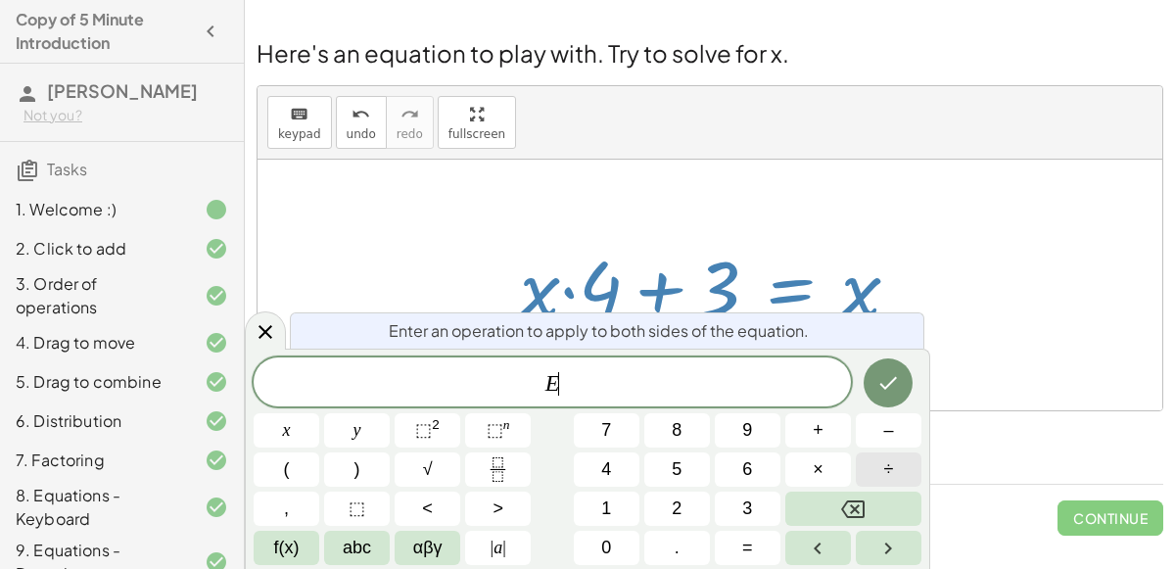
click at [874, 462] on button "÷" at bounding box center [889, 469] width 66 height 34
click at [621, 463] on button "4" at bounding box center [607, 469] width 66 height 34
click at [893, 381] on icon "Done" at bounding box center [889, 383] width 18 height 13
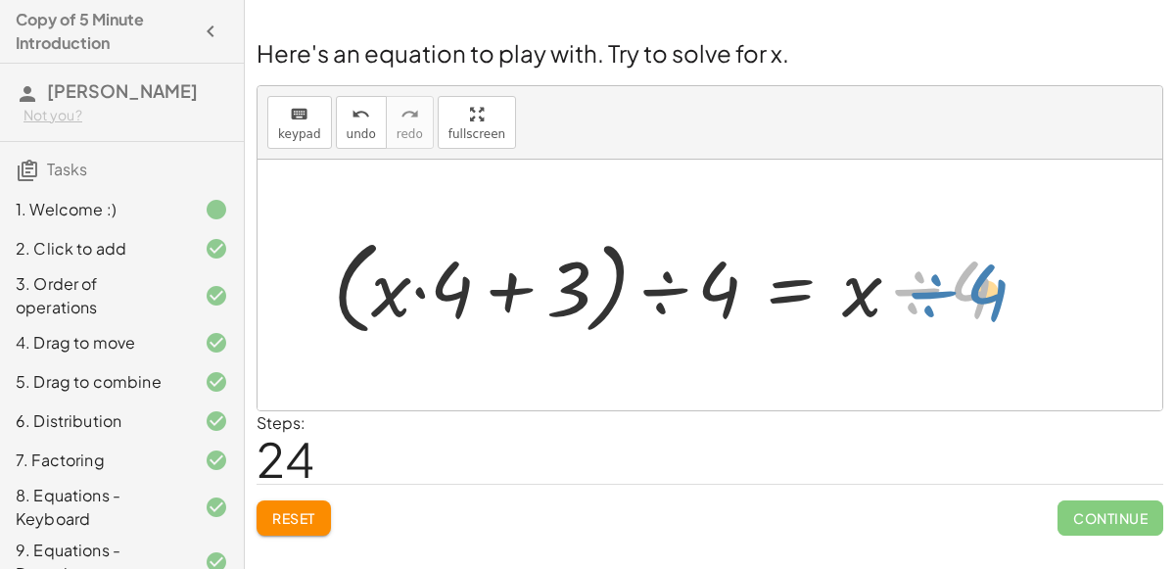
drag, startPoint x: 971, startPoint y: 281, endPoint x: 981, endPoint y: 281, distance: 10.8
click at [981, 281] on div at bounding box center [679, 285] width 713 height 113
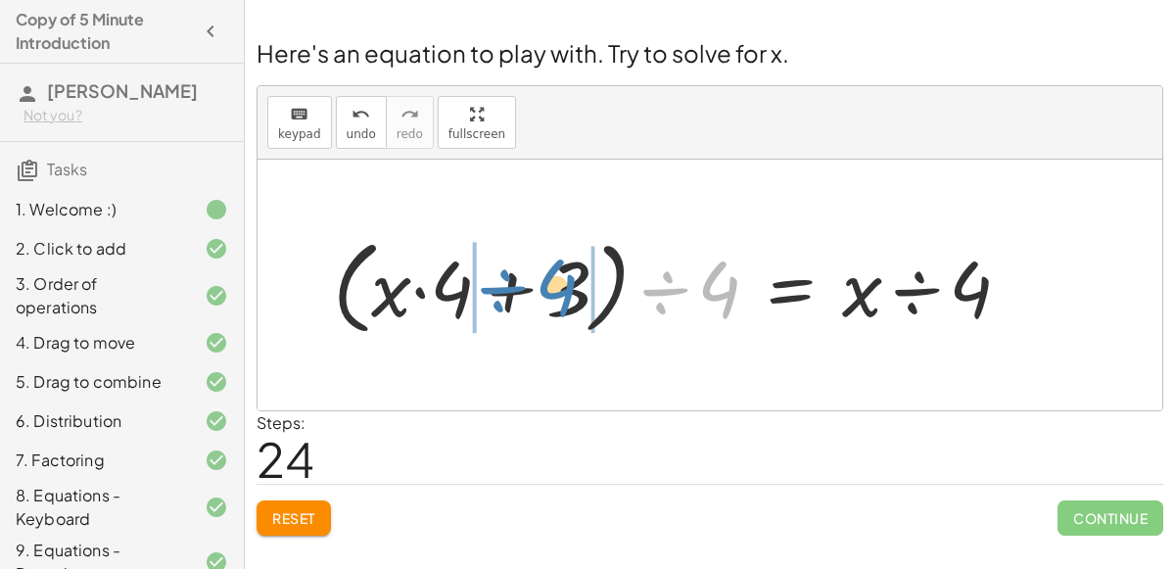
drag, startPoint x: 713, startPoint y: 283, endPoint x: 550, endPoint y: 281, distance: 162.6
click at [550, 281] on div at bounding box center [679, 285] width 713 height 113
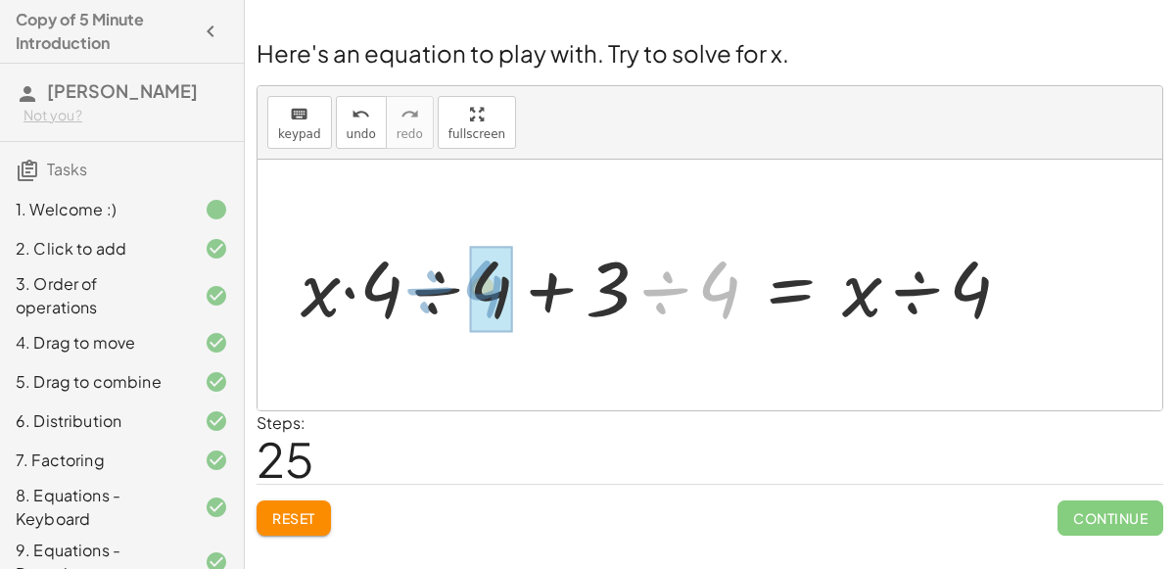
drag, startPoint x: 722, startPoint y: 293, endPoint x: 489, endPoint y: 292, distance: 233.1
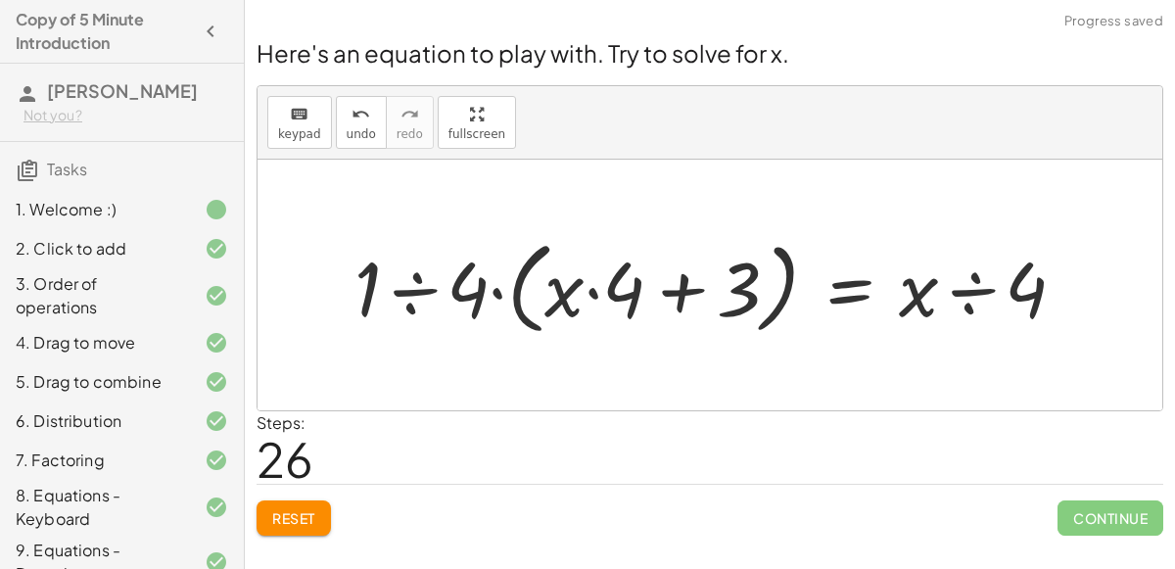
click at [680, 291] on div at bounding box center [718, 285] width 746 height 111
click at [430, 293] on div at bounding box center [718, 285] width 746 height 111
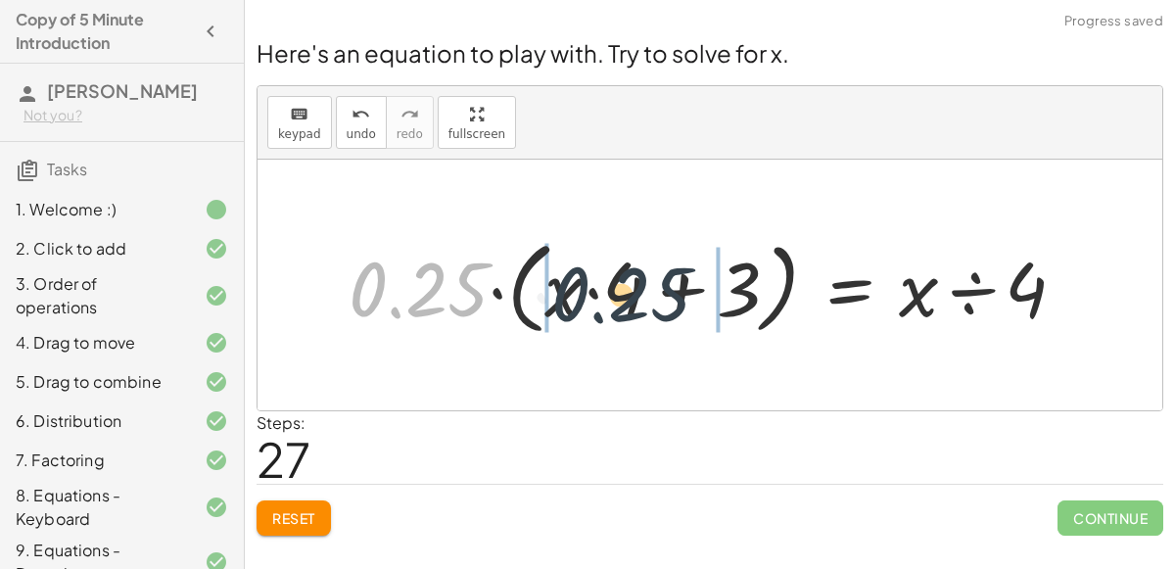
drag, startPoint x: 446, startPoint y: 289, endPoint x: 694, endPoint y: 287, distance: 248.8
click at [694, 287] on div at bounding box center [715, 285] width 752 height 111
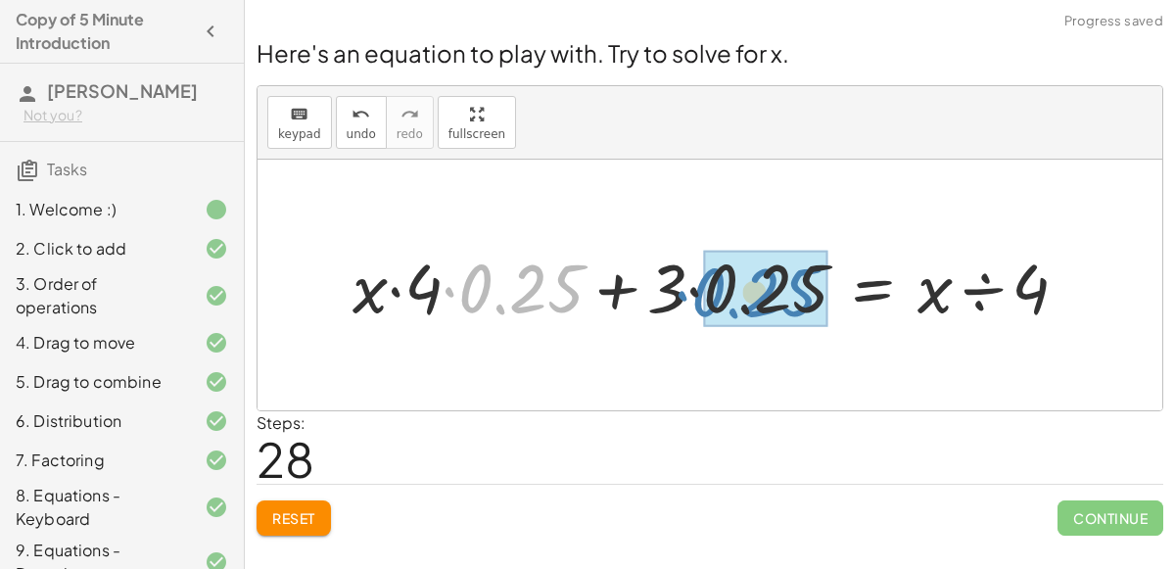
drag, startPoint x: 506, startPoint y: 297, endPoint x: 737, endPoint y: 301, distance: 231.2
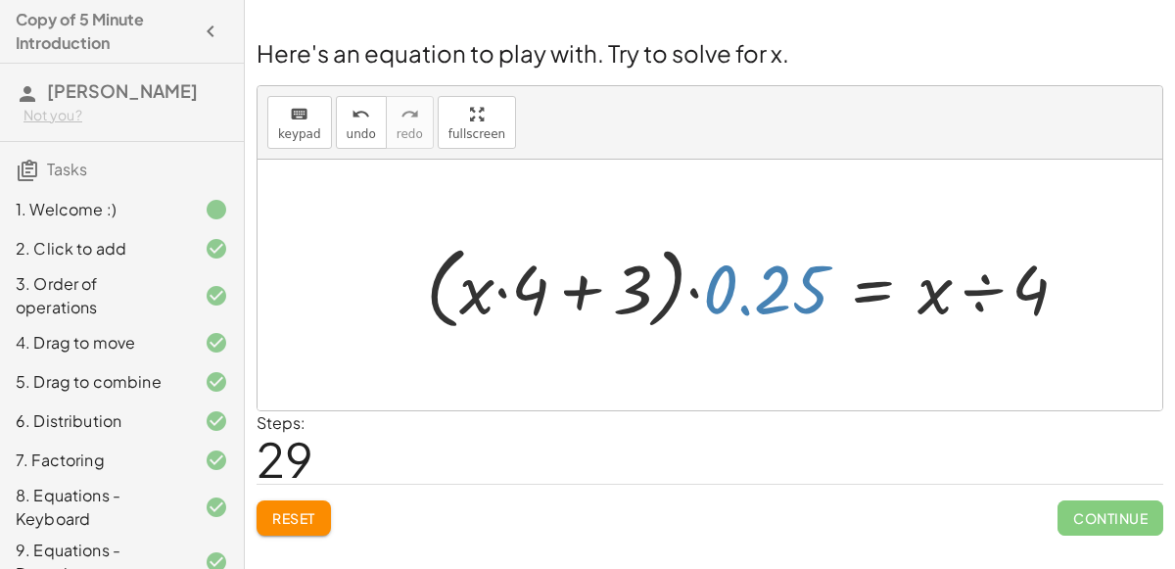
click at [772, 290] on div at bounding box center [754, 285] width 677 height 100
click at [583, 285] on div at bounding box center [754, 285] width 677 height 100
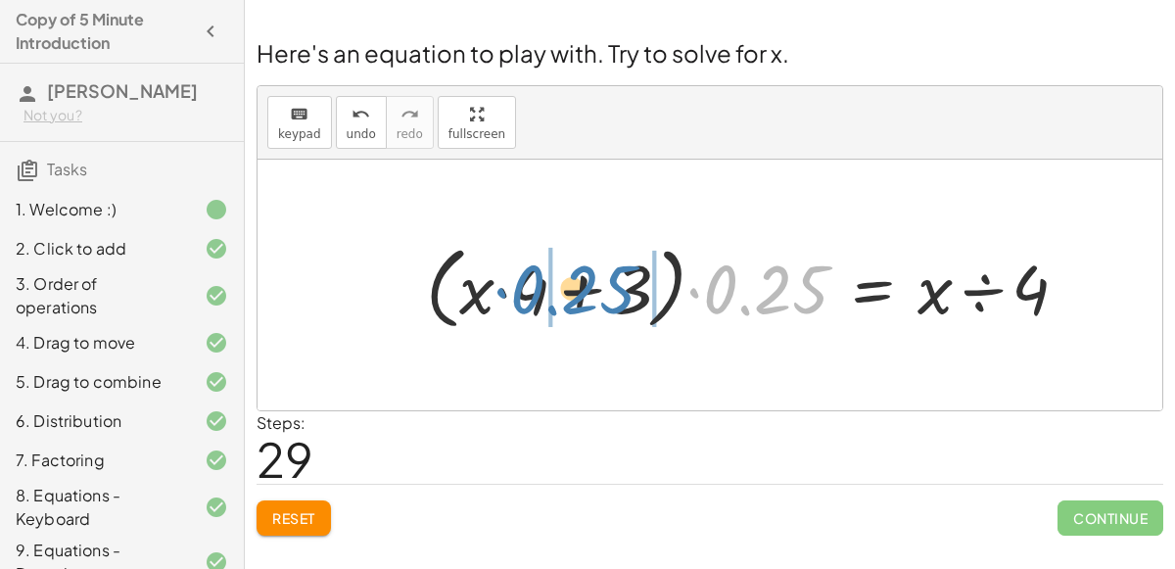
drag, startPoint x: 762, startPoint y: 296, endPoint x: 569, endPoint y: 296, distance: 192.9
click at [569, 296] on div at bounding box center [754, 285] width 677 height 100
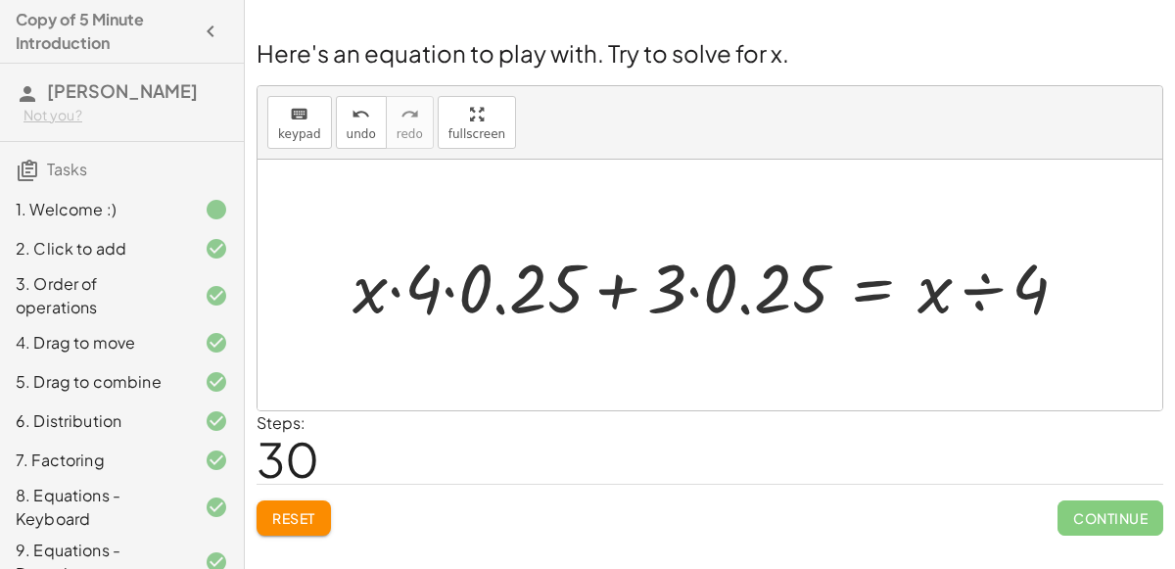
click at [315, 519] on span "Reset" at bounding box center [293, 518] width 43 height 18
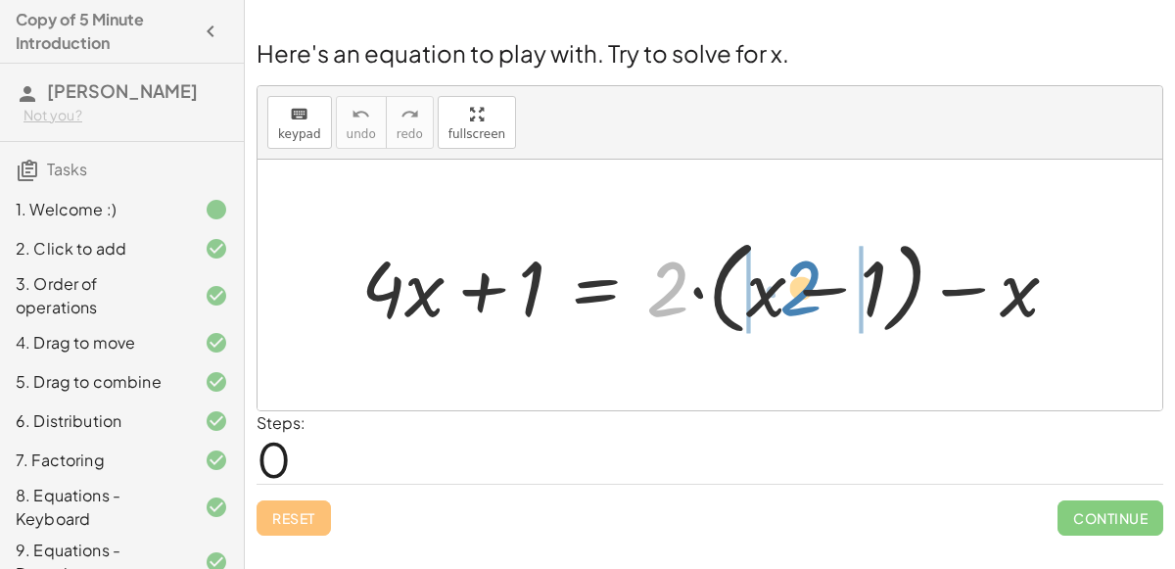
drag, startPoint x: 670, startPoint y: 302, endPoint x: 803, endPoint y: 301, distance: 133.2
click at [803, 301] on div at bounding box center [718, 285] width 733 height 113
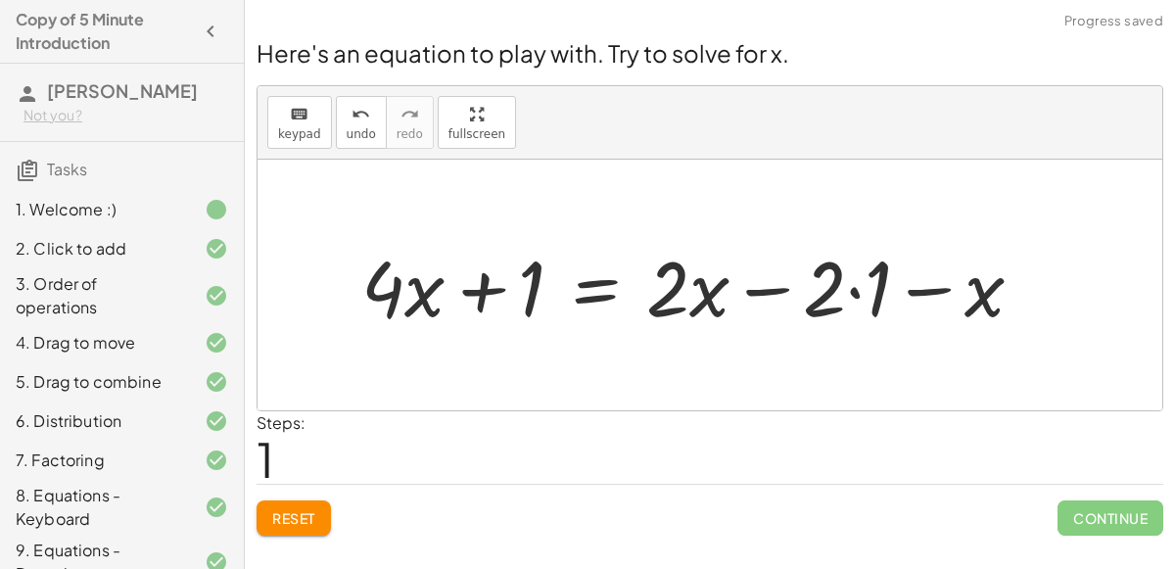
click at [853, 288] on div at bounding box center [700, 285] width 697 height 101
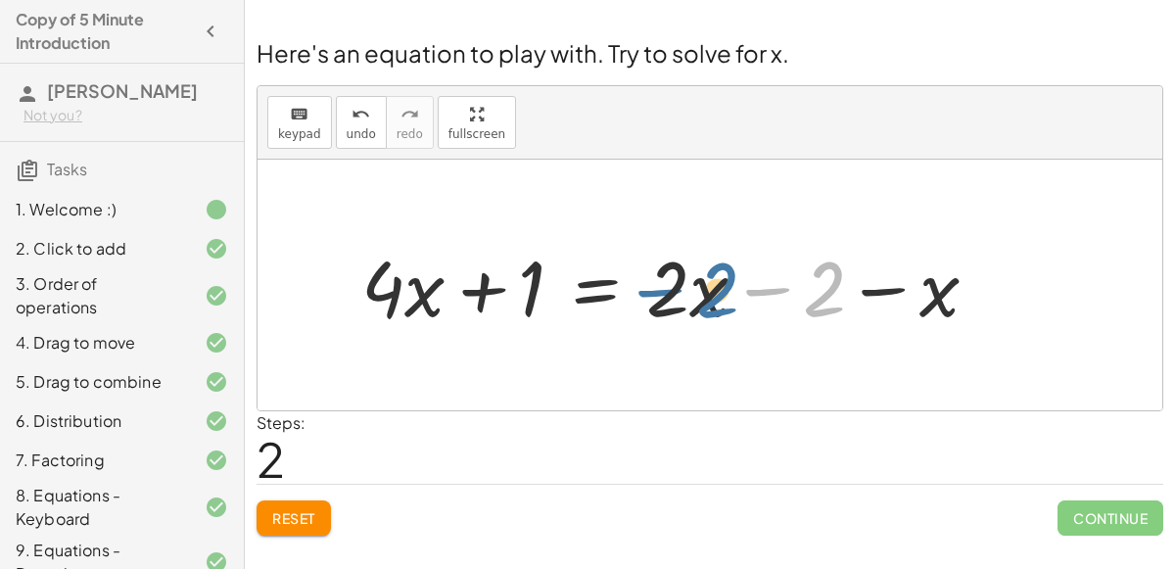
drag, startPoint x: 815, startPoint y: 295, endPoint x: 709, endPoint y: 296, distance: 105.8
click at [709, 296] on div at bounding box center [678, 285] width 652 height 101
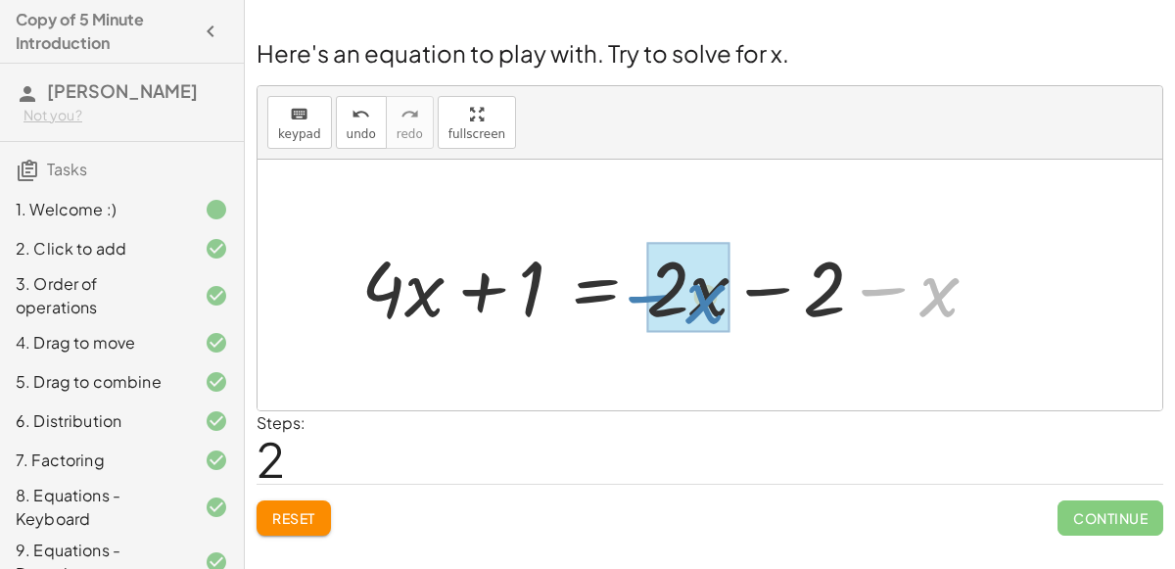
drag, startPoint x: 936, startPoint y: 301, endPoint x: 704, endPoint y: 307, distance: 232.2
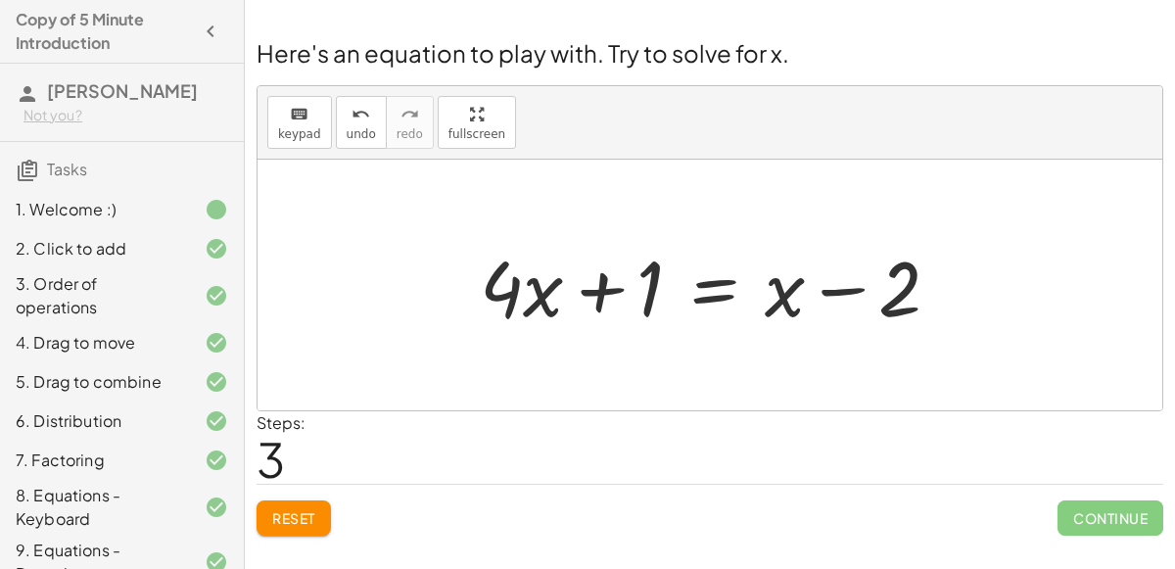
click at [723, 285] on div at bounding box center [718, 285] width 496 height 101
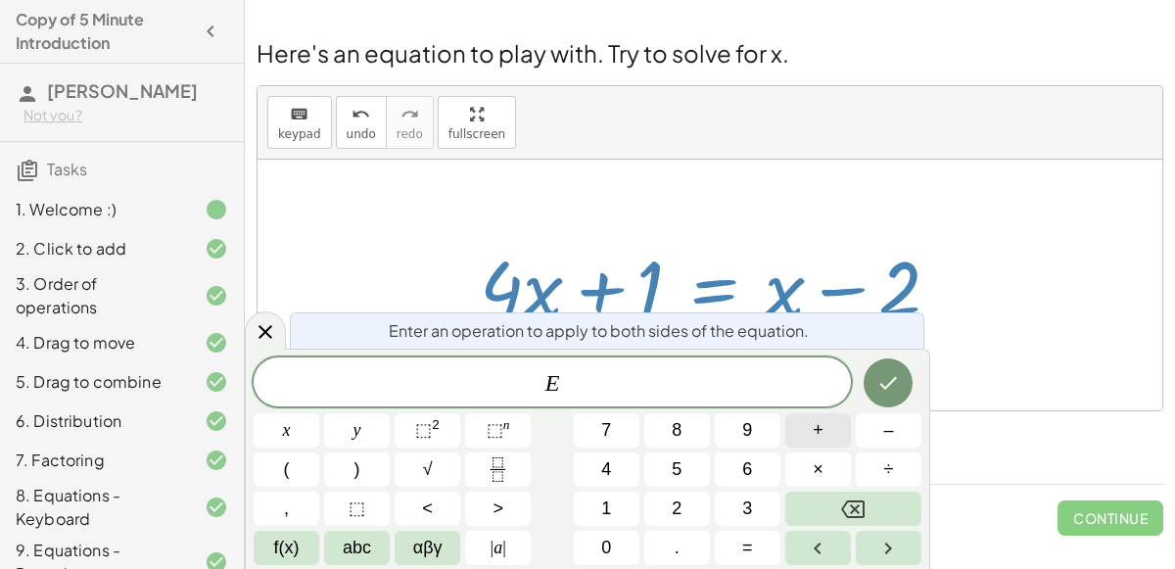
click at [821, 433] on span "+" at bounding box center [818, 430] width 11 height 26
click at [685, 500] on button "2" at bounding box center [677, 509] width 66 height 34
click at [885, 396] on button "Done" at bounding box center [888, 382] width 49 height 49
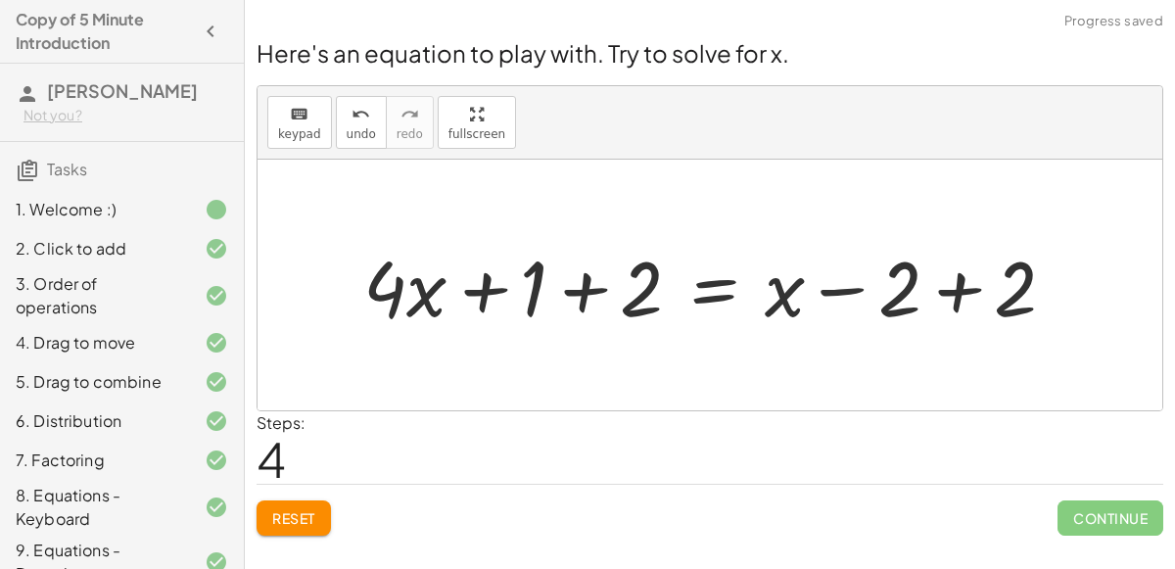
click at [966, 286] on div at bounding box center [718, 285] width 728 height 101
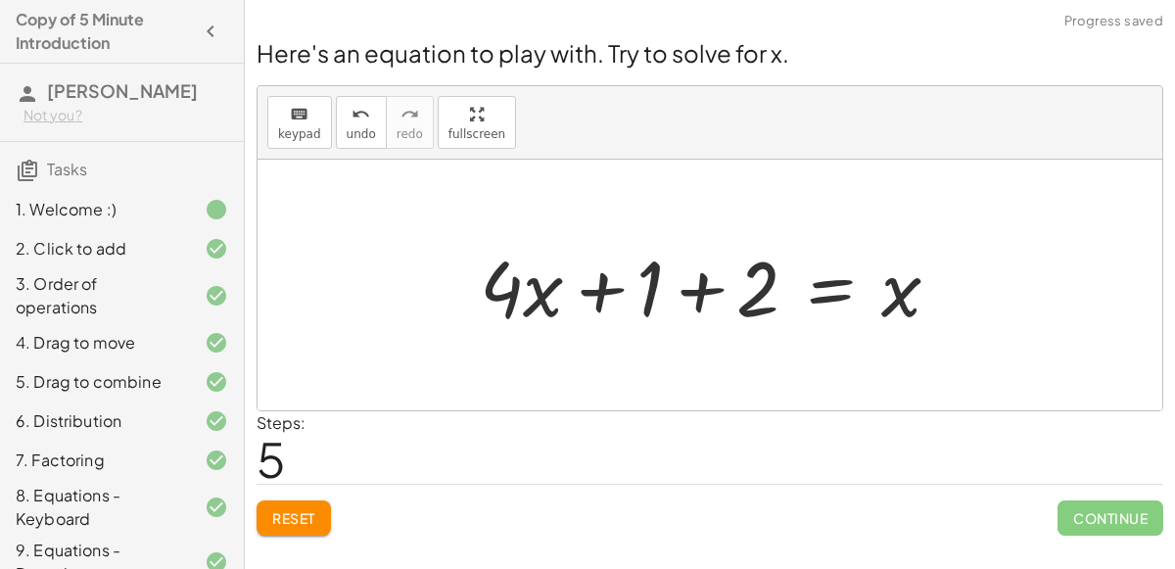
click at [704, 290] on div at bounding box center [718, 285] width 496 height 101
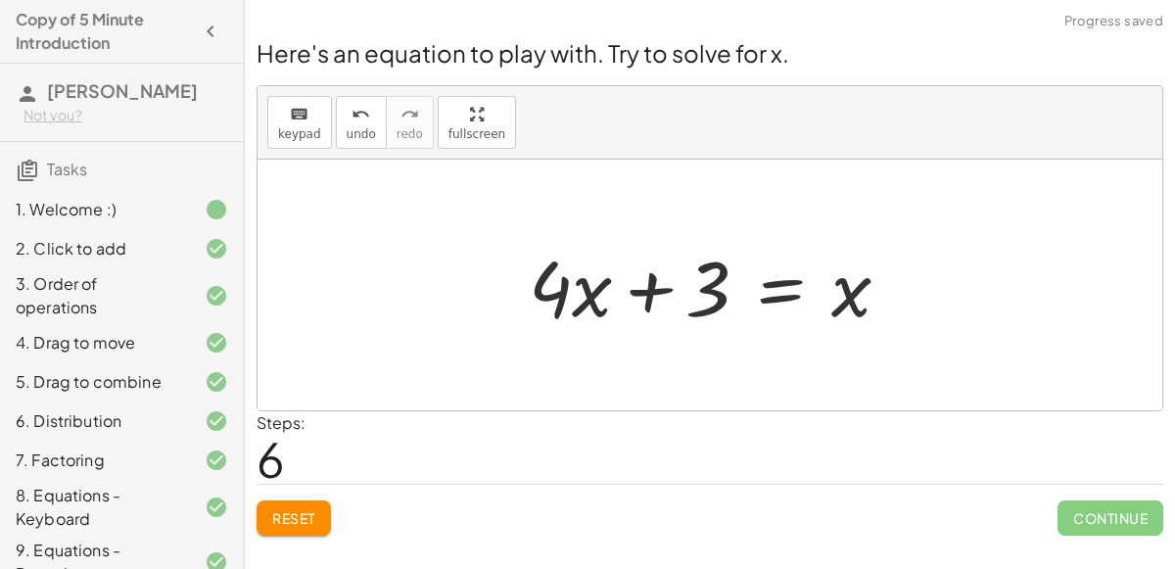
click at [297, 509] on span "Reset" at bounding box center [293, 518] width 43 height 18
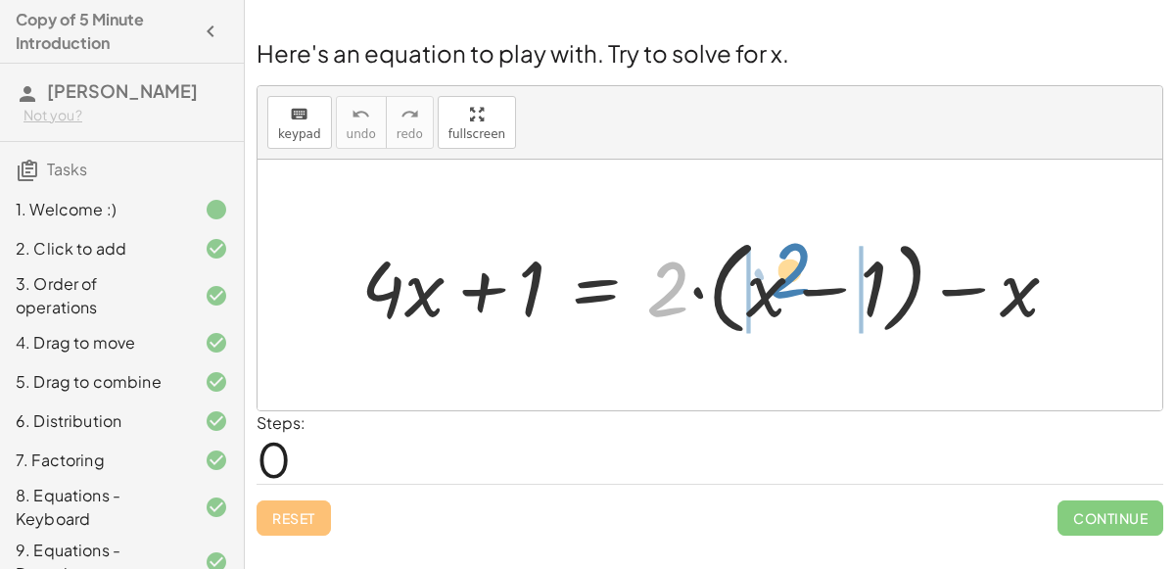
drag, startPoint x: 657, startPoint y: 306, endPoint x: 780, endPoint y: 291, distance: 123.3
click at [780, 291] on div at bounding box center [718, 285] width 733 height 113
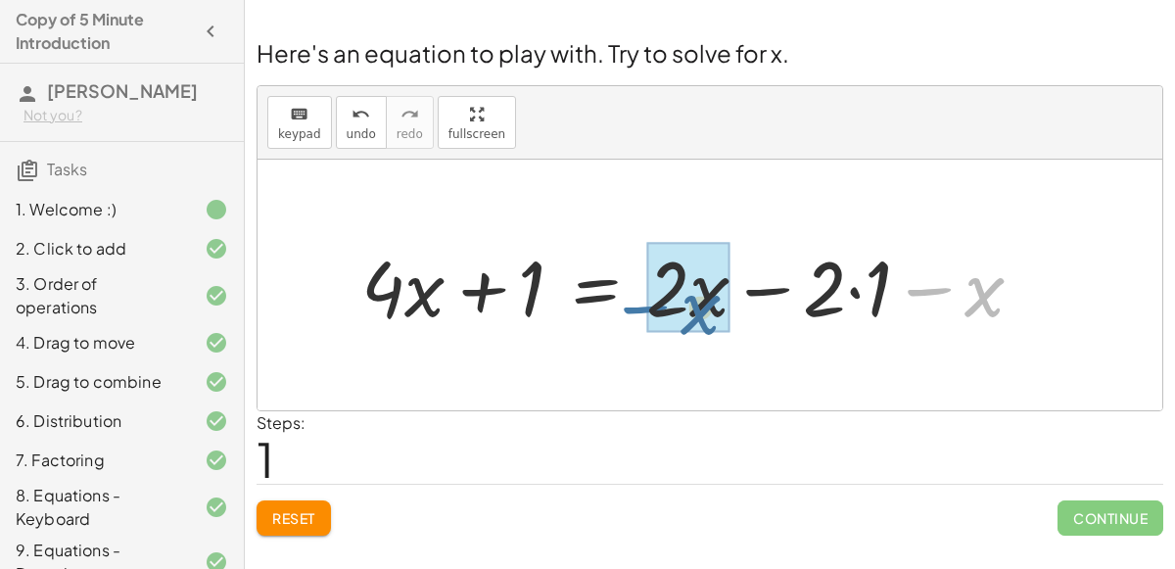
drag, startPoint x: 960, startPoint y: 293, endPoint x: 664, endPoint y: 309, distance: 296.2
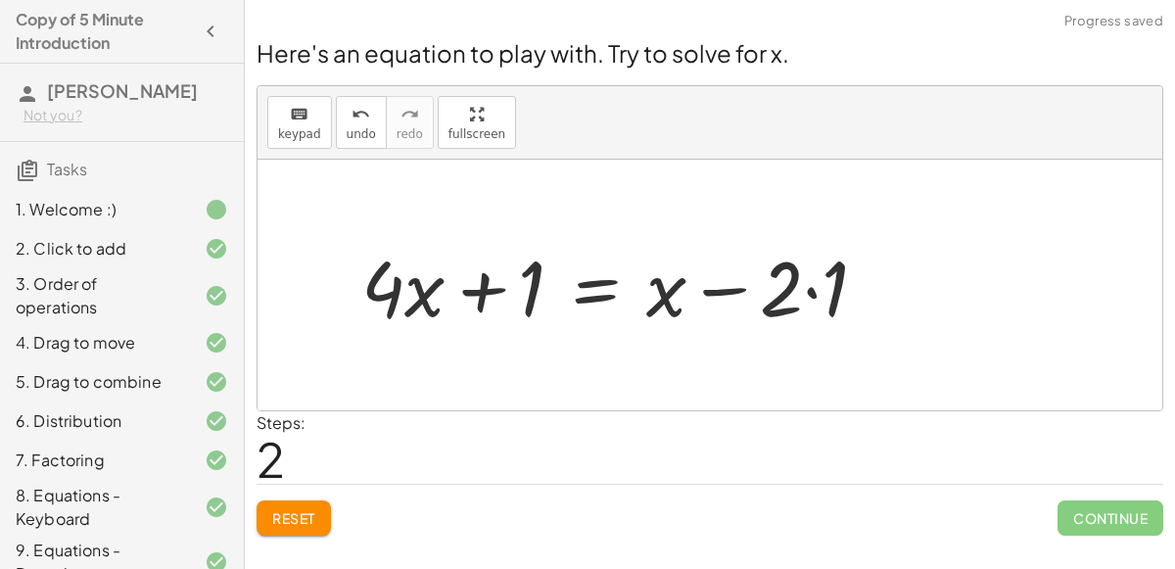
click at [779, 294] on div at bounding box center [623, 285] width 542 height 101
click at [811, 293] on div at bounding box center [623, 285] width 542 height 101
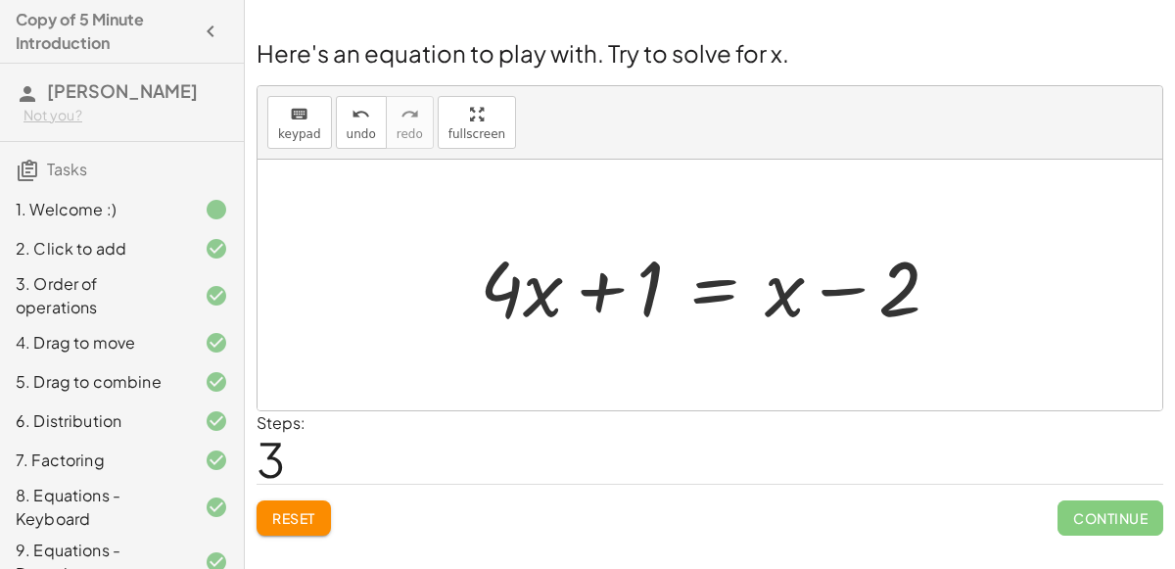
click at [709, 289] on div at bounding box center [718, 285] width 496 height 101
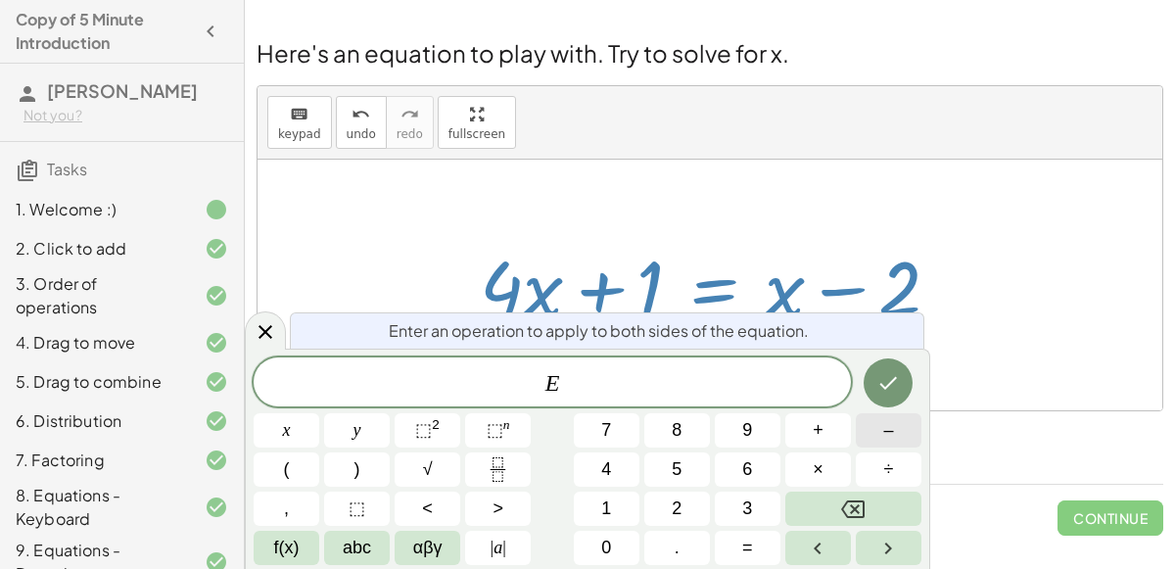
click at [871, 434] on button "–" at bounding box center [889, 430] width 66 height 34
click at [625, 507] on button "1" at bounding box center [607, 509] width 66 height 34
click at [887, 389] on icon "Done" at bounding box center [889, 383] width 24 height 24
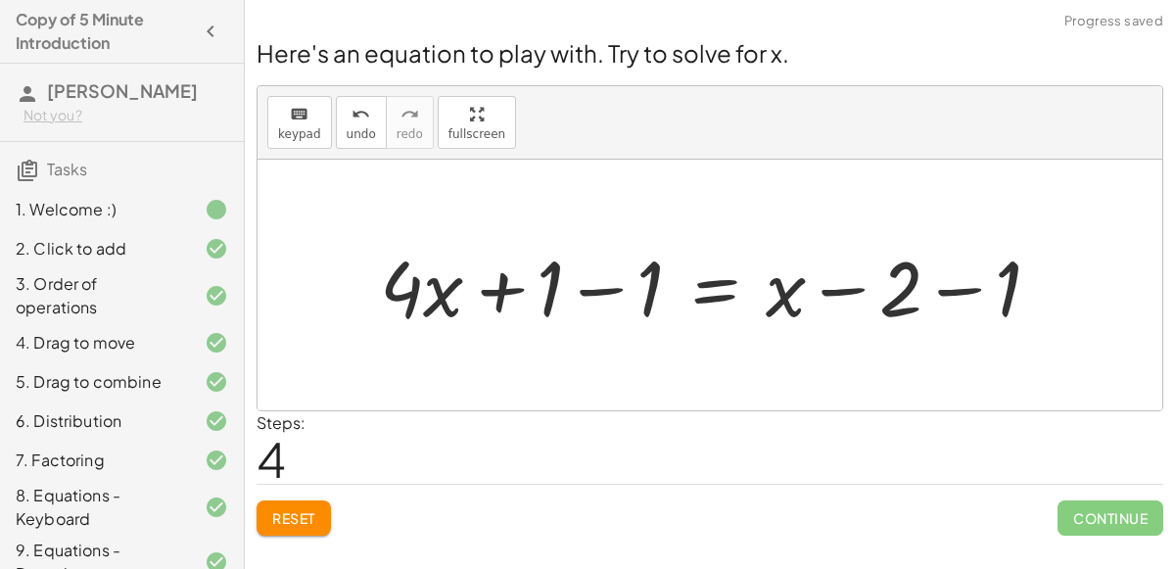
click at [912, 289] on div at bounding box center [718, 285] width 696 height 101
click at [942, 286] on div at bounding box center [718, 285] width 696 height 101
click at [578, 291] on div at bounding box center [668, 285] width 597 height 101
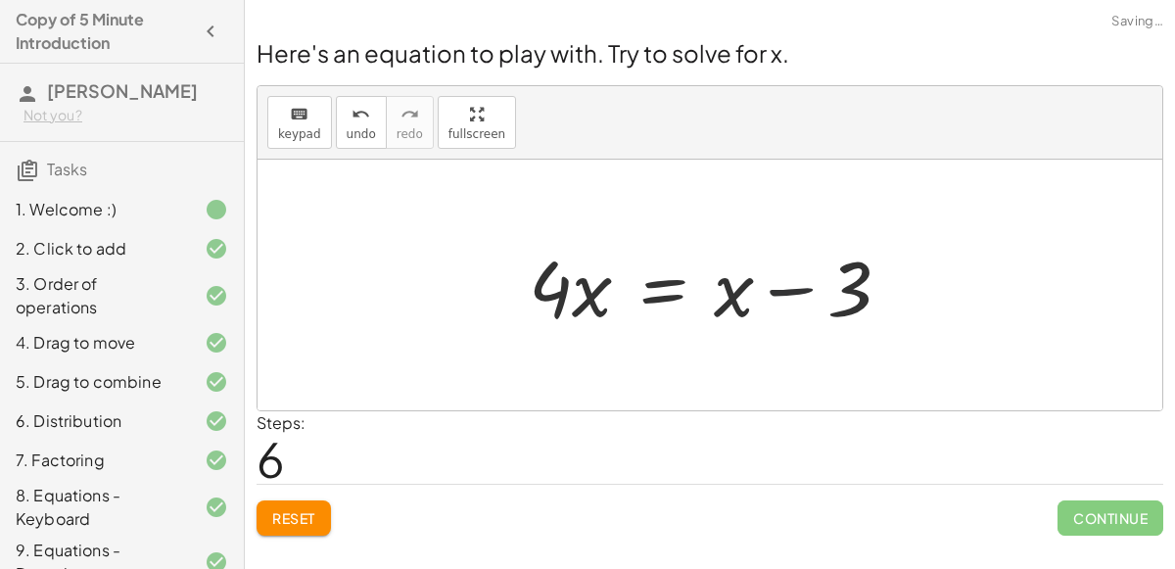
click at [800, 289] on div at bounding box center [718, 285] width 398 height 101
click at [666, 285] on div at bounding box center [718, 285] width 398 height 101
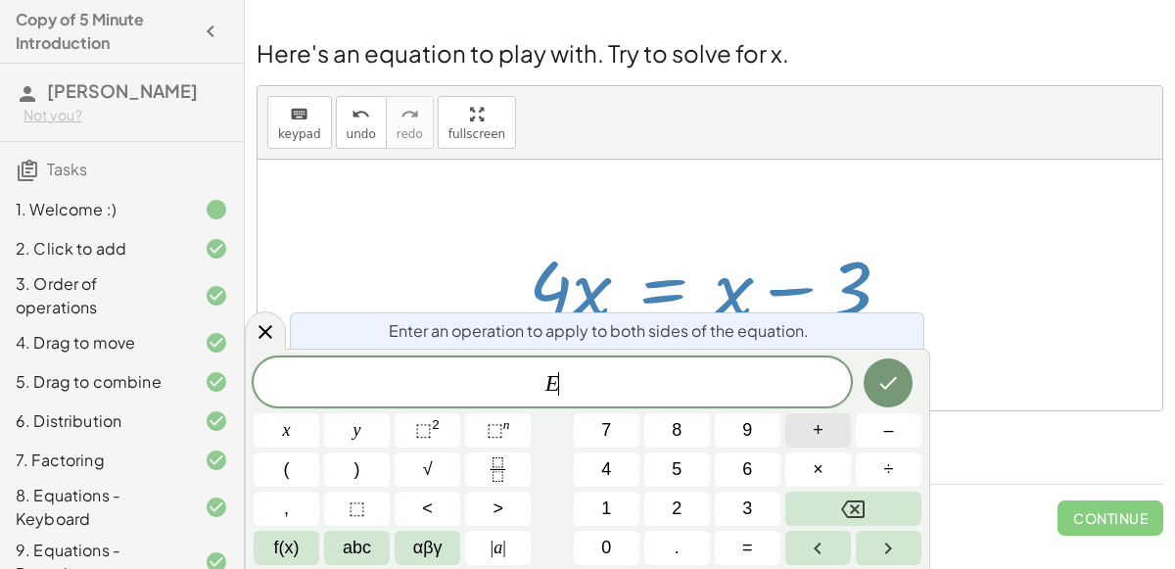
click at [828, 425] on button "+" at bounding box center [818, 430] width 66 height 34
click at [716, 496] on button "3" at bounding box center [748, 509] width 66 height 34
click at [877, 396] on button "Done" at bounding box center [888, 382] width 49 height 49
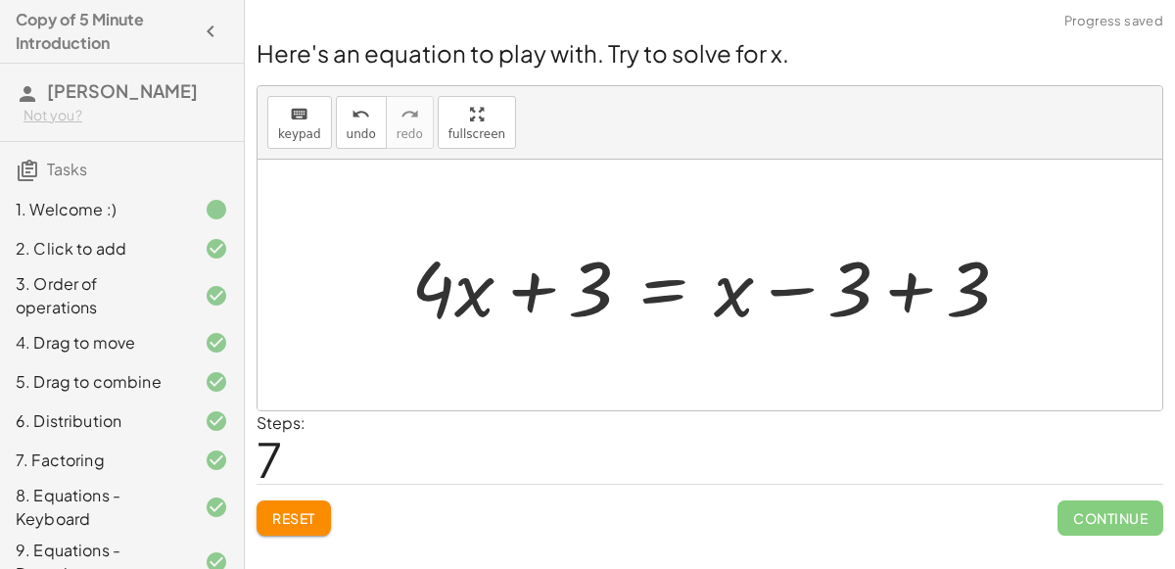
click at [915, 281] on div at bounding box center [718, 285] width 633 height 101
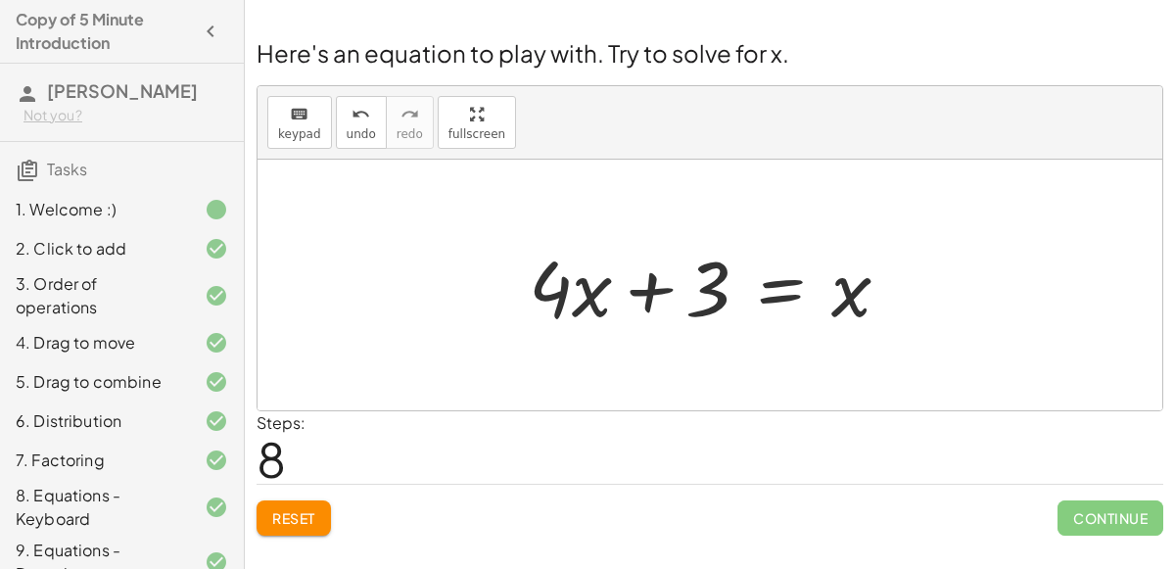
click at [762, 285] on div at bounding box center [718, 285] width 398 height 101
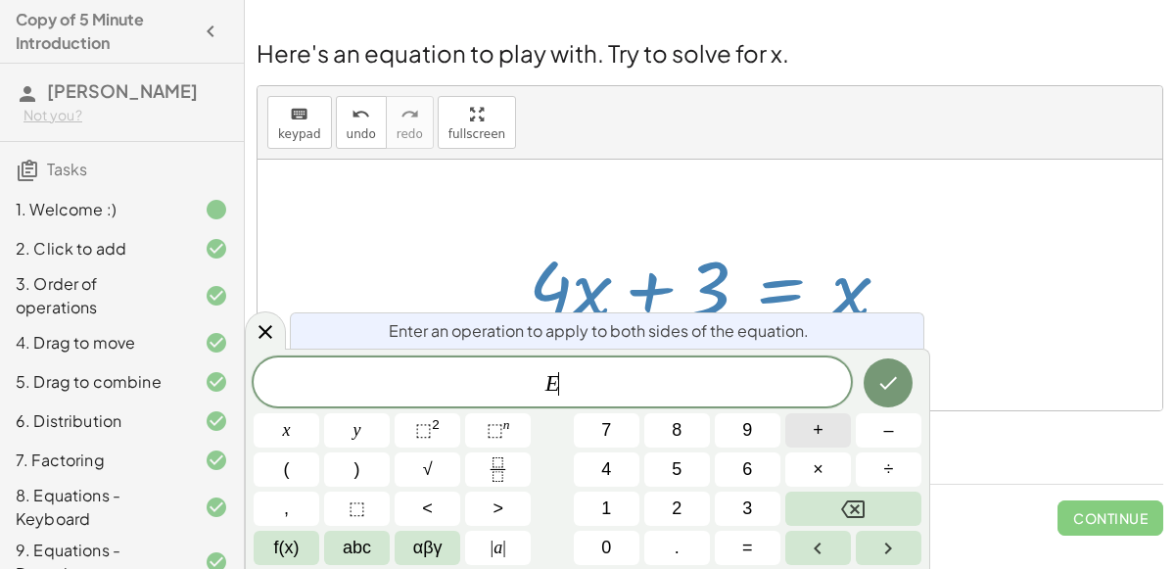
click at [814, 424] on span "+" at bounding box center [818, 430] width 11 height 26
click at [883, 492] on button "Backspace" at bounding box center [853, 509] width 136 height 34
click at [885, 476] on span "÷" at bounding box center [889, 469] width 10 height 26
click at [602, 471] on span "4" at bounding box center [606, 469] width 10 height 26
click at [895, 386] on icon "Done" at bounding box center [889, 383] width 24 height 24
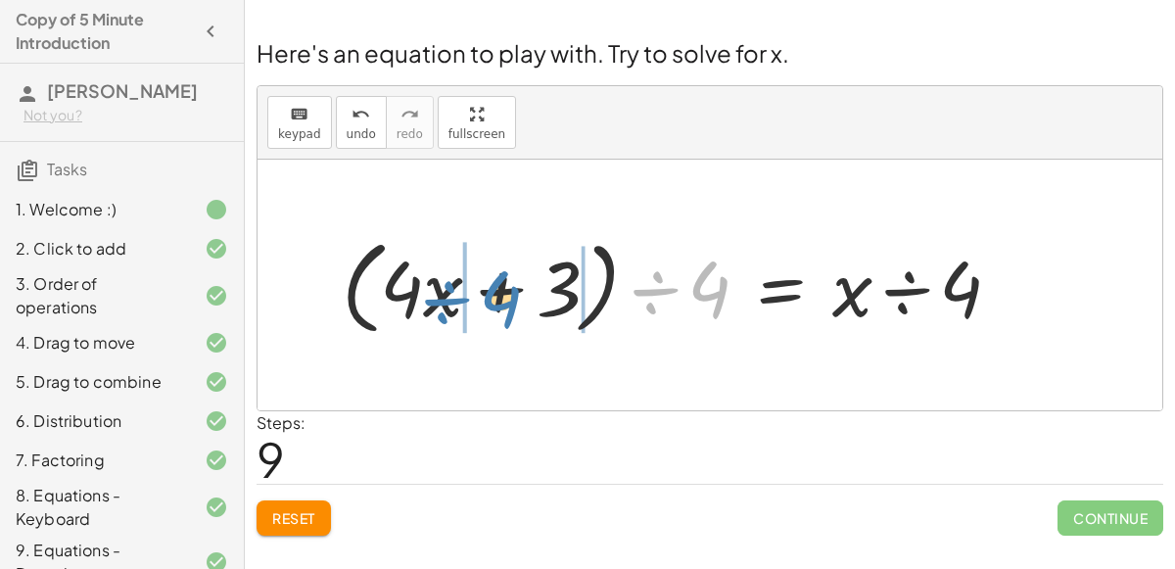
drag, startPoint x: 685, startPoint y: 295, endPoint x: 477, endPoint y: 305, distance: 207.9
click at [477, 305] on div at bounding box center [679, 285] width 694 height 113
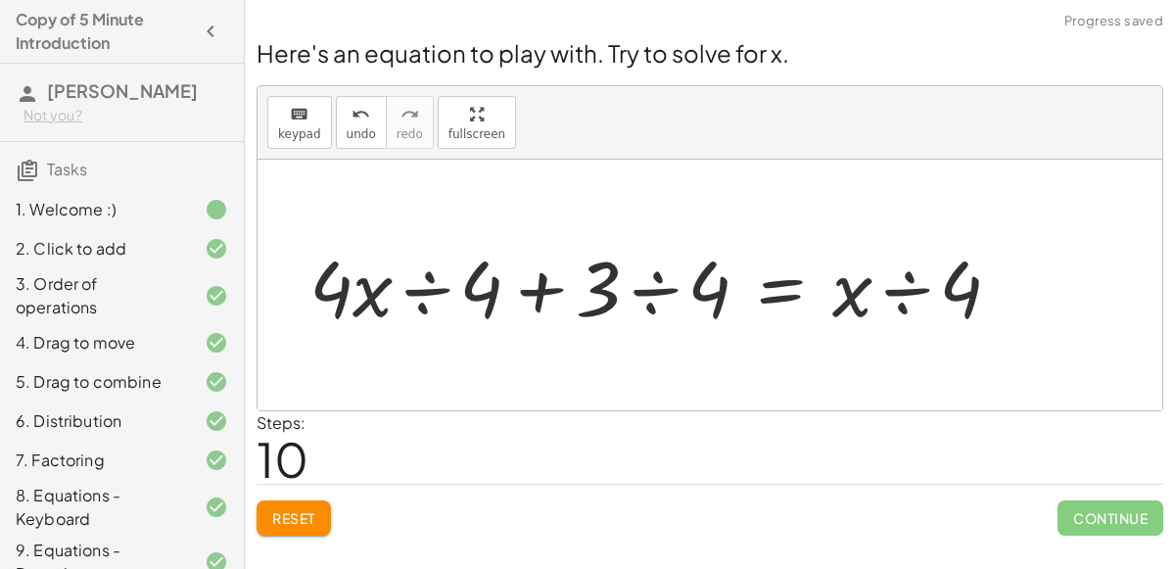
click at [931, 290] on div at bounding box center [663, 285] width 727 height 101
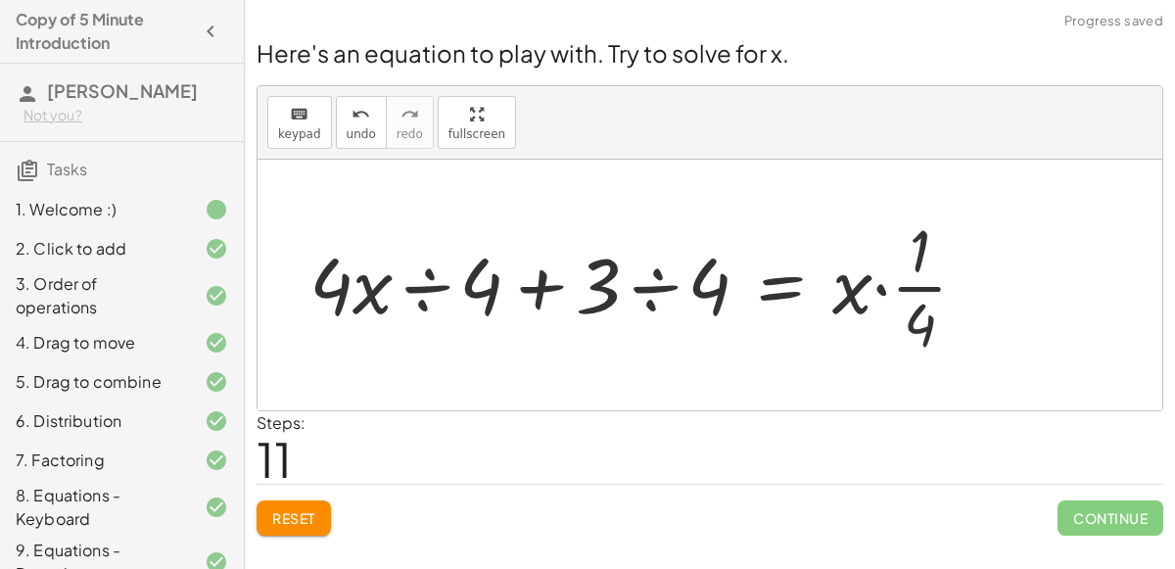
click at [884, 291] on div at bounding box center [646, 285] width 693 height 151
click at [857, 291] on div at bounding box center [617, 285] width 635 height 151
click at [659, 285] on div at bounding box center [617, 285] width 635 height 151
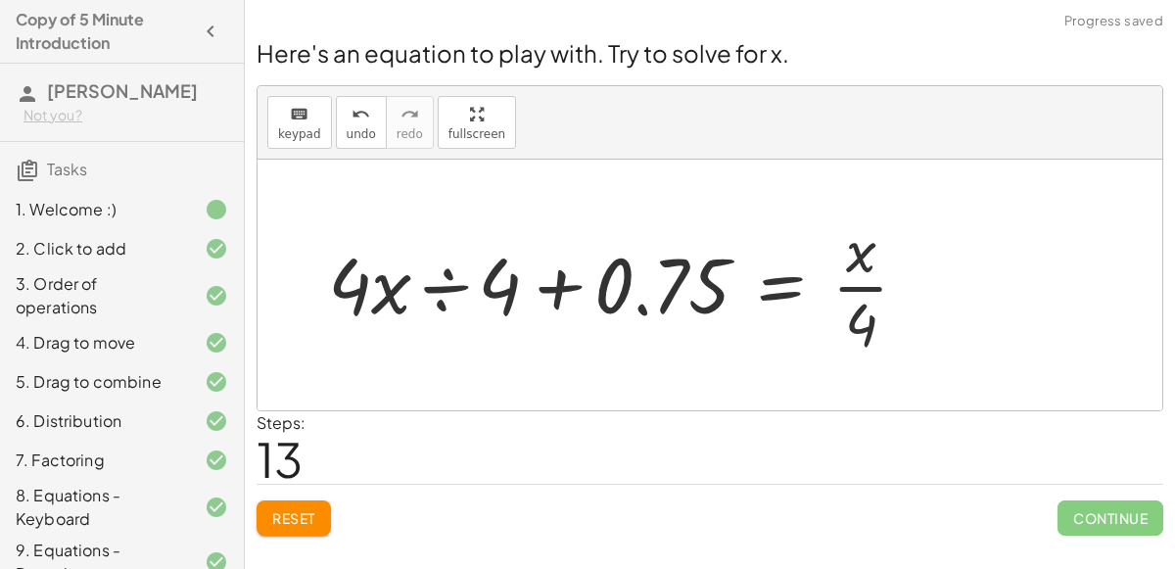
click at [554, 290] on div at bounding box center [626, 285] width 616 height 151
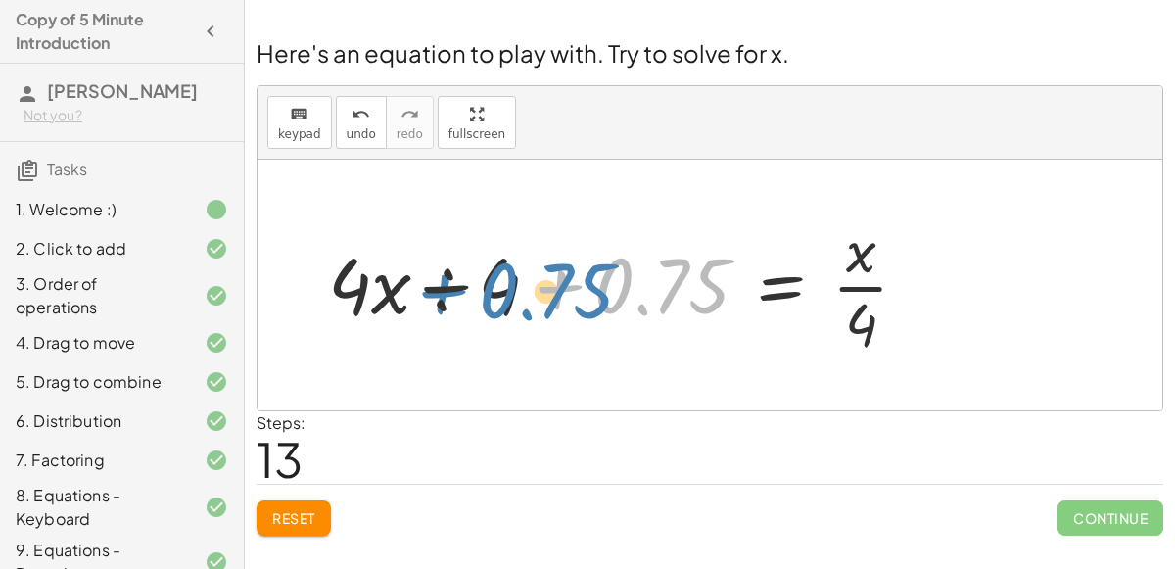
drag, startPoint x: 670, startPoint y: 300, endPoint x: 553, endPoint y: 306, distance: 116.7
click at [553, 306] on div at bounding box center [626, 285] width 616 height 151
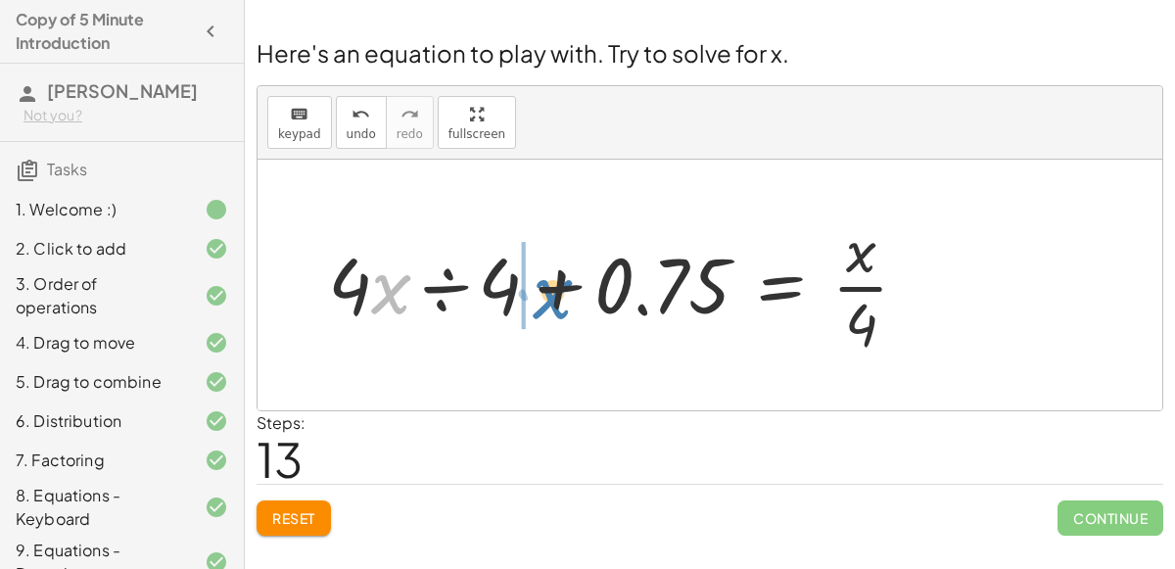
drag, startPoint x: 383, startPoint y: 294, endPoint x: 545, endPoint y: 299, distance: 161.7
click at [545, 299] on div at bounding box center [626, 285] width 616 height 151
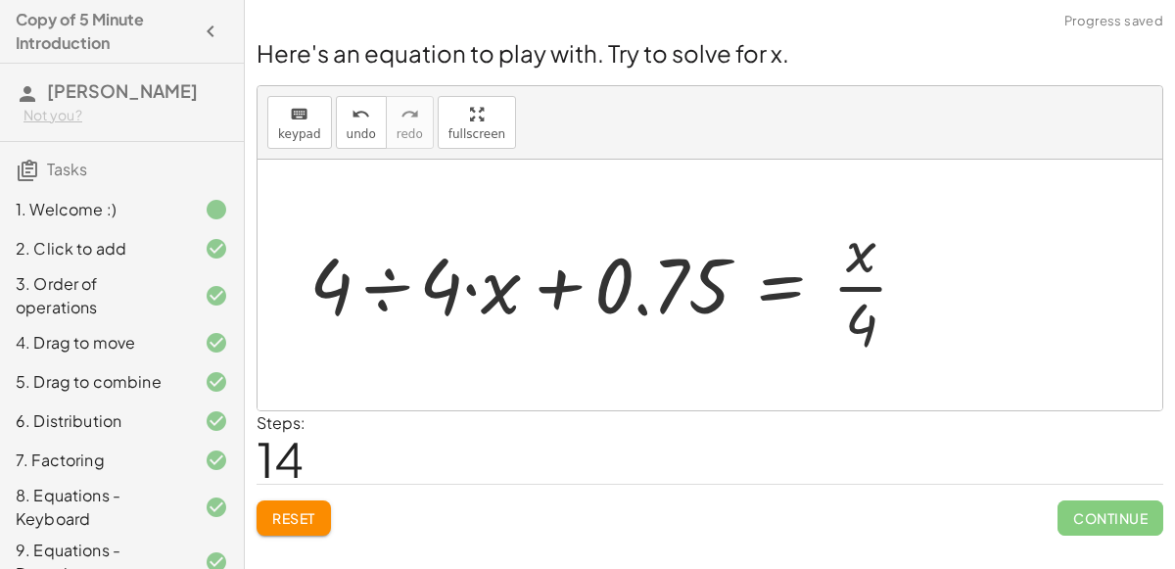
click at [383, 284] on div at bounding box center [617, 285] width 635 height 151
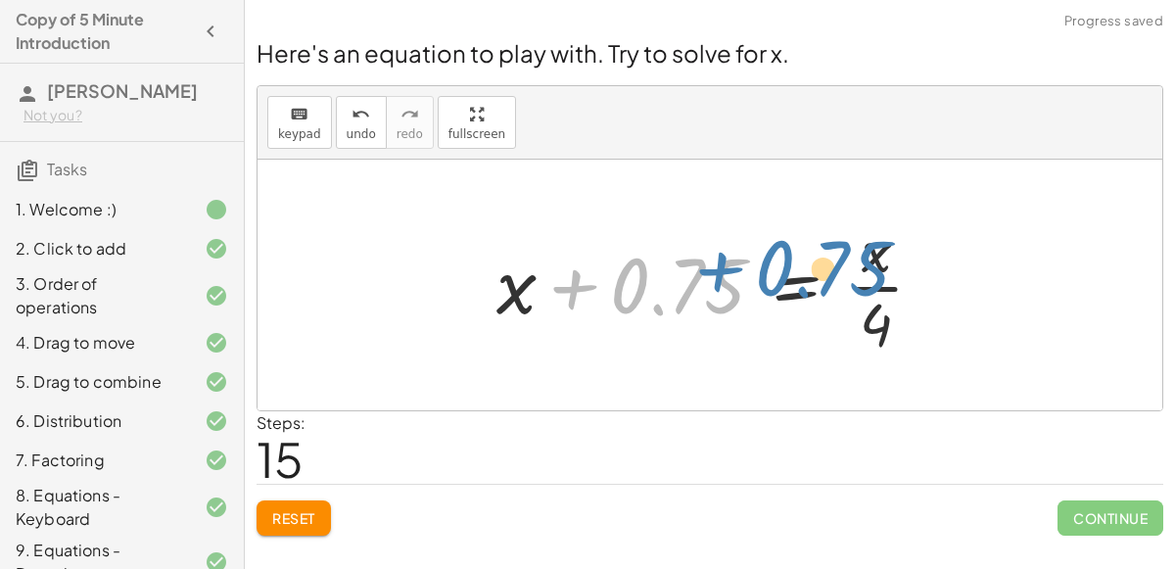
drag, startPoint x: 650, startPoint y: 293, endPoint x: 663, endPoint y: 310, distance: 21.7
click at [663, 310] on div at bounding box center [718, 285] width 462 height 151
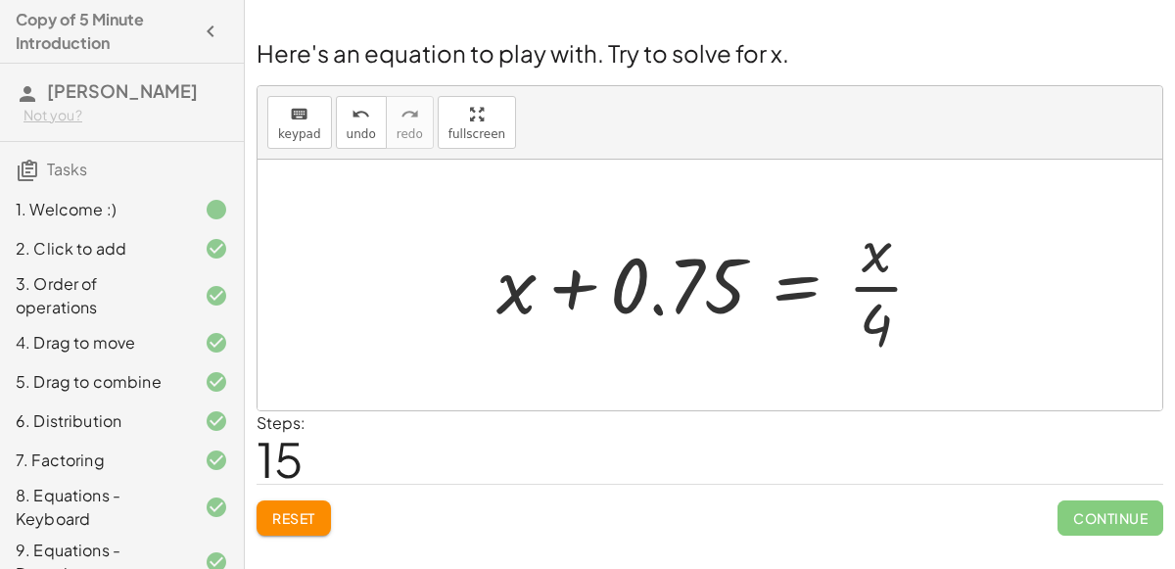
click at [785, 287] on div at bounding box center [718, 285] width 462 height 151
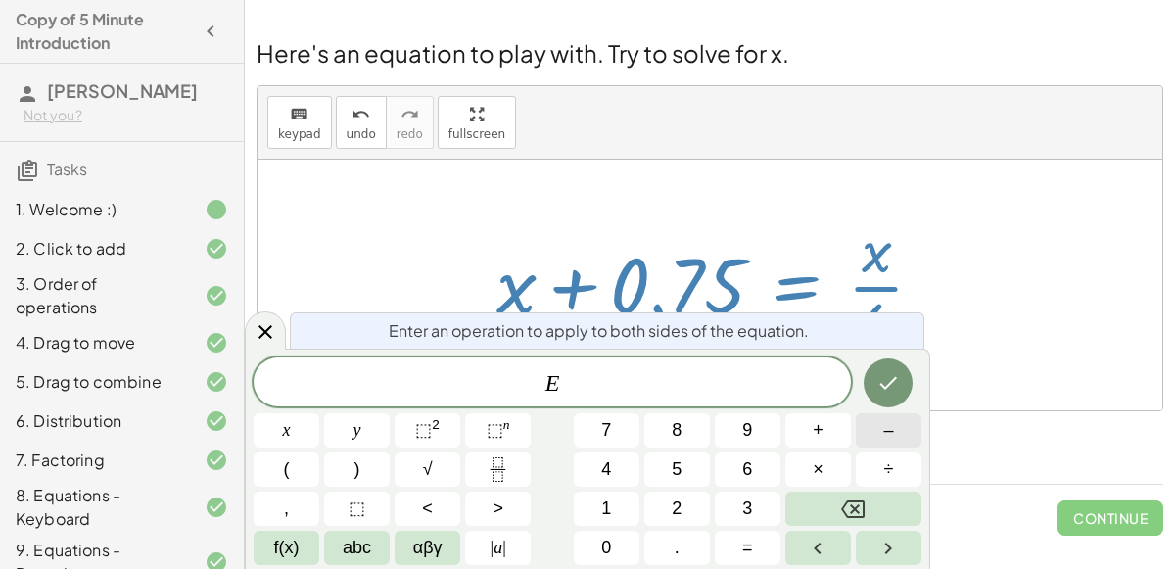
click at [872, 426] on button "–" at bounding box center [889, 430] width 66 height 34
click at [679, 534] on button "." at bounding box center [677, 548] width 66 height 34
click at [610, 436] on span "7" at bounding box center [606, 430] width 10 height 26
click at [648, 465] on button "5" at bounding box center [677, 469] width 66 height 34
click at [888, 381] on icon "Done" at bounding box center [889, 383] width 24 height 24
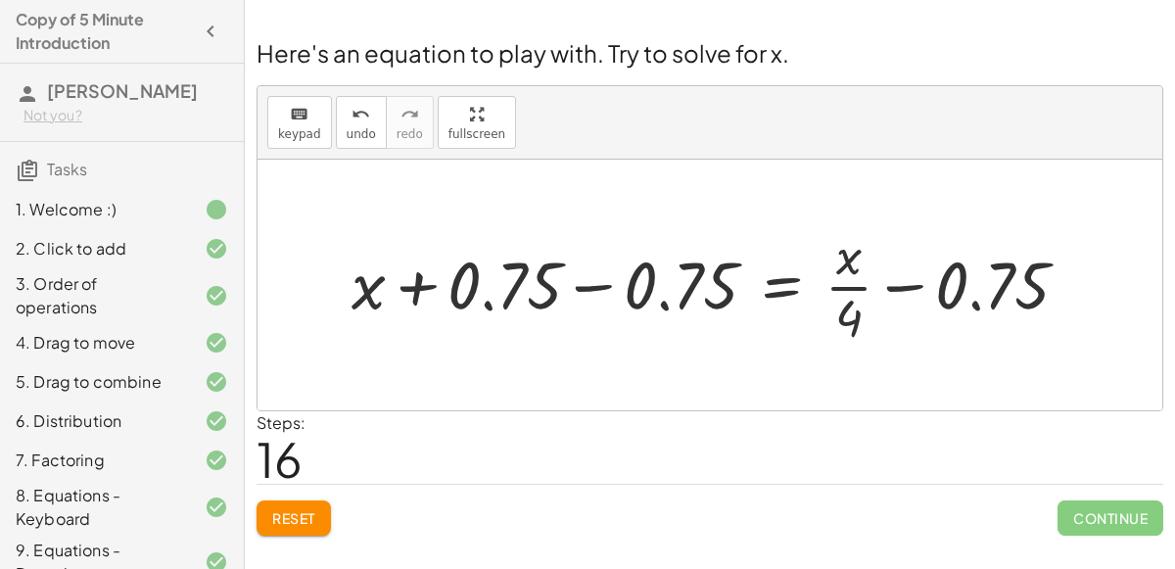
click at [582, 281] on div at bounding box center [718, 284] width 753 height 129
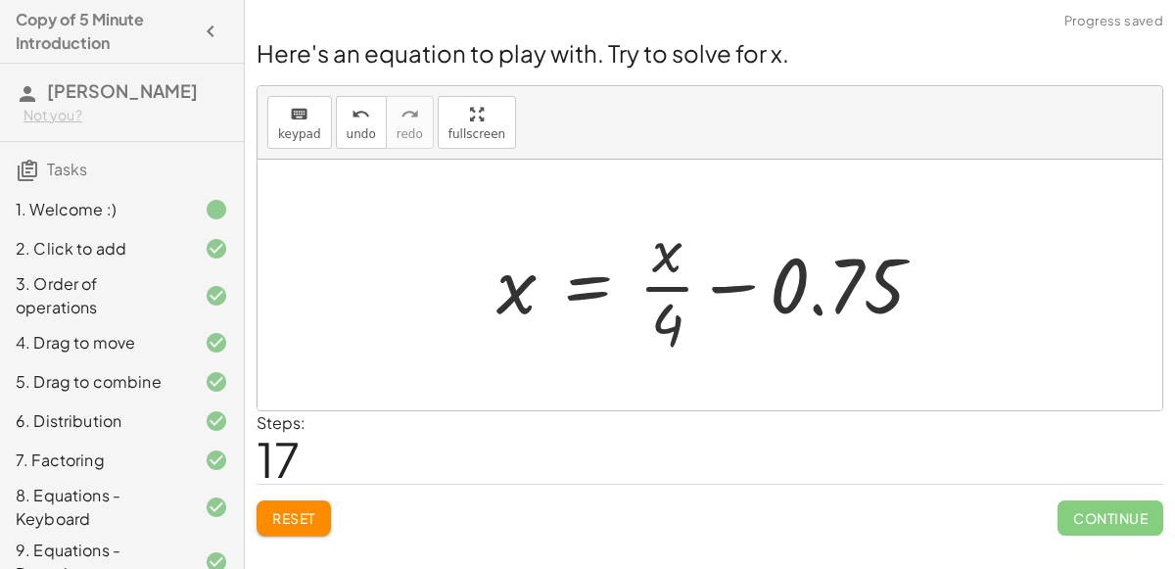
click at [744, 287] on div at bounding box center [718, 285] width 462 height 151
click at [592, 277] on div at bounding box center [718, 285] width 462 height 151
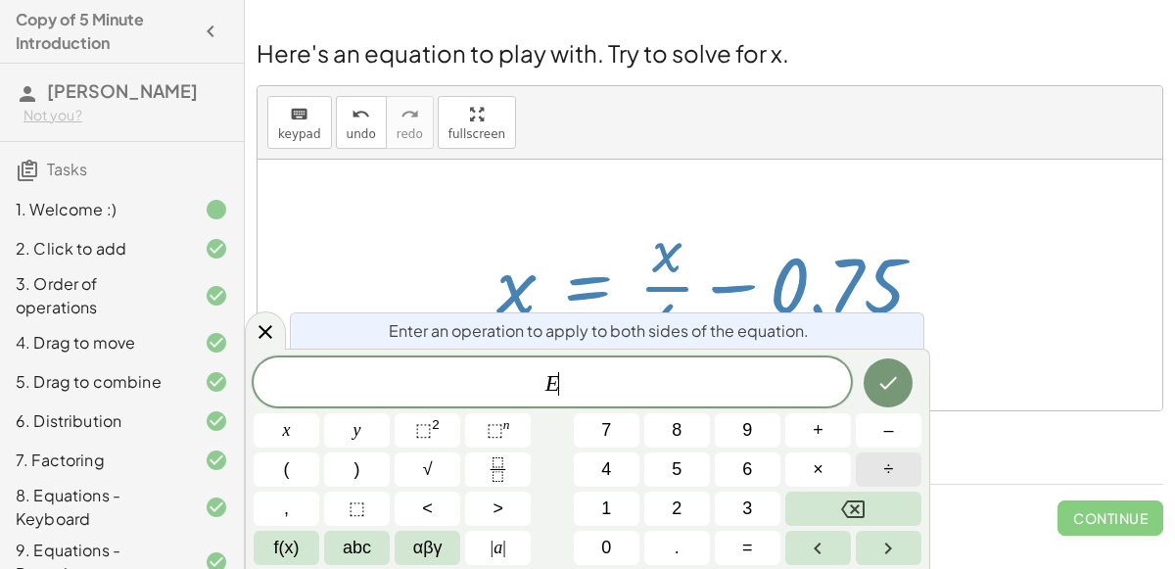
click at [871, 461] on button "÷" at bounding box center [889, 469] width 66 height 34
click at [661, 545] on button "." at bounding box center [677, 548] width 66 height 34
click at [613, 438] on button "7" at bounding box center [607, 430] width 66 height 34
click at [670, 462] on button "5" at bounding box center [677, 469] width 66 height 34
click at [886, 389] on icon "Done" at bounding box center [889, 383] width 18 height 13
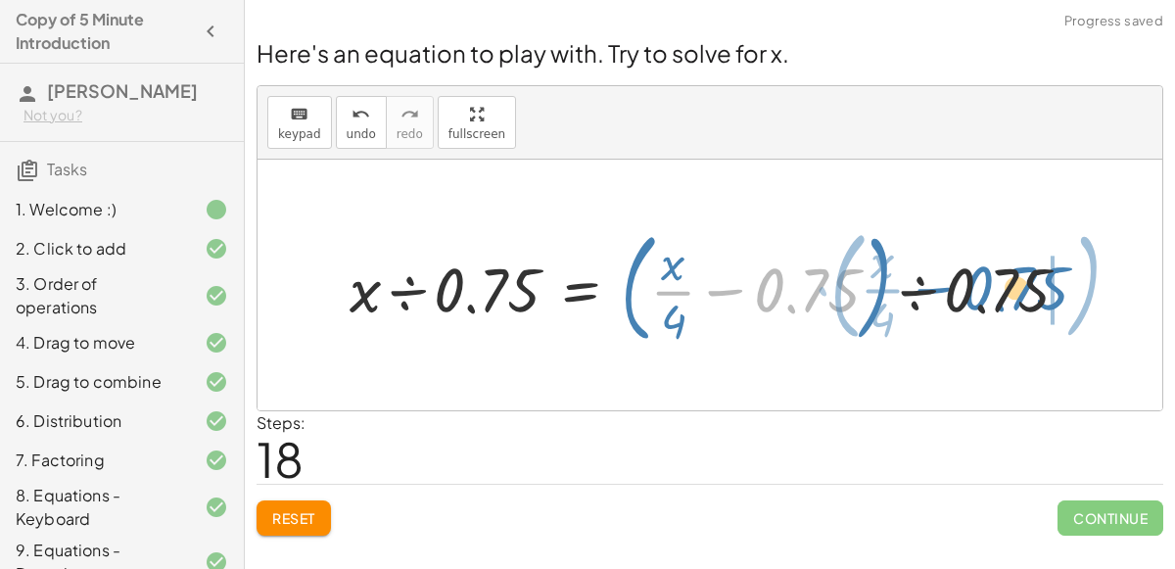
drag, startPoint x: 823, startPoint y: 290, endPoint x: 1032, endPoint y: 289, distance: 209.6
click at [1032, 289] on div at bounding box center [717, 285] width 755 height 130
